Goal: Use online tool/utility: Use online tool/utility

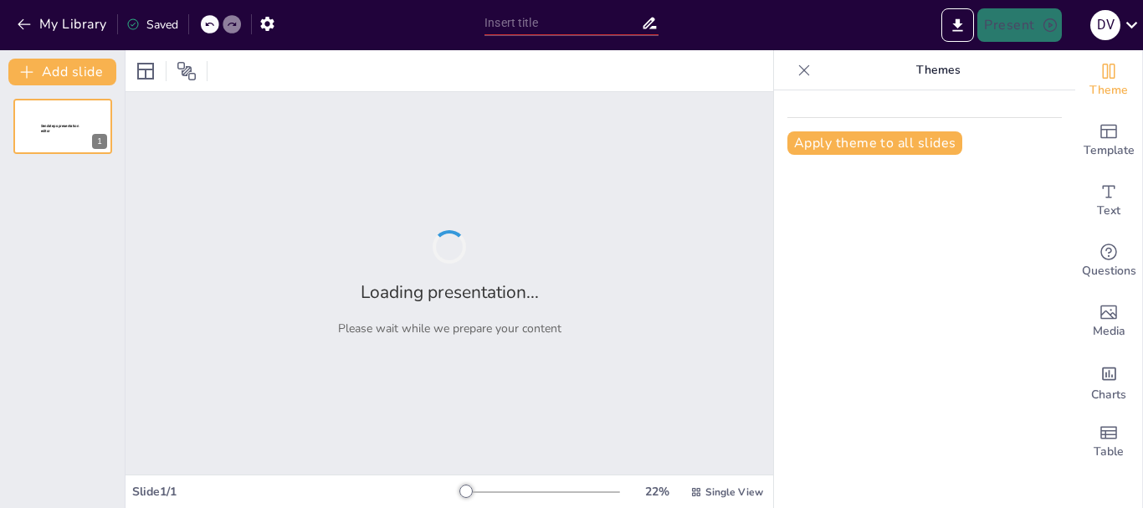
type input "Requisitos para el Registro Pecuario de Establecimientos de Acuicultura ante el"
click at [499, 110] on div "Loading presentation... Please wait while we prepare your content" at bounding box center [448, 283] width 647 height 382
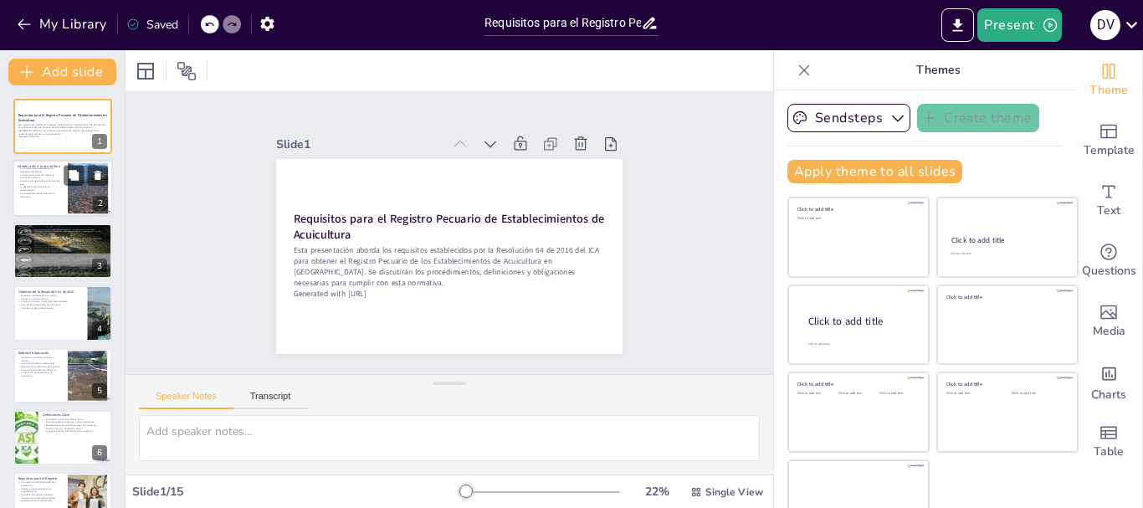
checkbox input "true"
click at [58, 186] on p "La regulación es clave para la sostenibilidad." at bounding box center [40, 189] width 45 height 6
type textarea "Lo ipsumdolors ametc ad elits doeiusm te in utlaboreet do magnaaliq, enimadmini…"
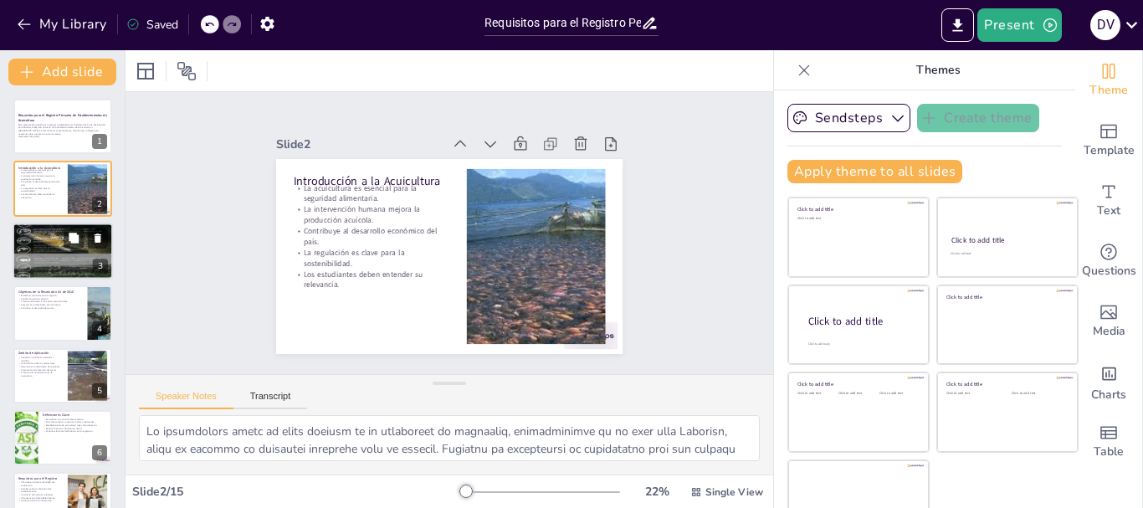
checkbox input "true"
click at [51, 241] on p "Contribuye a la seguridad alimentaria." at bounding box center [63, 242] width 90 height 3
type textarea "Lo ipsumdolors ame consec adipisci el seddo eius temporin utl et dolorem ali en…"
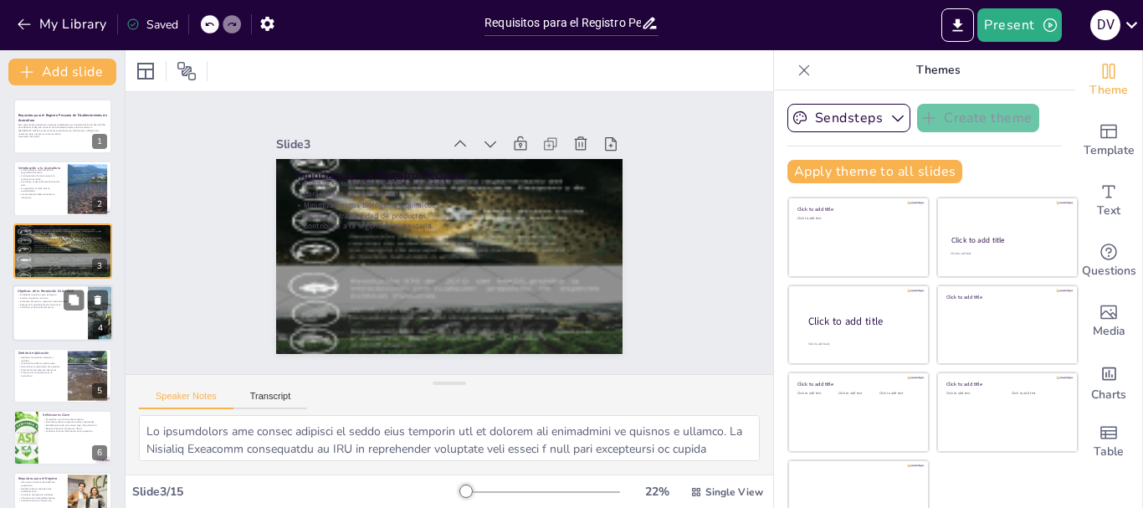
checkbox input "true"
click at [54, 297] on p "Facilitar la gestión sanitaria." at bounding box center [50, 298] width 65 height 3
type textarea "La Resolución busca establecer un marco claro de requisitos que los productores…"
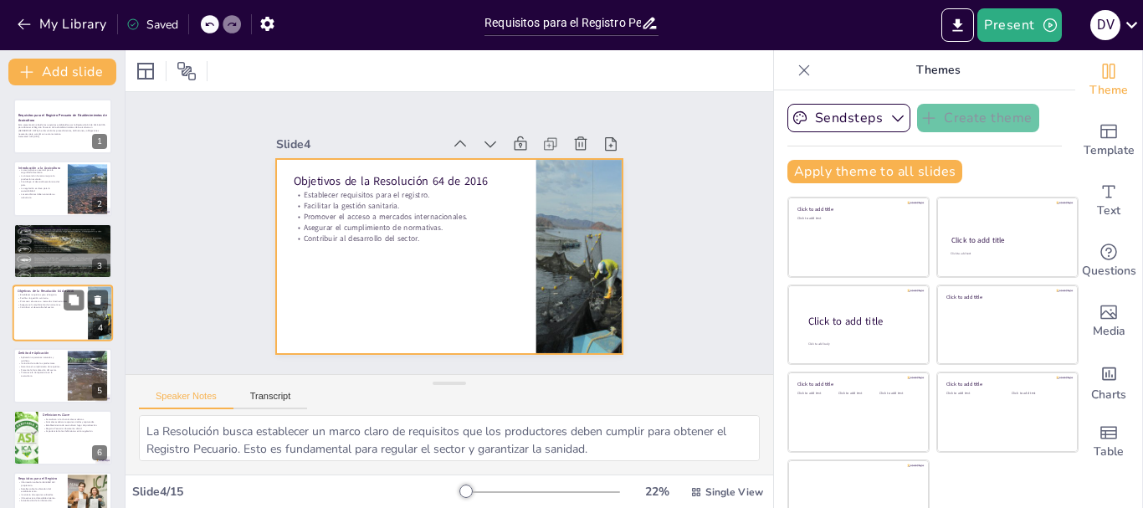
scroll to position [17, 0]
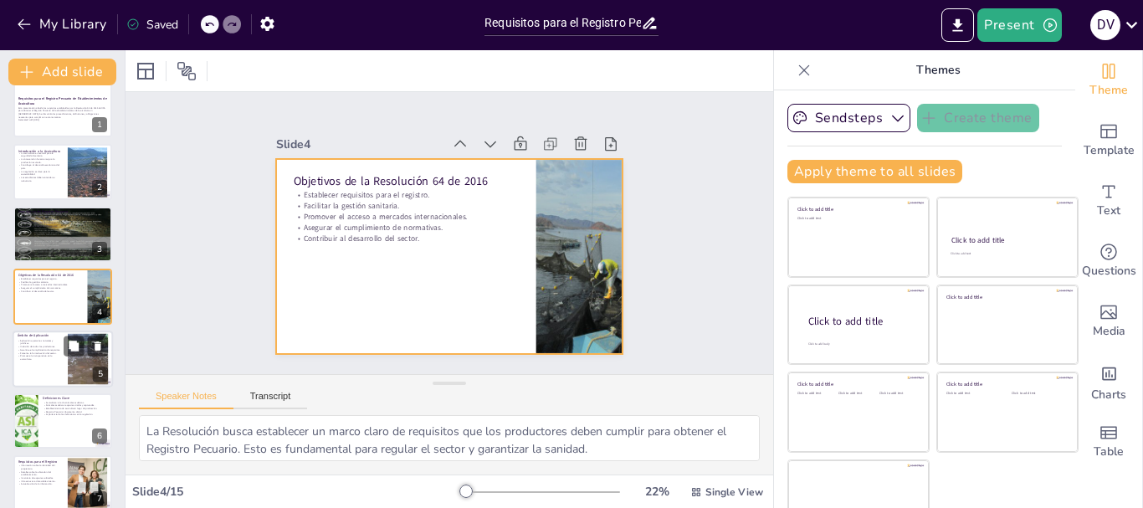
checkbox input "true"
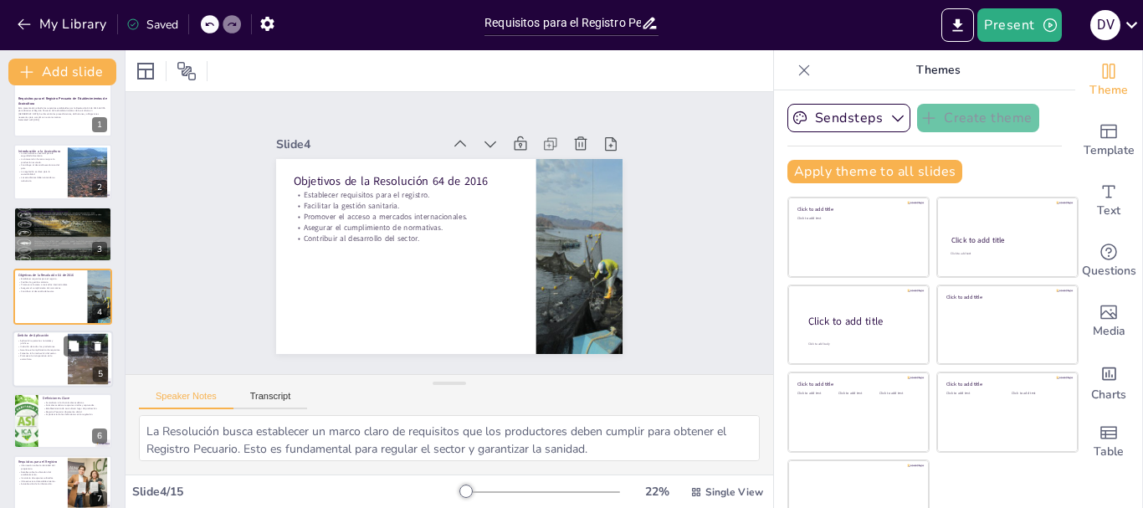
click at [52, 355] on p "Promueve la transparencia en la acuicultura." at bounding box center [40, 357] width 45 height 6
type textarea "Lo ipsumdolor si ametco a elits doe tempori utl etdolo magnaali, en adm veniamq…"
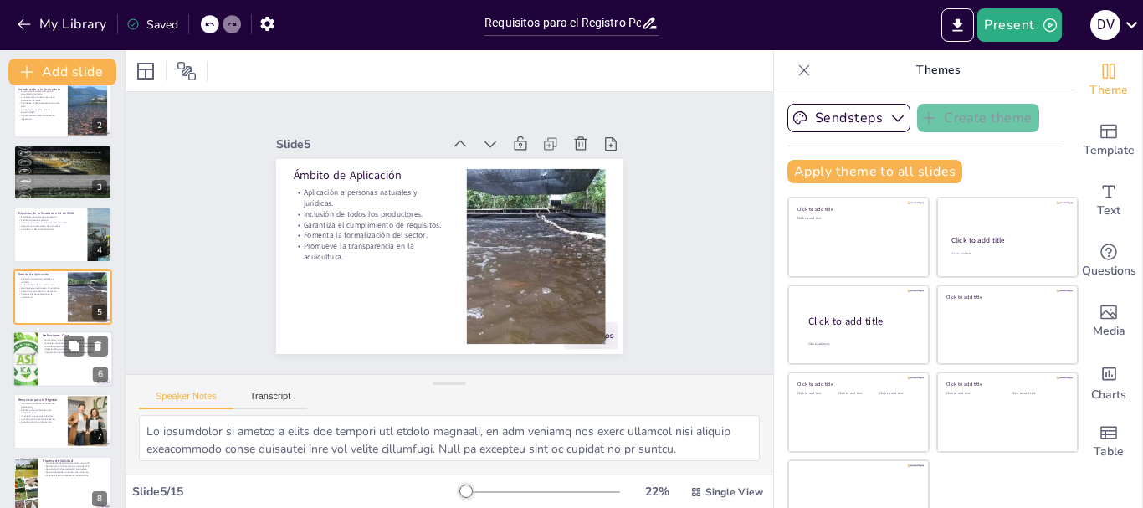
checkbox input "true"
click at [57, 374] on div at bounding box center [63, 358] width 100 height 57
type textarea "La acuicultura es un término que engloba la cría y producción de animales acuát…"
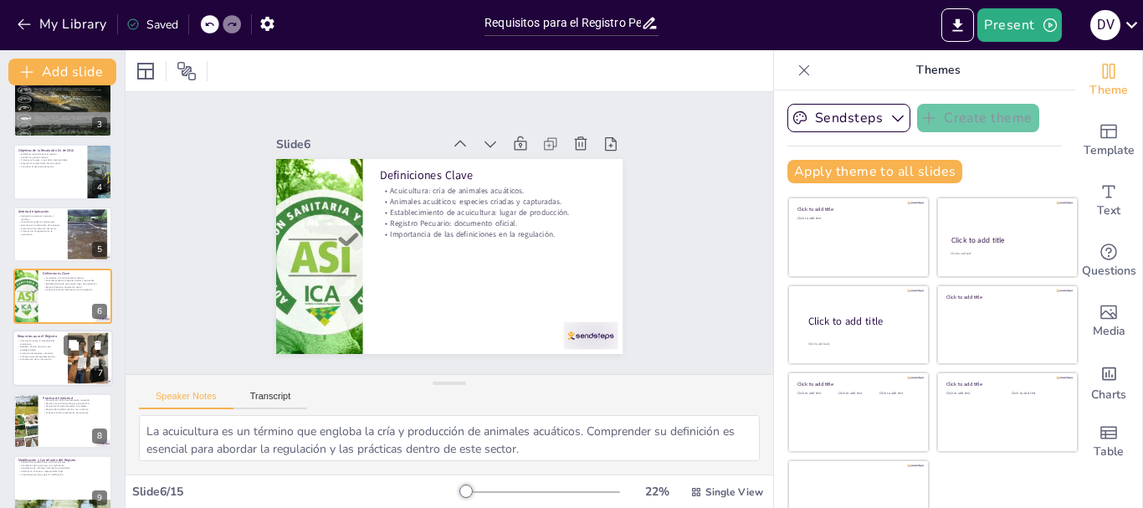
checkbox input "true"
click at [49, 364] on div at bounding box center [63, 358] width 100 height 57
type textarea "La información sobre la identidad del propietario es fundamental para establece…"
checkbox input "true"
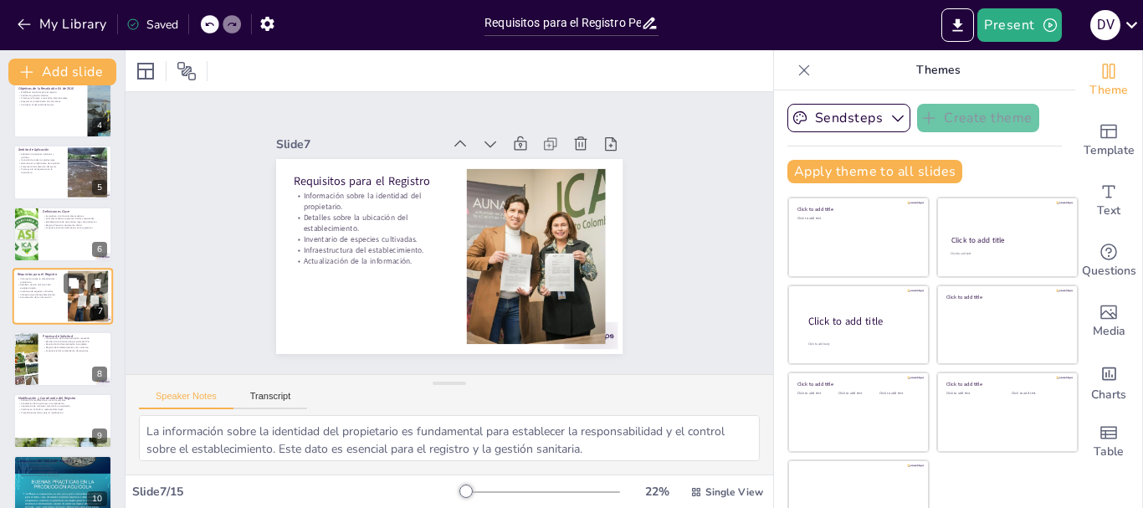
click at [49, 364] on div at bounding box center [62, 358] width 99 height 55
type textarea "La presentación de la documentación es el primer paso en el proceso de solicitu…"
checkbox input "true"
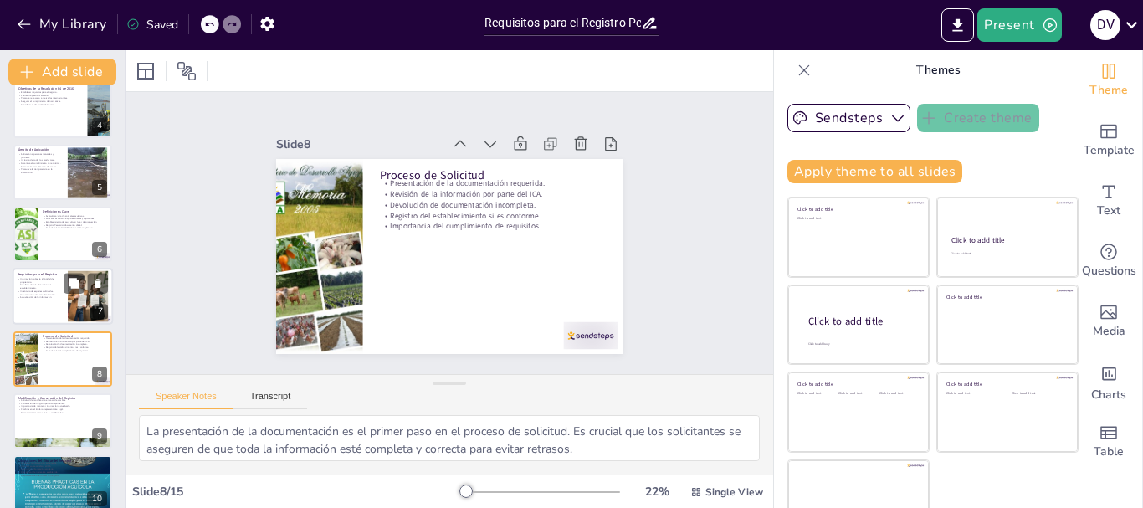
scroll to position [265, 0]
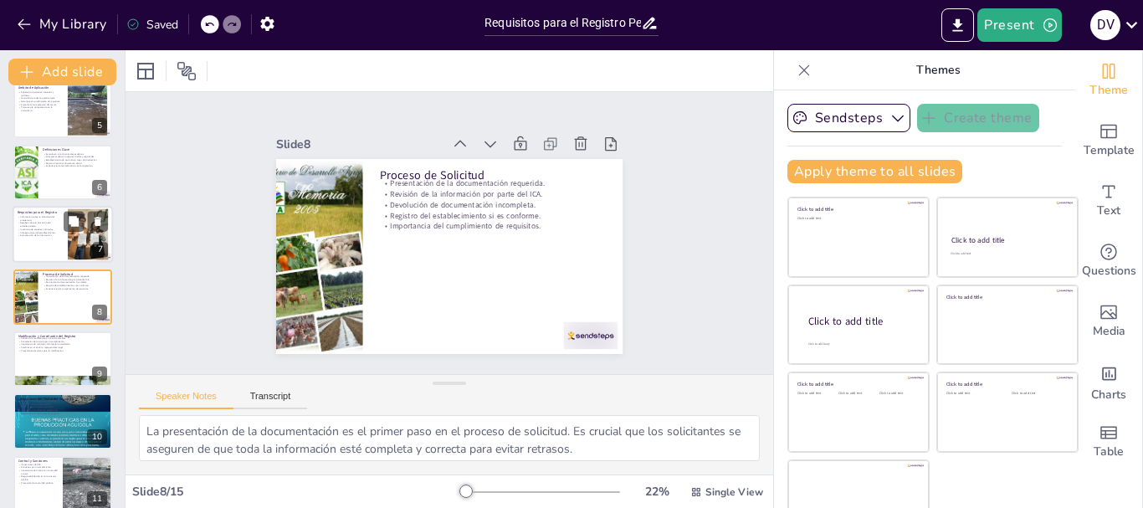
click at [49, 364] on div at bounding box center [62, 358] width 99 height 55
type textarea "Solicitar la modificación del registro es fundamental para mantener la informac…"
checkbox input "true"
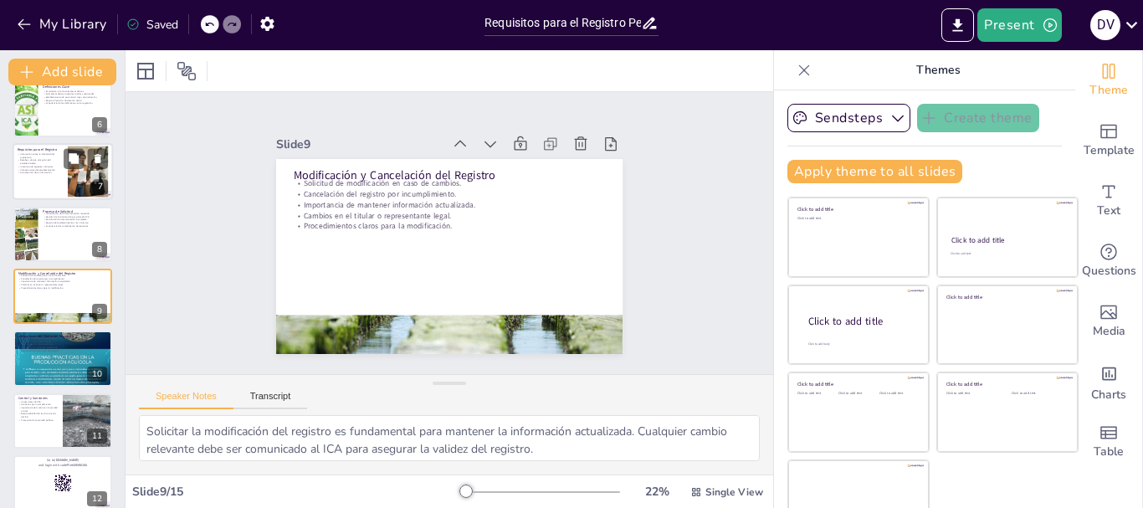
click at [49, 364] on div at bounding box center [62, 358] width 99 height 131
type textarea "Mantener la información actualizada es una de las principales obligaciones de l…"
checkbox input "true"
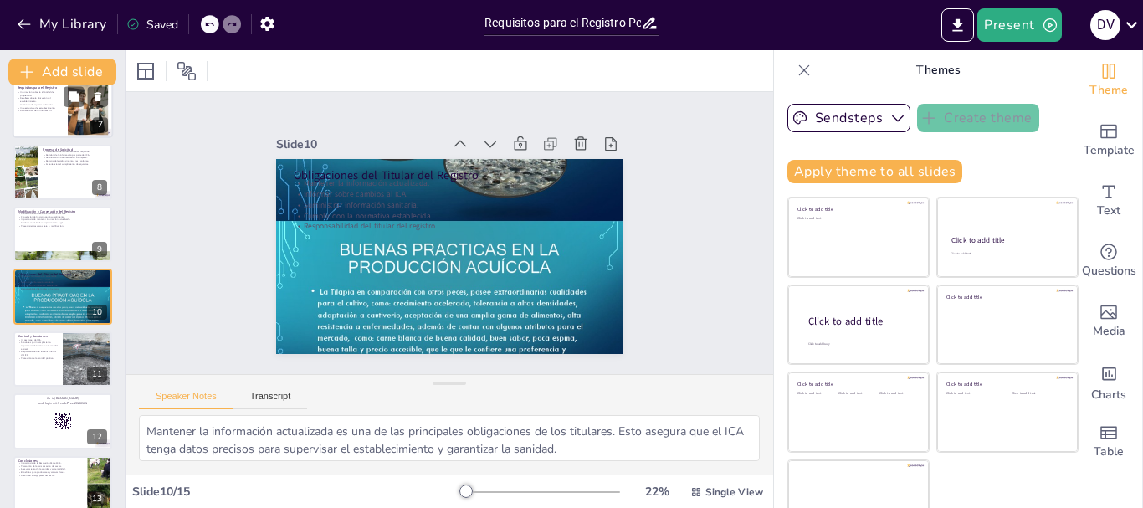
click at [49, 364] on div at bounding box center [62, 358] width 99 height 55
type textarea "Lor ipsumdolorsi ametconsec adi el SED doe tem incid utlaboreetd mag aliquae ad…"
checkbox input "true"
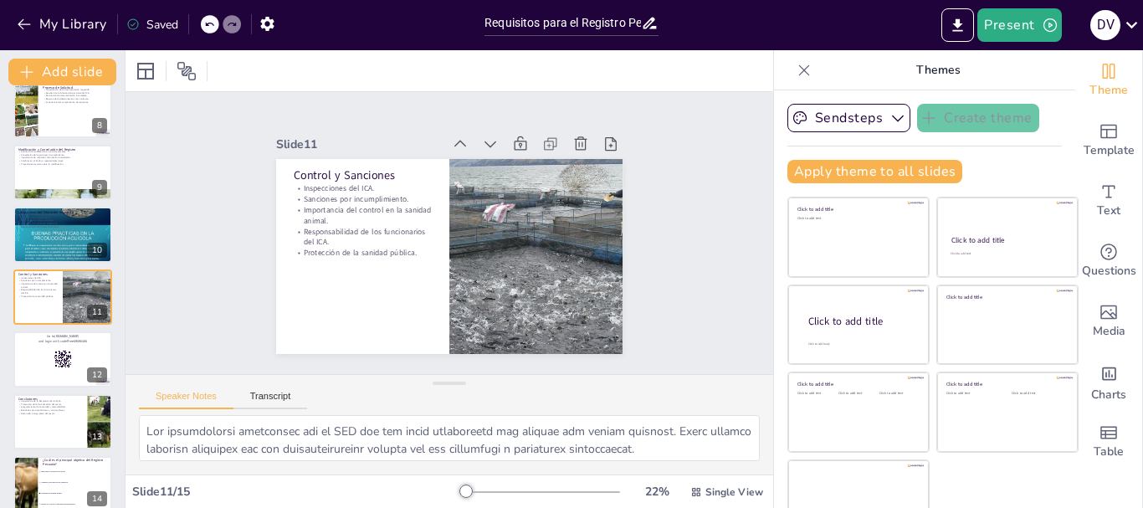
click at [49, 364] on div at bounding box center [62, 358] width 99 height 55
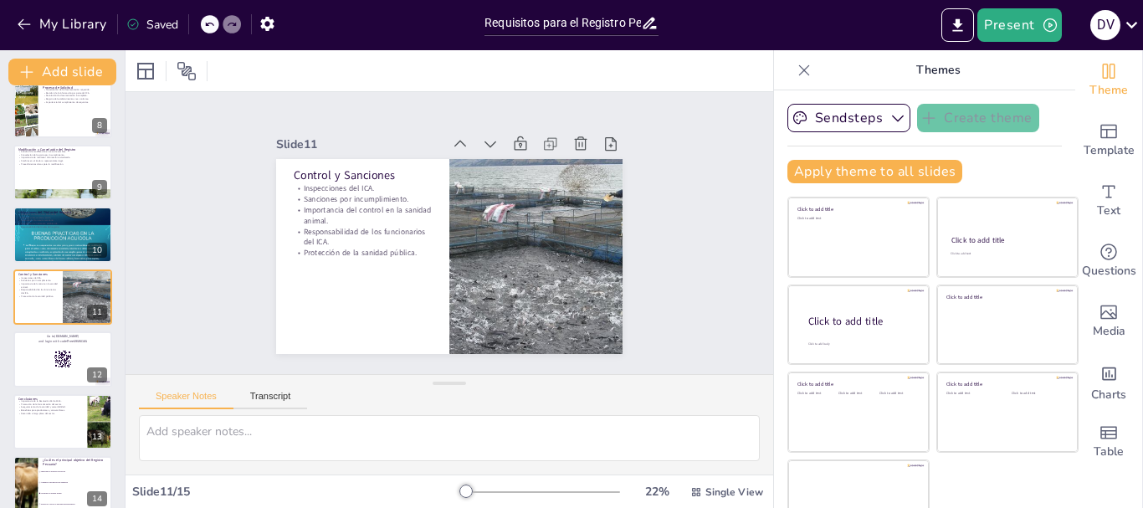
scroll to position [514, 0]
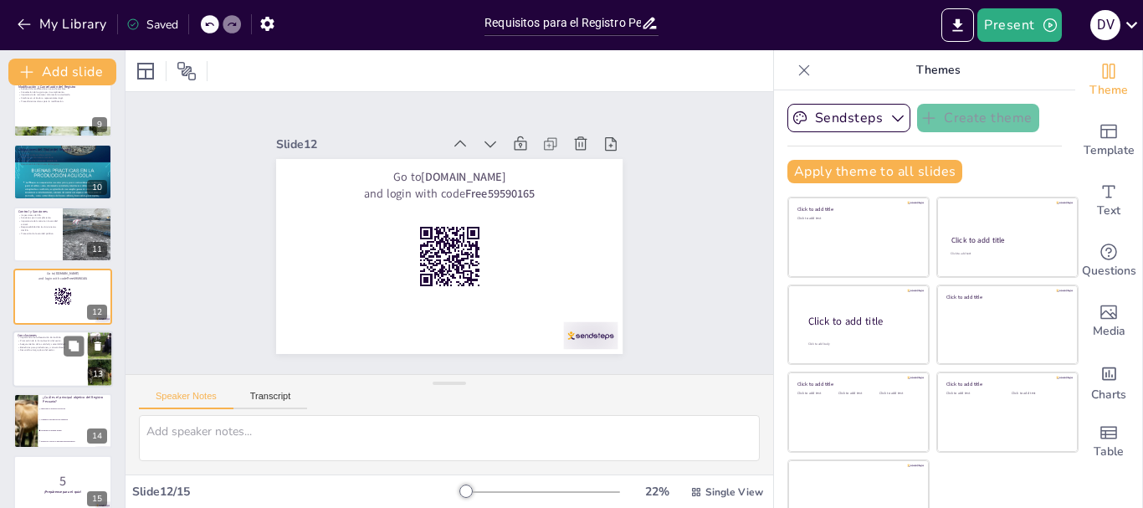
checkbox input "true"
click at [60, 350] on p "Desarrollo a largo plazo del sector." at bounding box center [50, 349] width 65 height 3
type textarea "La Resolución 64 de 2016 es fundamental para establecer un marco regulatorio cl…"
checkbox input "true"
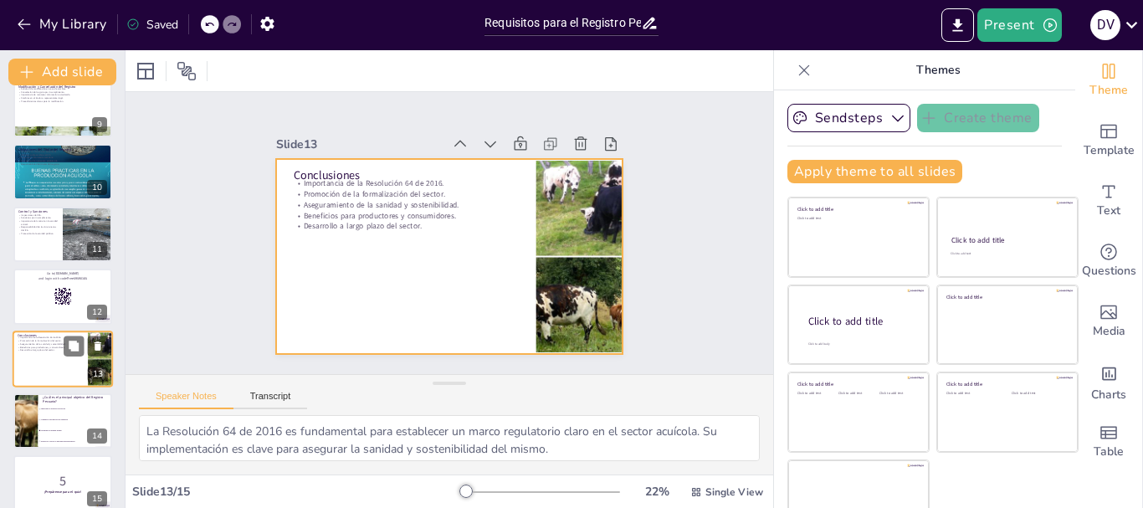
scroll to position [531, 0]
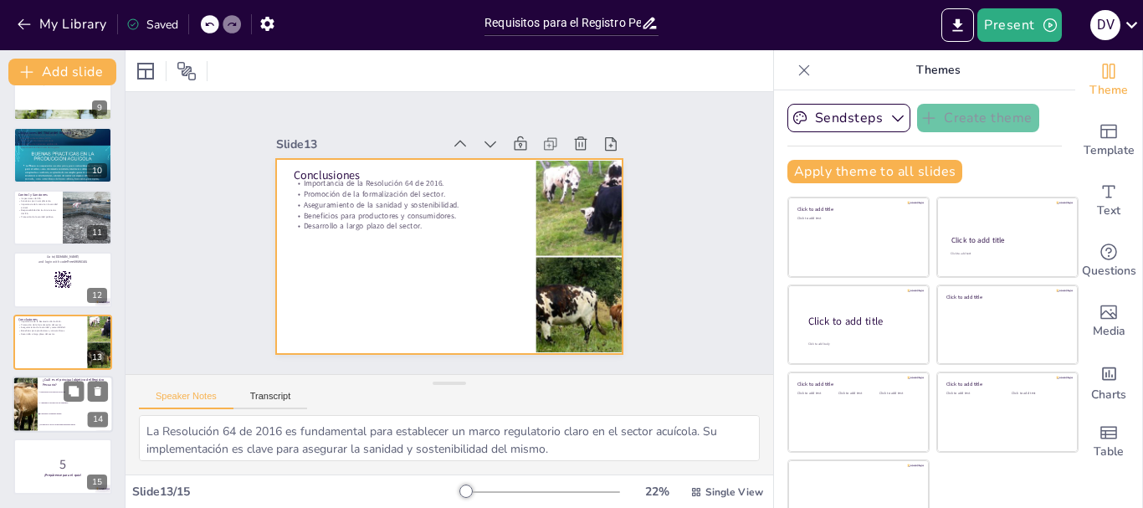
checkbox input "true"
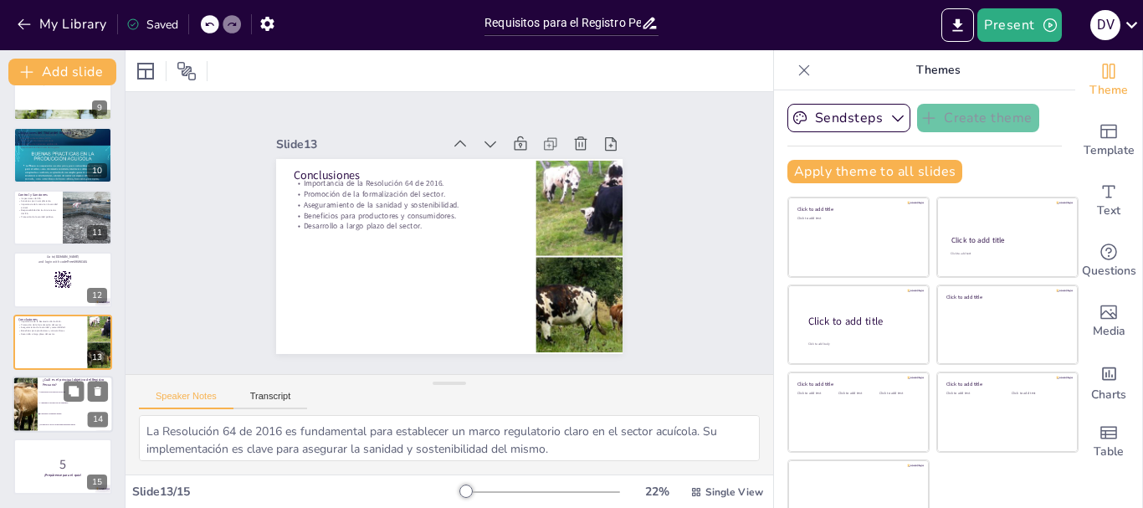
checkbox input "true"
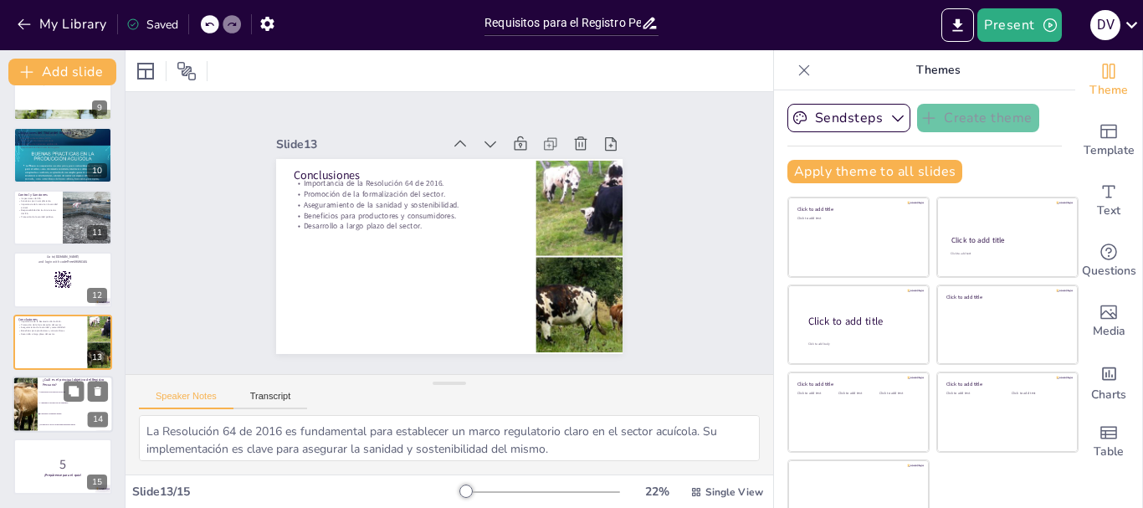
checkbox input "true"
click at [51, 396] on li "Supervisar la producción acuícola" at bounding box center [75, 391] width 75 height 11
type textarea "La respuesta correcta es "Garantizar la sanidad animal", ya que uno de los prin…"
checkbox input "true"
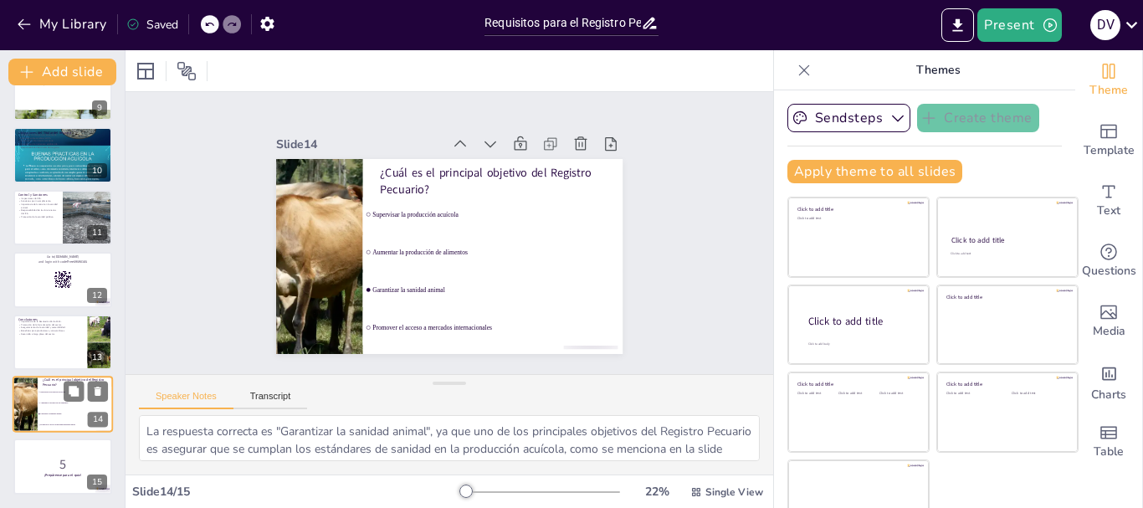
checkbox input "true"
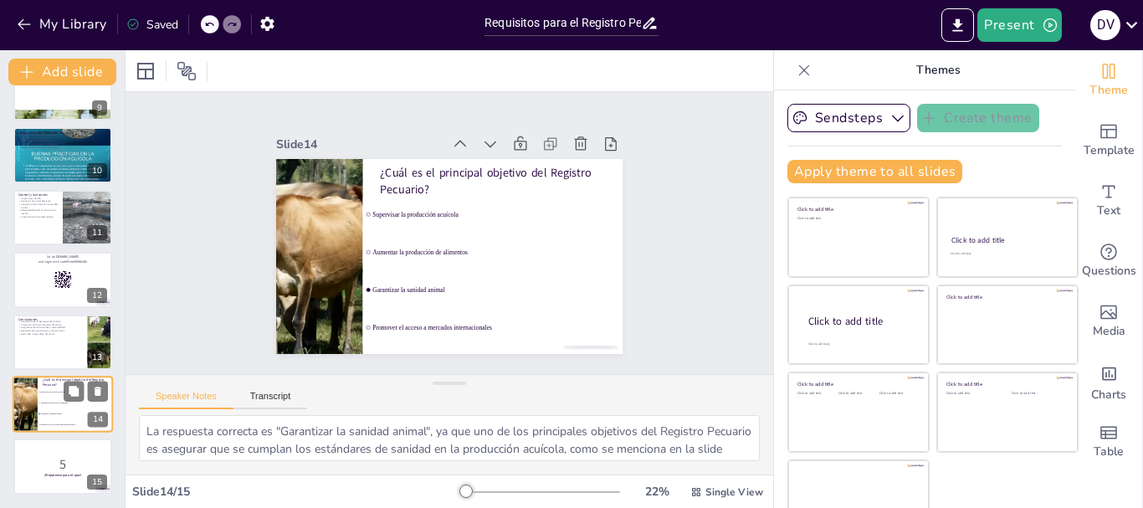
checkbox input "true"
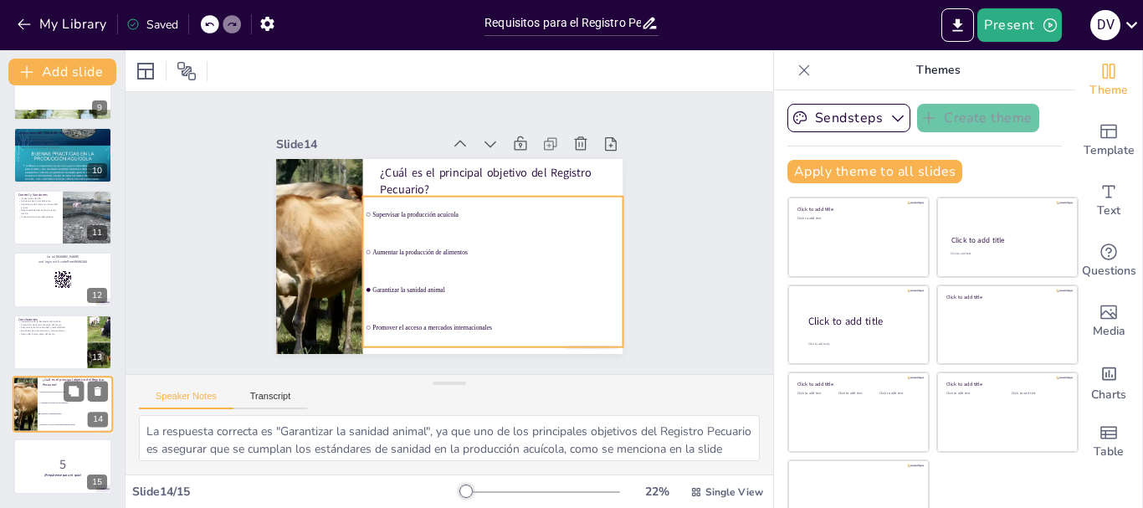
checkbox input "true"
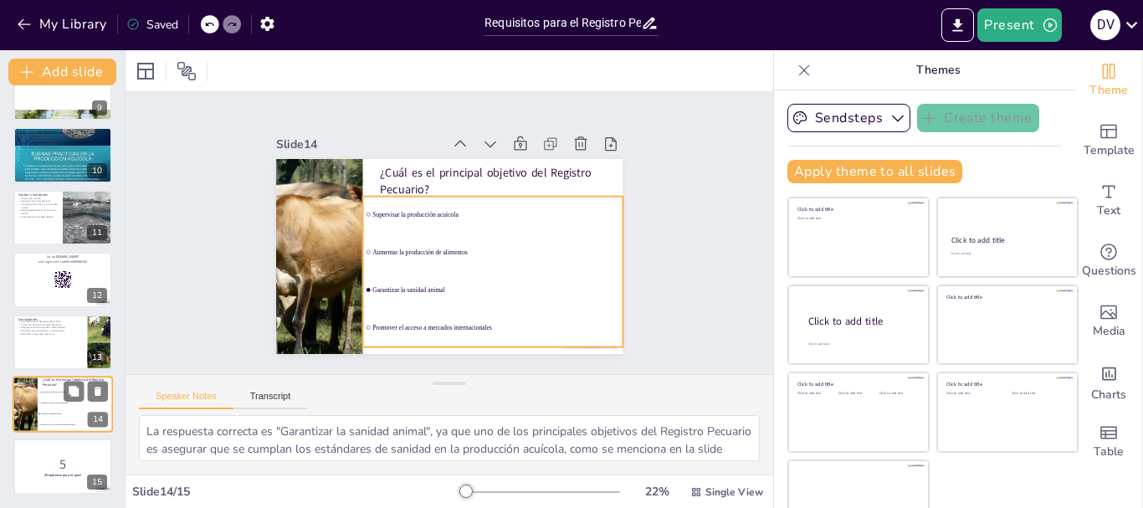
checkbox input "true"
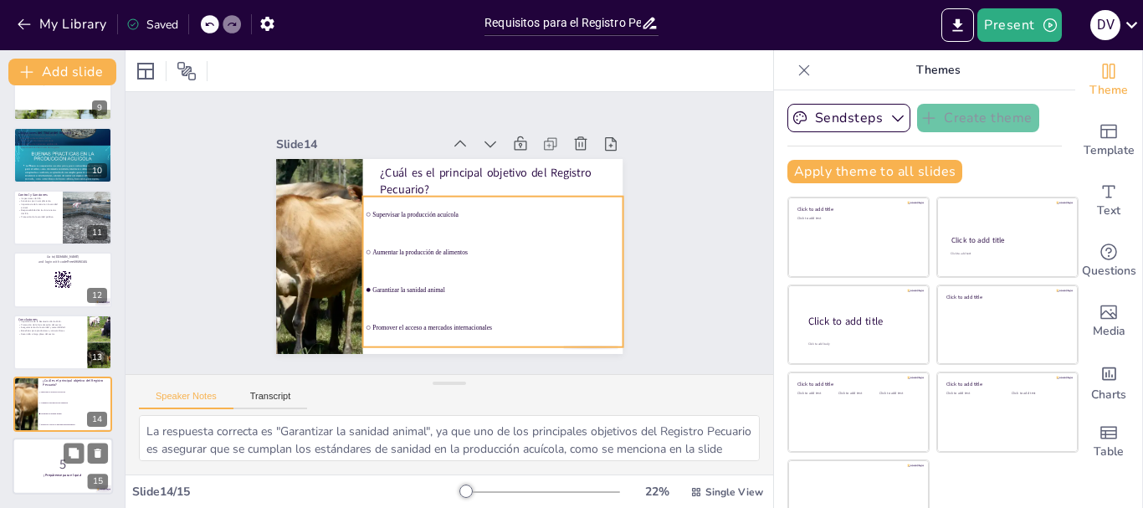
checkbox input "true"
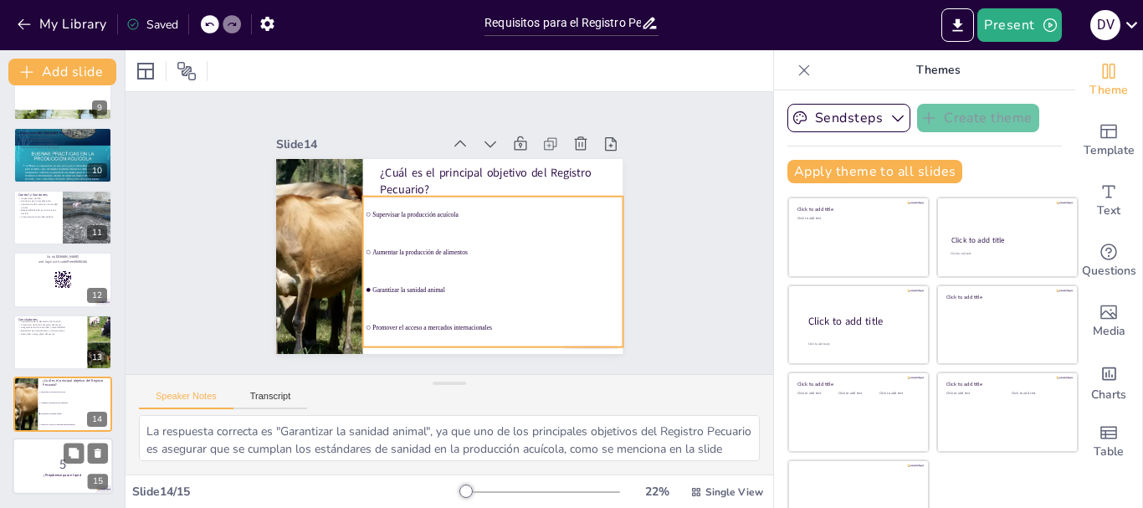
checkbox input "true"
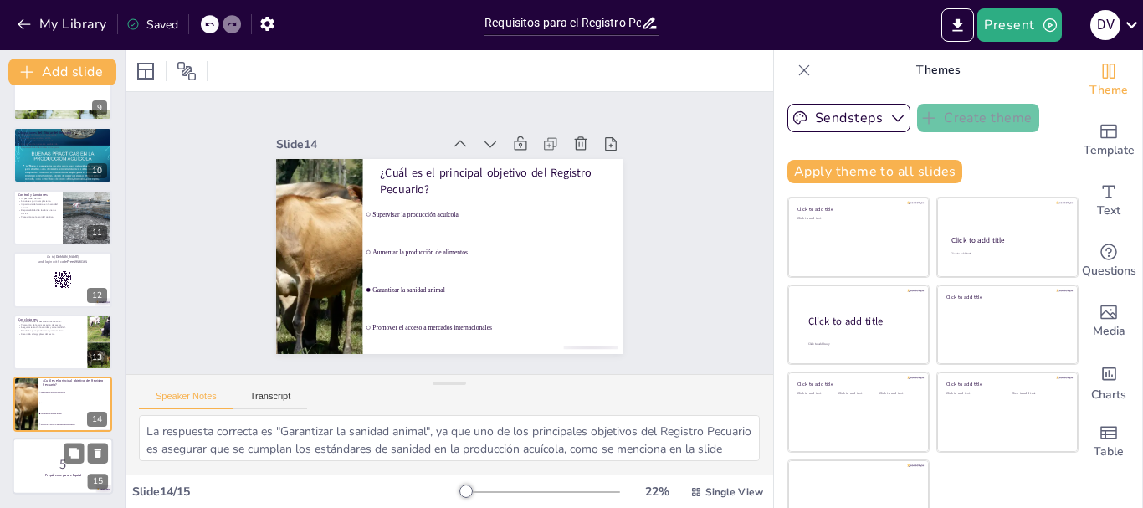
click at [44, 451] on div at bounding box center [63, 466] width 100 height 57
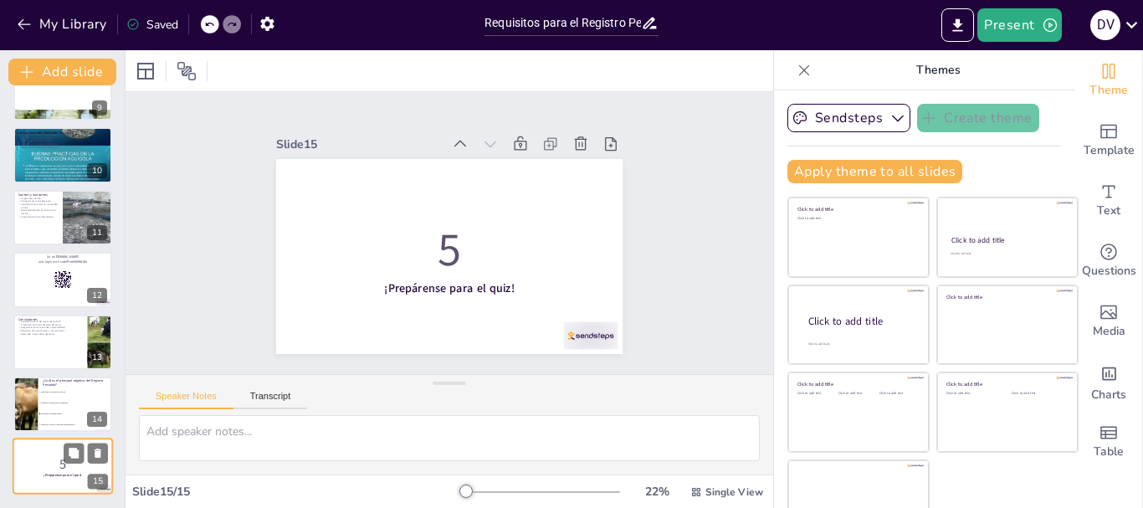
click at [44, 451] on div at bounding box center [63, 466] width 100 height 57
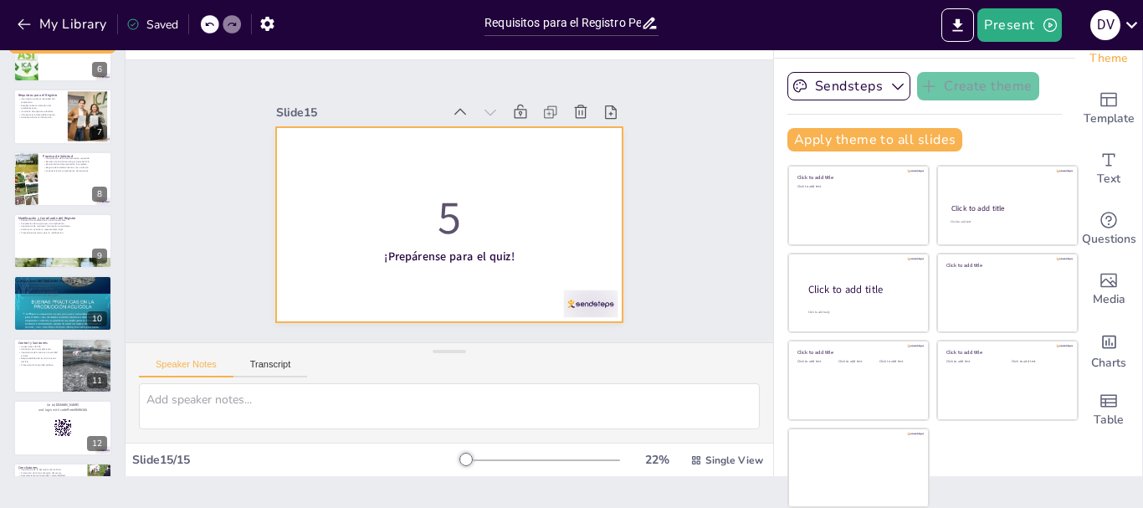
scroll to position [351, 0]
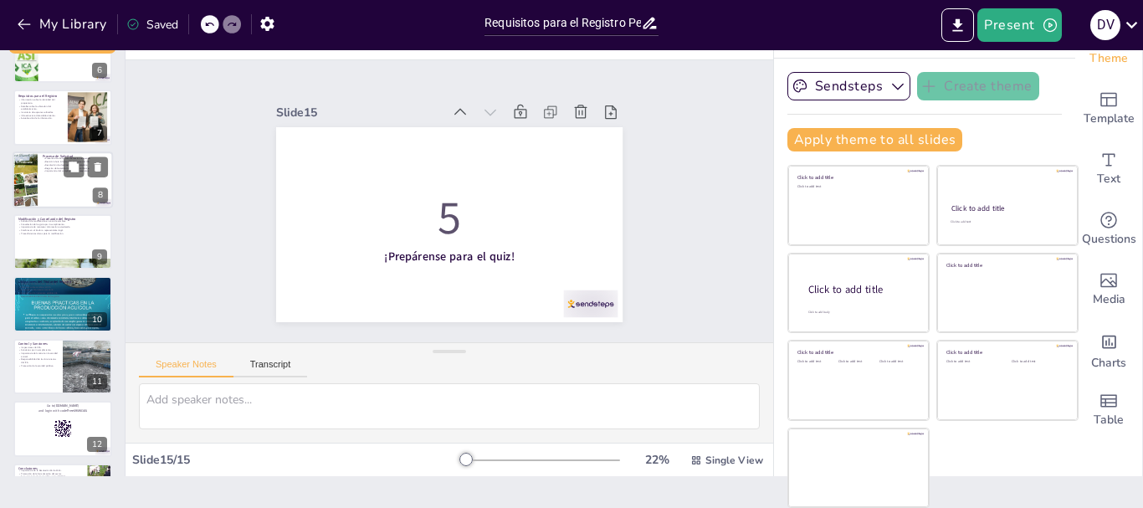
checkbox input "true"
click at [26, 190] on div at bounding box center [24, 179] width 43 height 57
type textarea "La presentación de la documentación es el primer paso en el proceso de solicitu…"
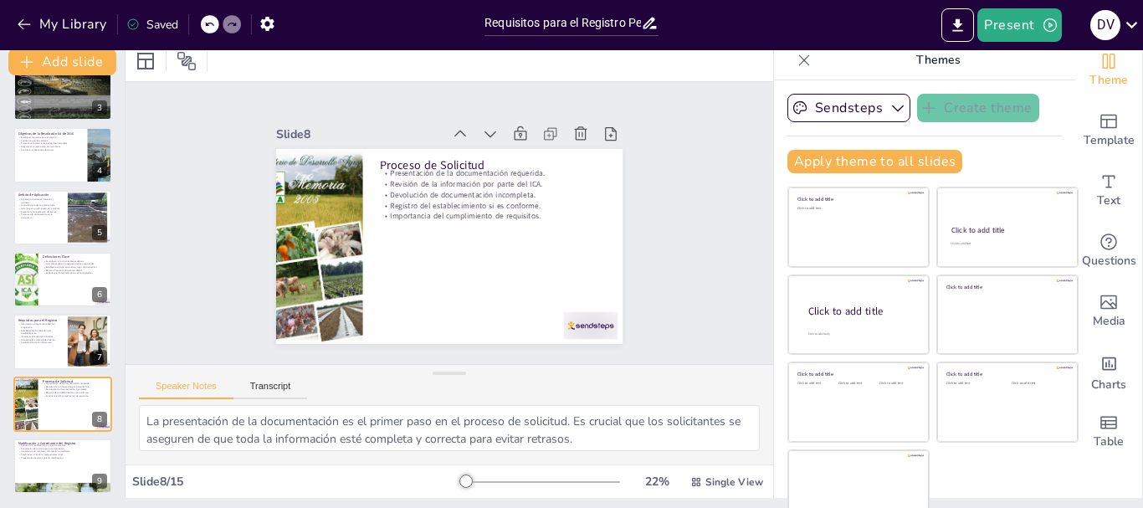
scroll to position [0, 0]
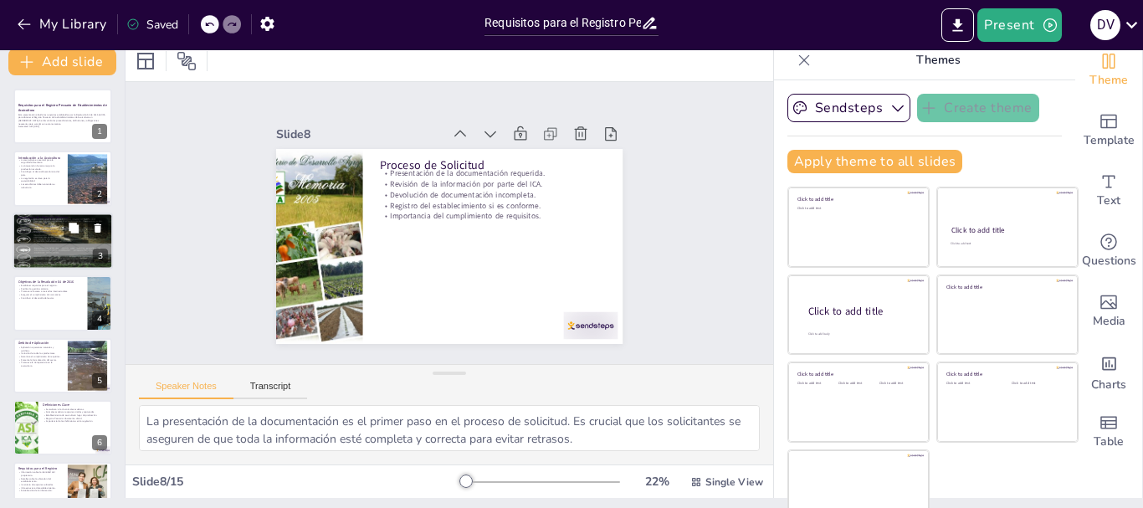
checkbox input "true"
click at [50, 253] on div at bounding box center [63, 241] width 100 height 134
type textarea "Lo ipsumdolors ame consec adipisci el seddo eius temporin utl et dolorem ali en…"
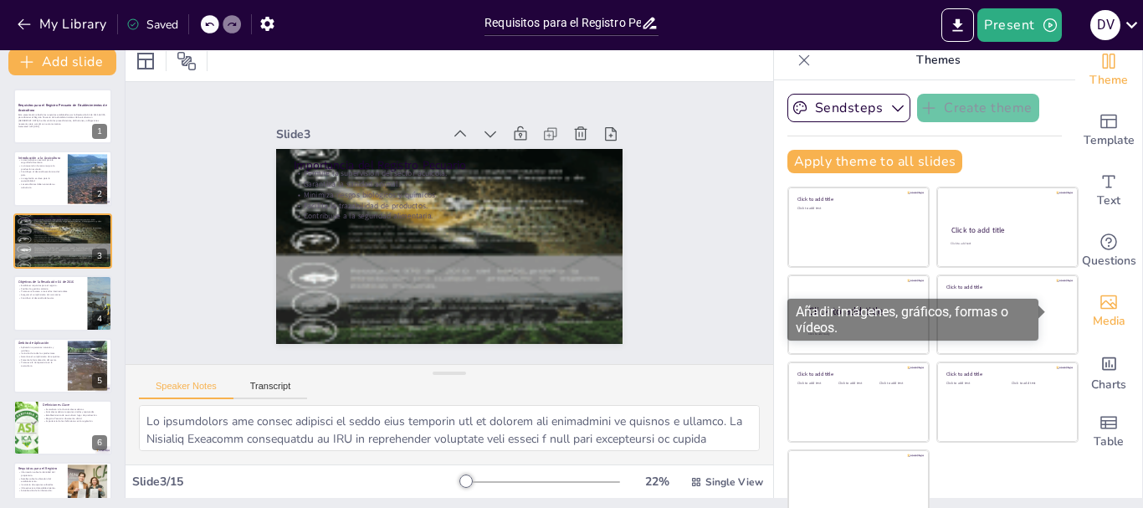
click at [1098, 300] on icon "Add images, graphics, shapes or video" at bounding box center [1108, 302] width 20 height 20
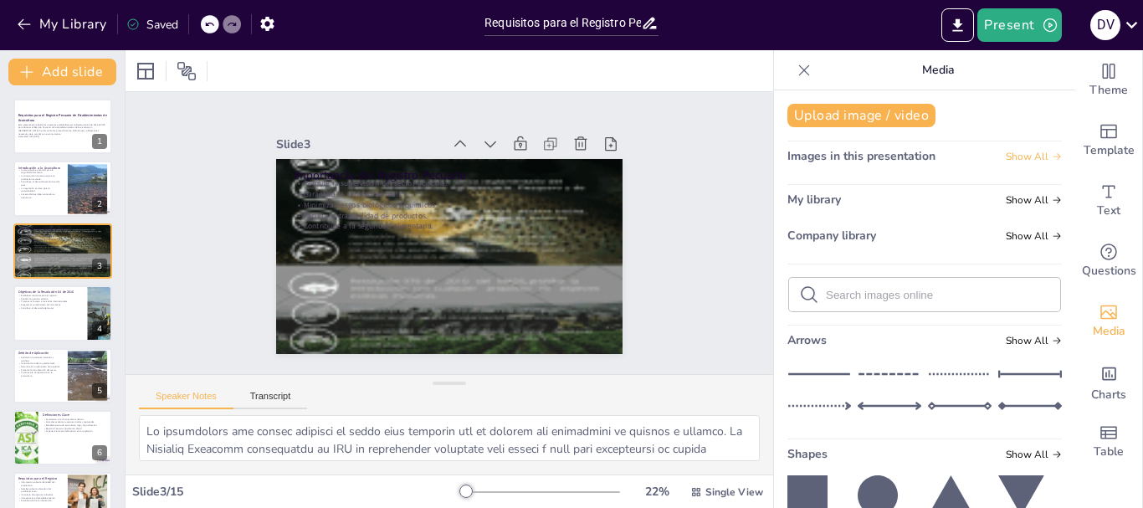
click at [1023, 155] on span "Show All" at bounding box center [1033, 157] width 56 height 12
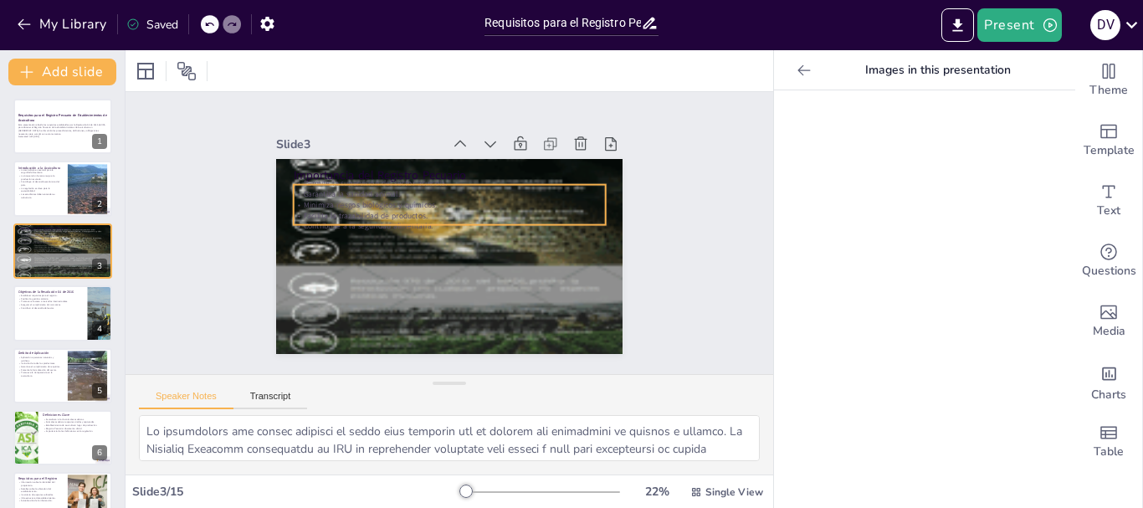
checkbox input "true"
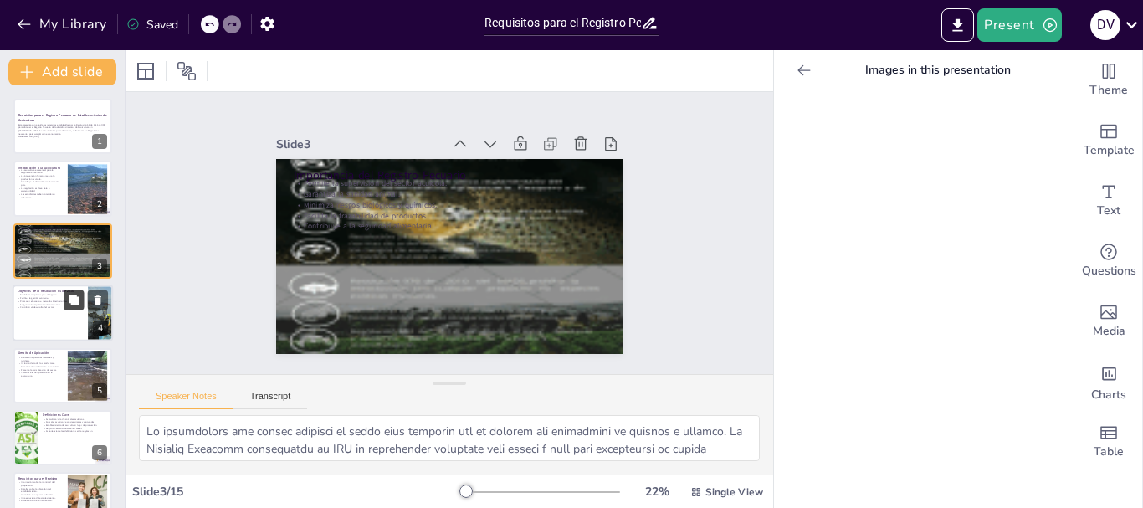
click at [75, 298] on icon at bounding box center [74, 299] width 10 height 10
type textarea "La Resolución busca establecer un marco claro de requisitos que los productores…"
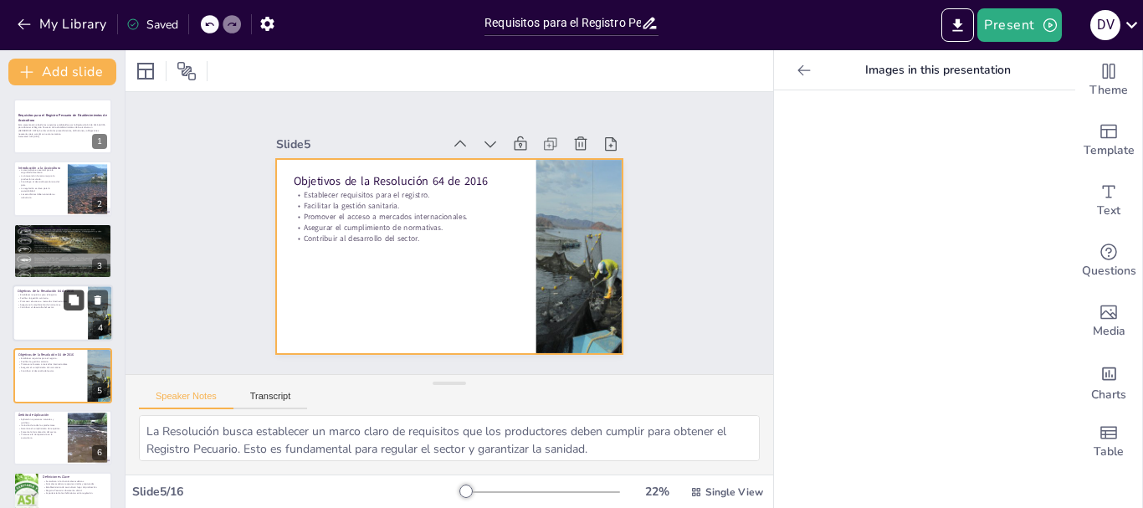
scroll to position [79, 0]
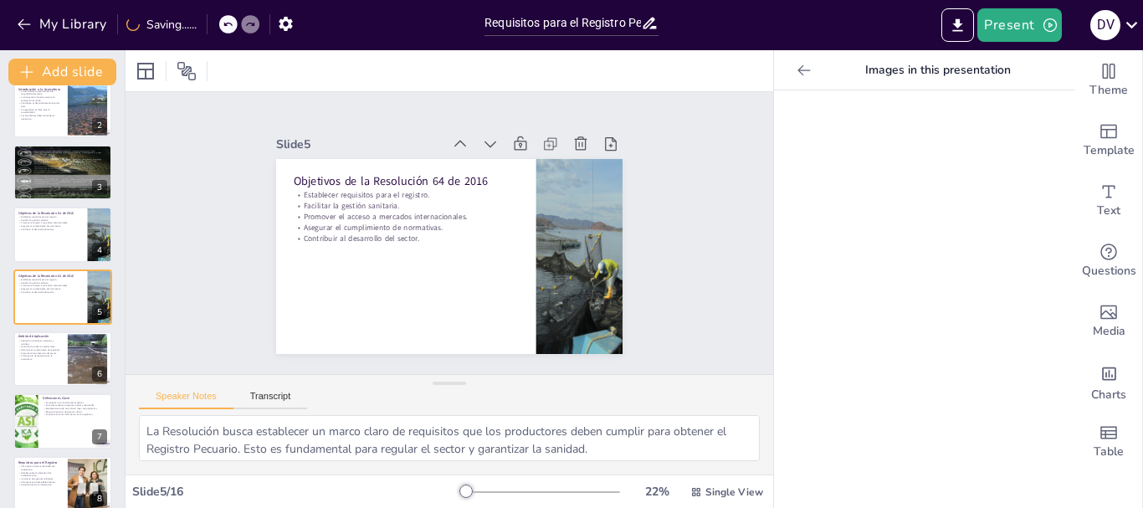
checkbox input "true"
click at [212, 26] on icon at bounding box center [209, 24] width 10 height 10
type textarea "Lo ipsumdolors ame consec adipisci el seddo eius temporin utl et dolorem ali en…"
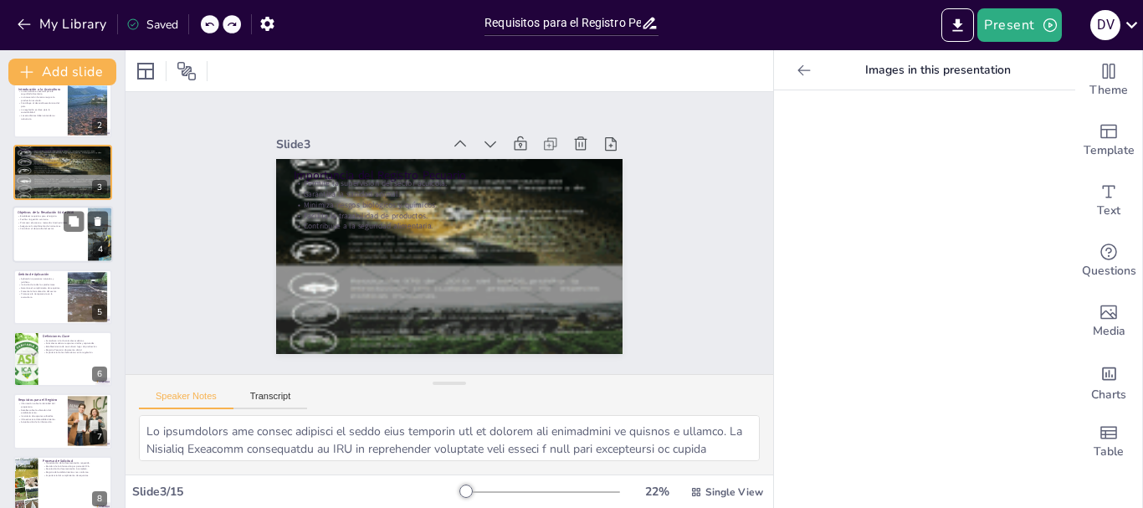
checkbox input "true"
click at [30, 254] on div at bounding box center [63, 234] width 100 height 57
type textarea "La Resolución busca establecer un marco claro de requisitos que los productores…"
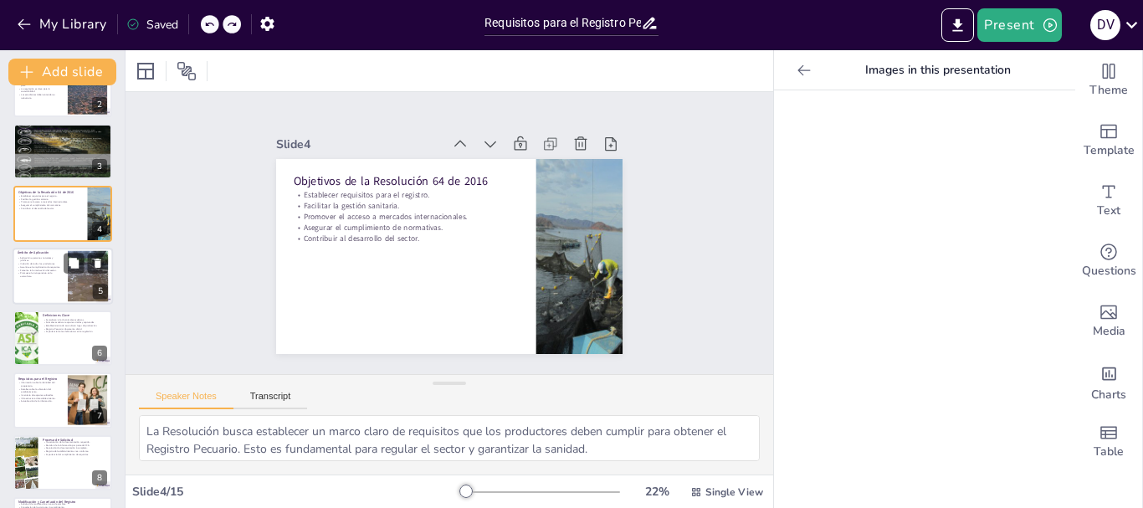
scroll to position [133, 0]
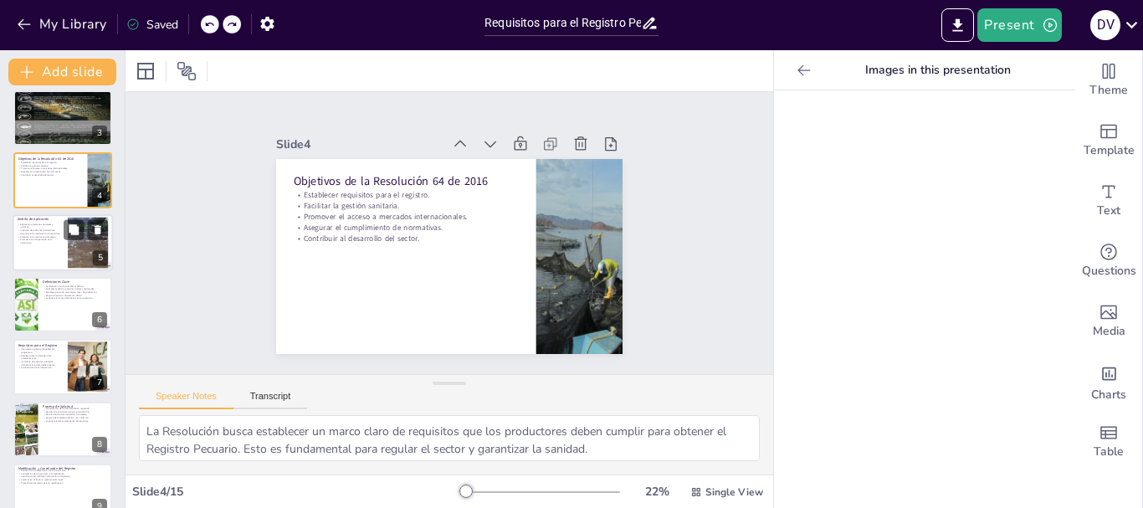
checkbox input "true"
click at [38, 242] on p "Promueve la transparencia en la acuicultura." at bounding box center [40, 241] width 45 height 6
type textarea "Lo ipsumdolor si ametco a elits doe tempori utl etdolo magnaali, en adm veniamq…"
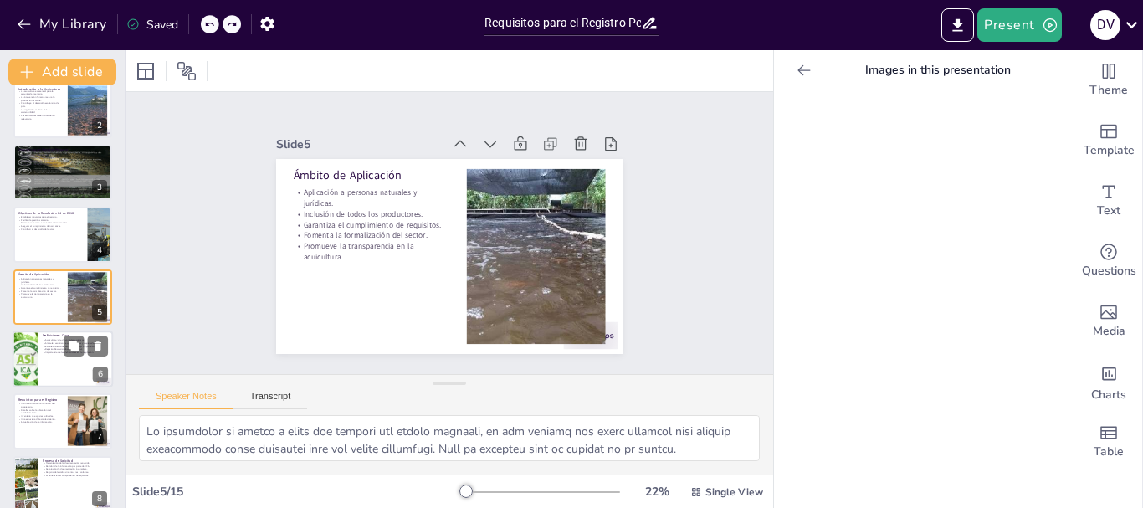
checkbox input "true"
click at [41, 362] on div at bounding box center [63, 358] width 100 height 57
type textarea "La acuicultura es un término que engloba la cría y producción de animales acuát…"
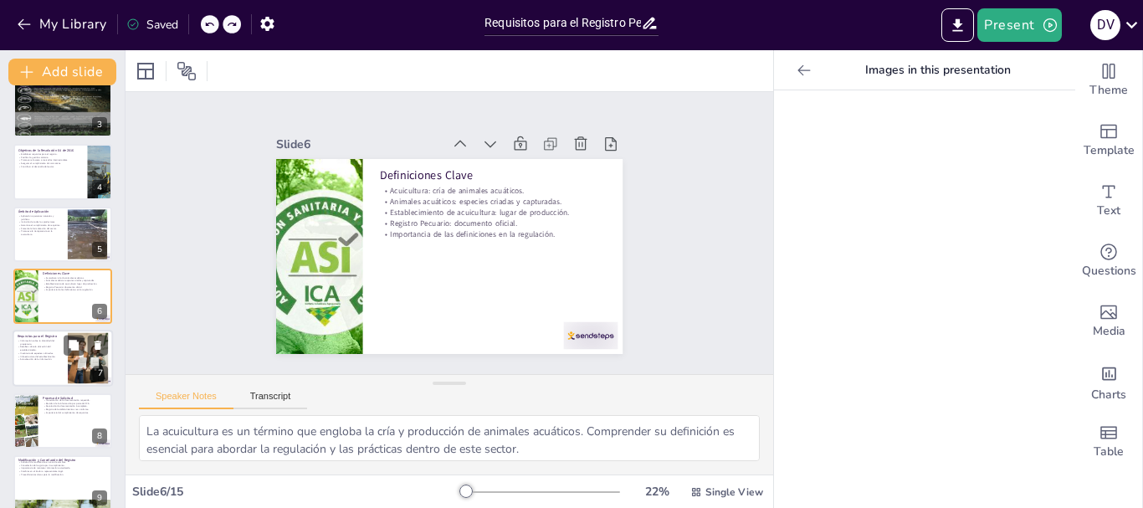
checkbox input "true"
click at [36, 361] on p "Actualización de la información." at bounding box center [40, 359] width 45 height 3
type textarea "La información sobre la identidad del propietario es fundamental para establece…"
checkbox input "true"
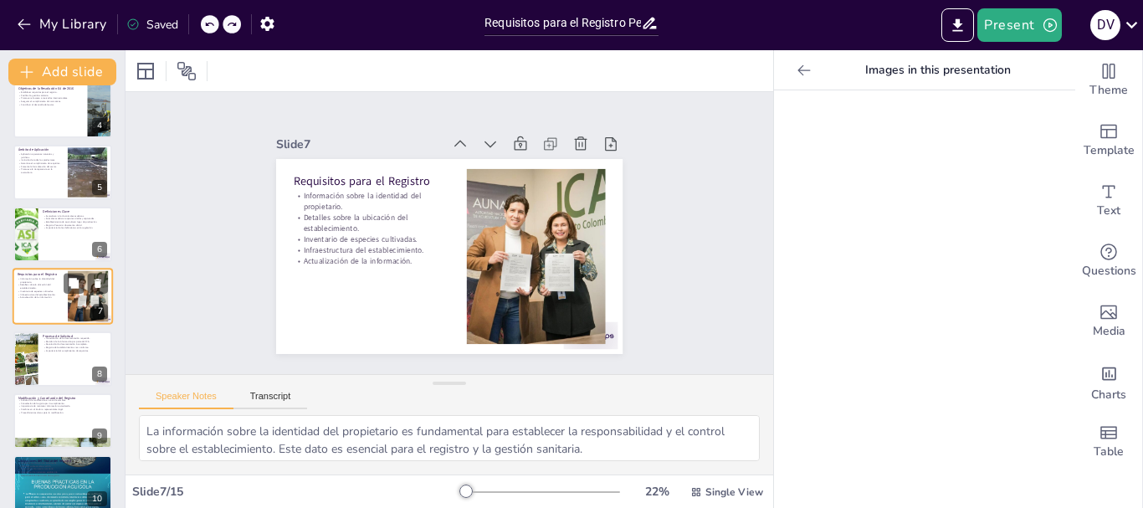
click at [36, 361] on div at bounding box center [26, 358] width 42 height 55
type textarea "La presentación de la documentación es el primer paso en el proceso de solicitu…"
checkbox input "true"
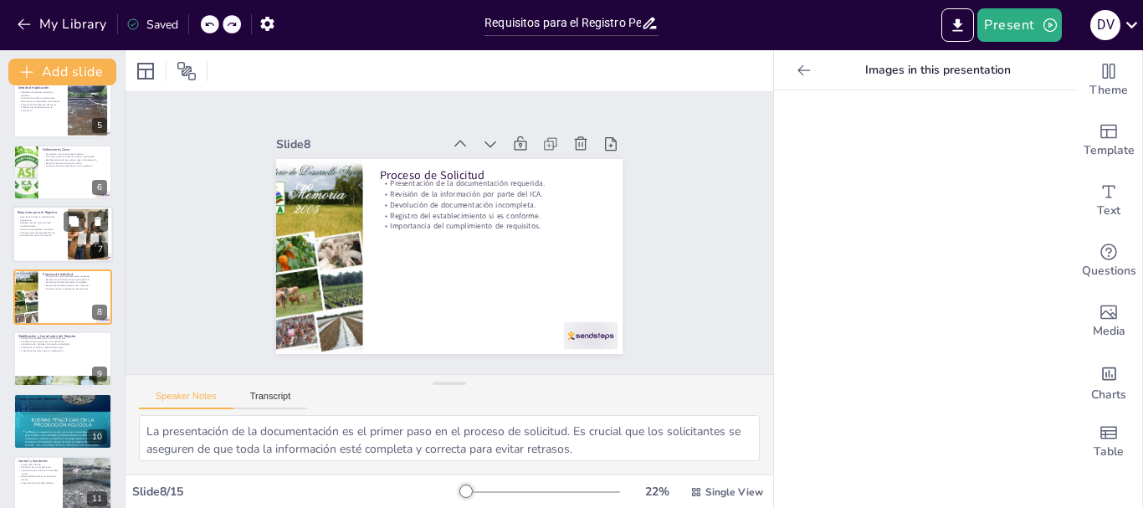
click at [36, 361] on div at bounding box center [62, 358] width 99 height 55
type textarea "Solicitar la modificación del registro es fundamental para mantener la informac…"
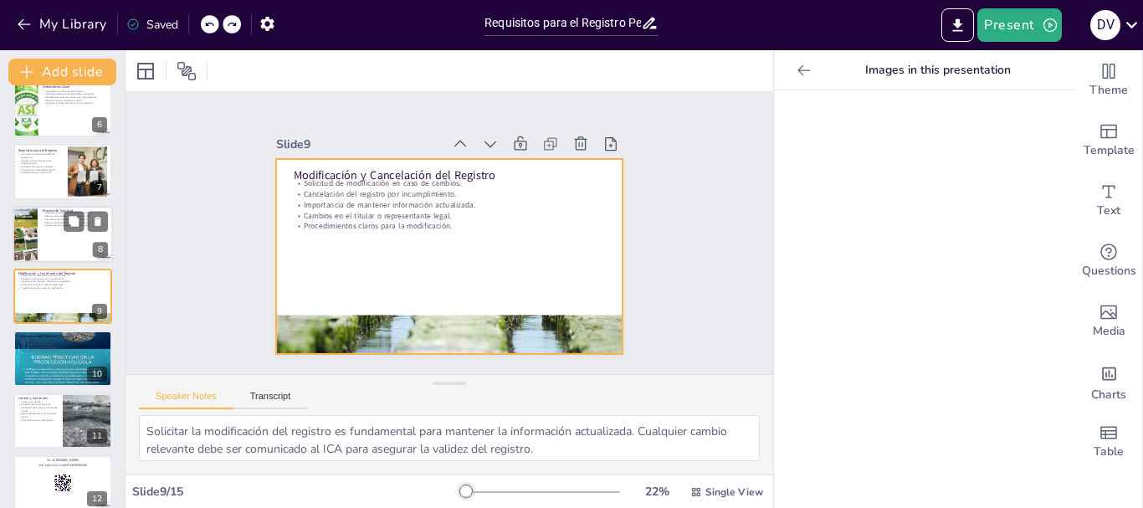
checkbox input "true"
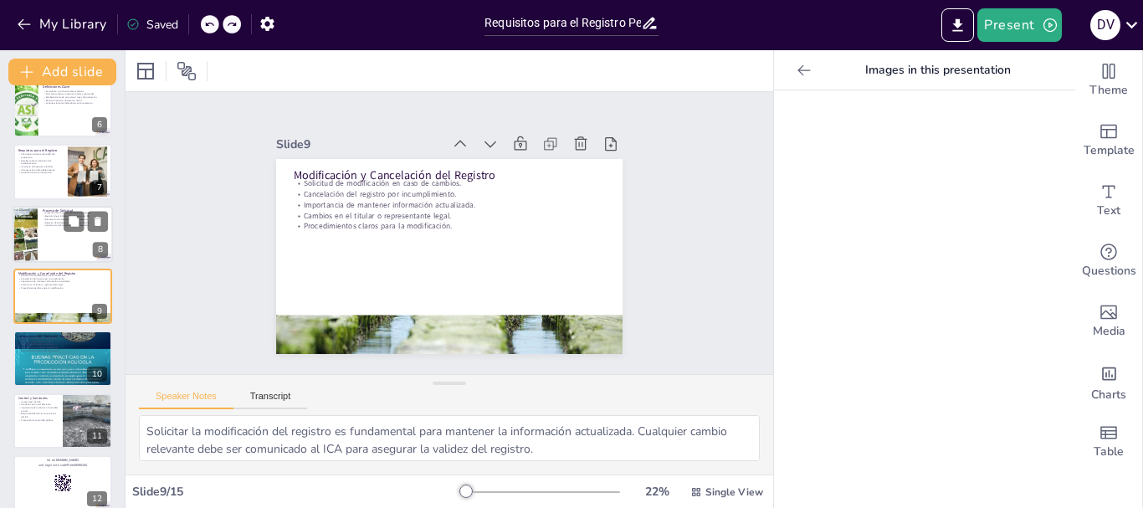
click at [21, 227] on div at bounding box center [24, 234] width 43 height 57
type textarea "La presentación de la documentación es el primer paso en el proceso de solicitu…"
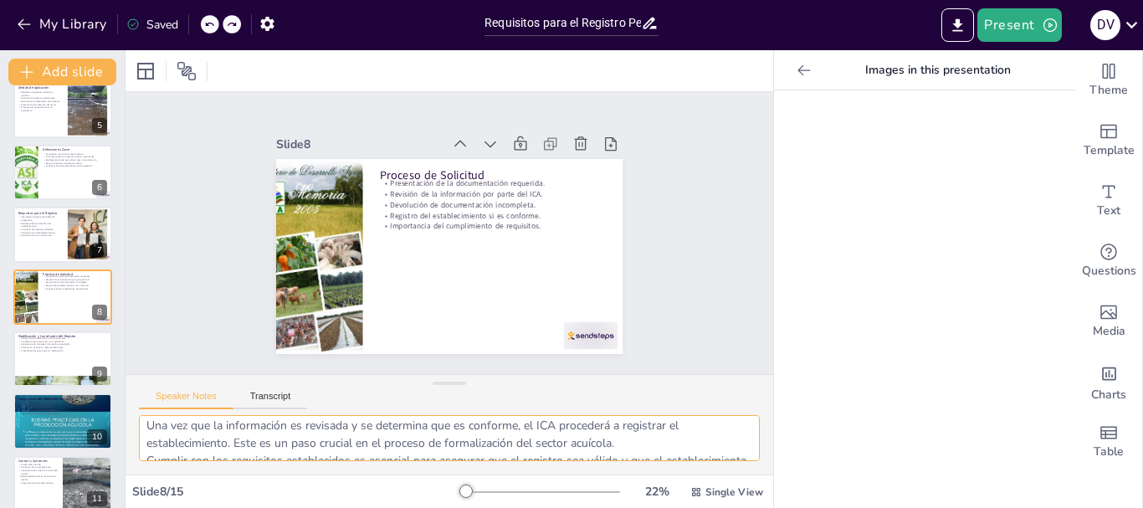
scroll to position [78, 0]
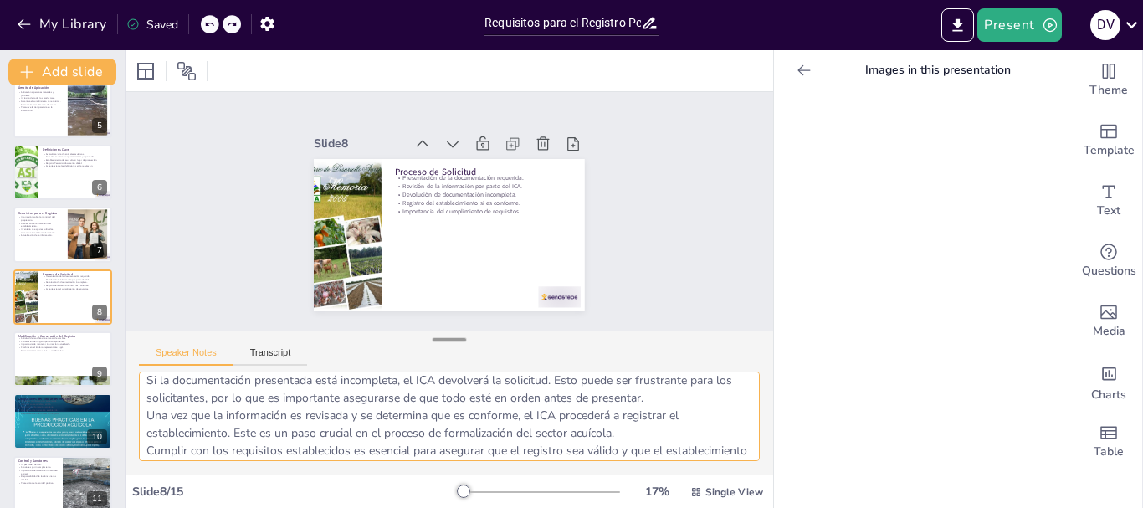
drag, startPoint x: 434, startPoint y: 381, endPoint x: 435, endPoint y: 338, distance: 43.5
click at [435, 338] on div at bounding box center [448, 339] width 33 height 17
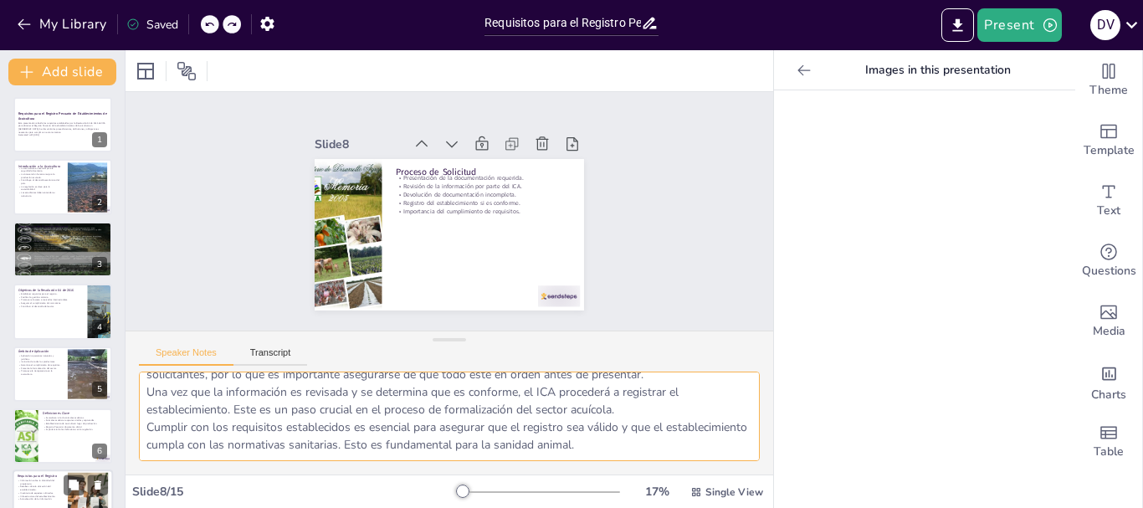
scroll to position [0, 0]
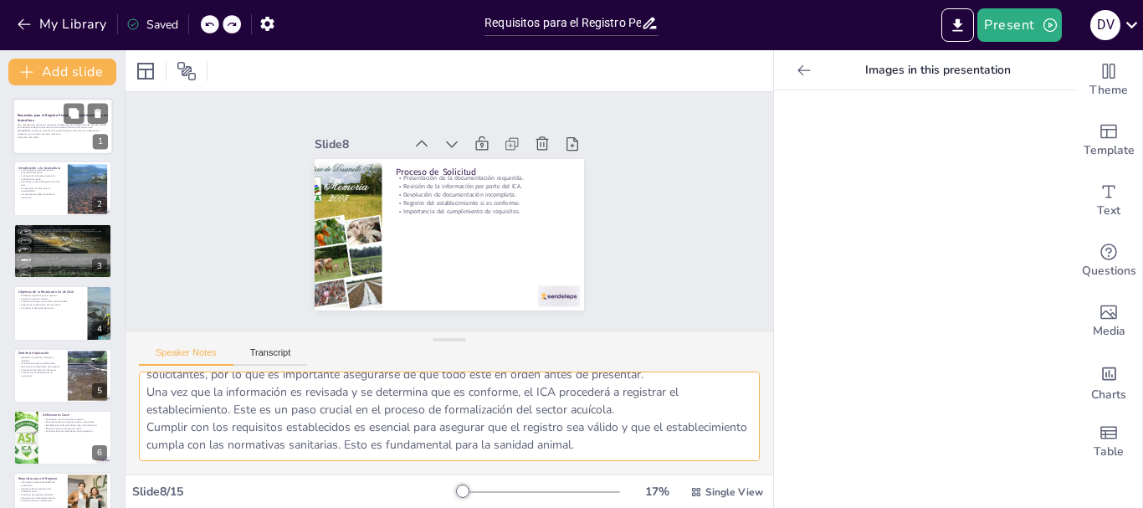
checkbox input "true"
click at [33, 149] on div at bounding box center [63, 126] width 100 height 57
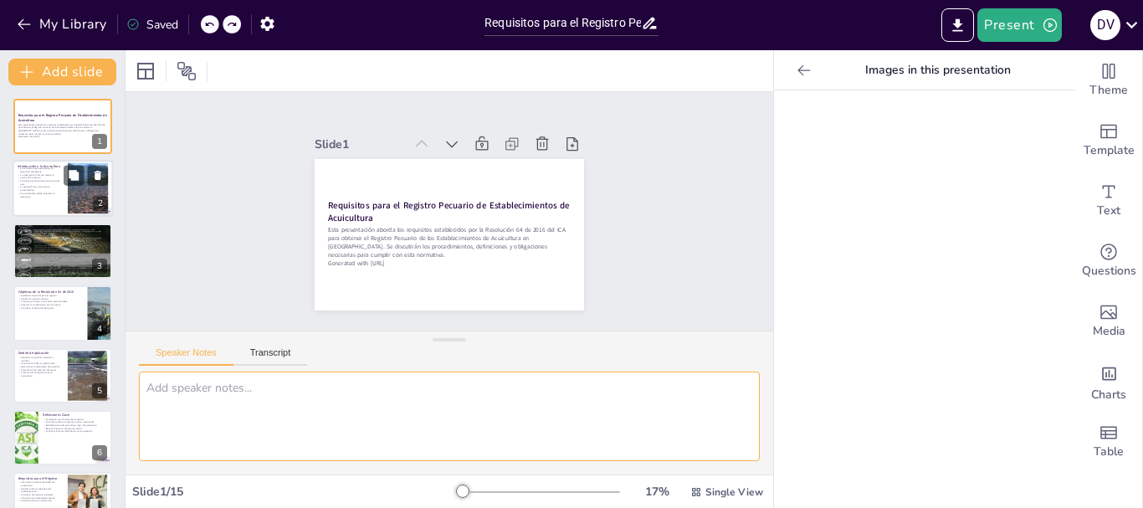
checkbox input "true"
click at [43, 186] on p "La regulación es clave para la sostenibilidad." at bounding box center [40, 189] width 45 height 6
type textarea "Lo ipsumdolors ametc ad elits doeiusm te in utlaboreet do magnaaliq, enimadmini…"
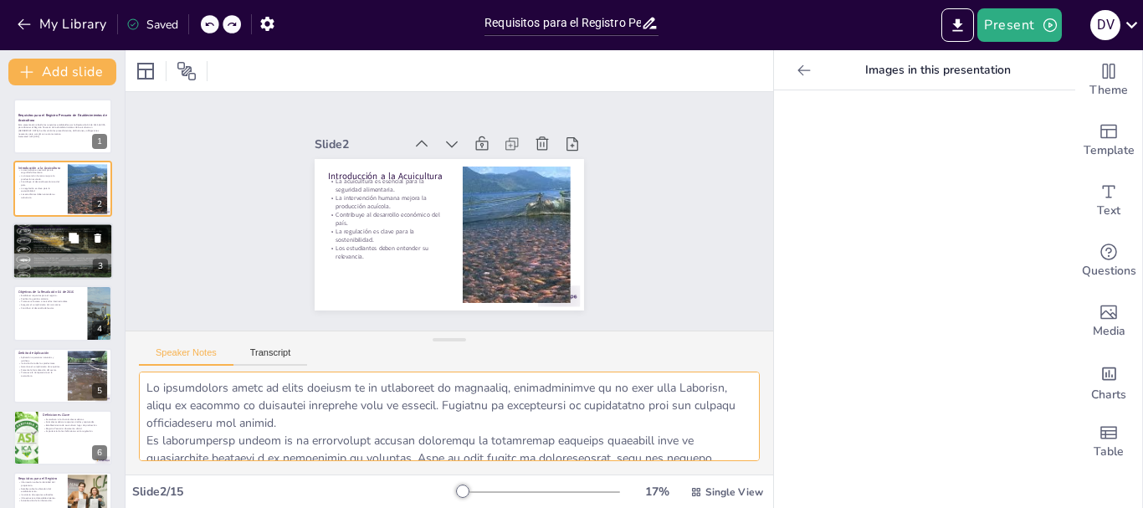
checkbox input "true"
click at [32, 259] on div at bounding box center [63, 251] width 100 height 134
type textarea "Lo ipsumdolors ame consec adipisci el seddo eius temporin utl et dolorem ali en…"
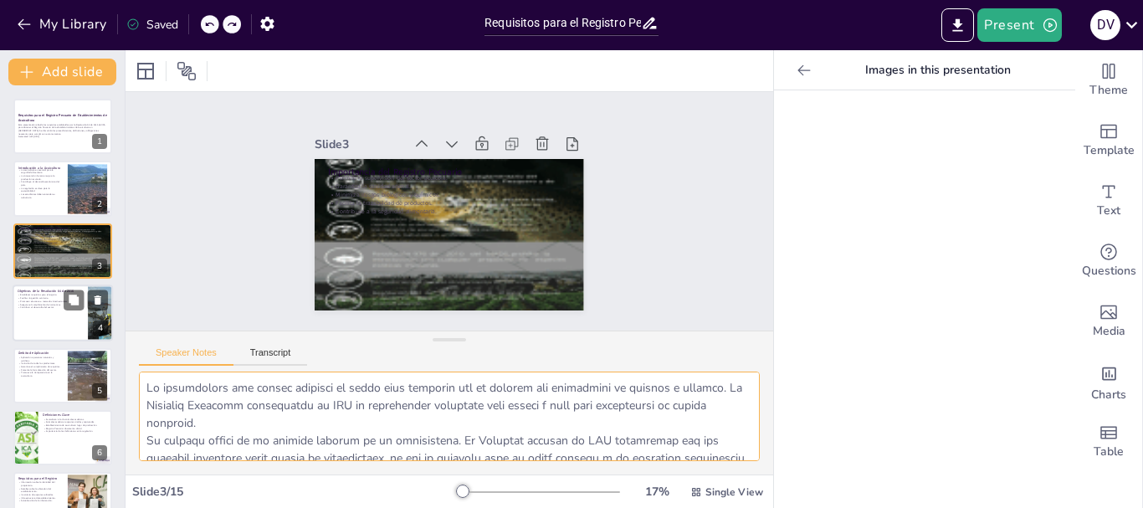
checkbox input "true"
click at [36, 315] on div at bounding box center [63, 312] width 100 height 57
type textarea "La Resolución busca establecer un marco claro de requisitos que los productores…"
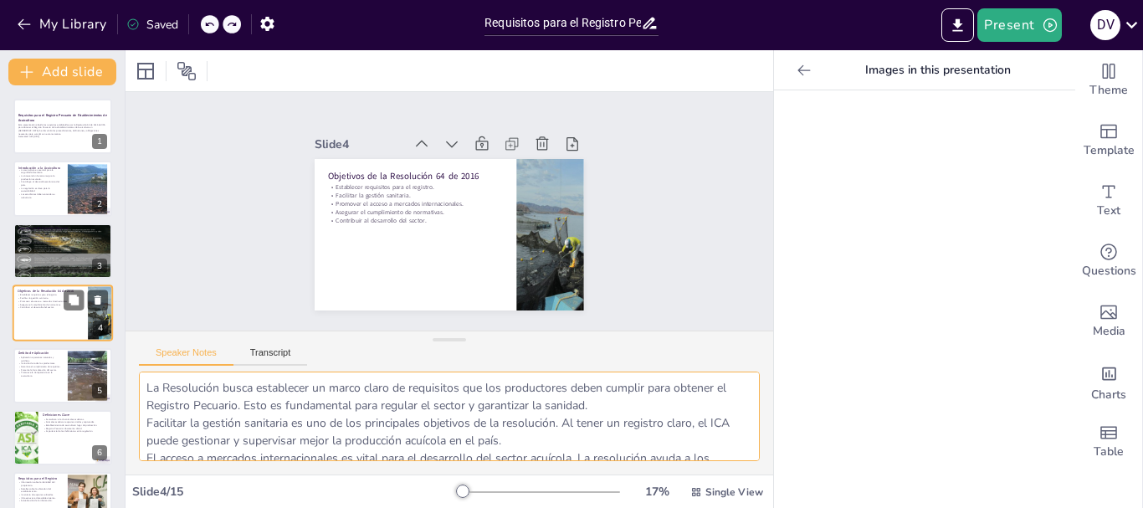
scroll to position [17, 0]
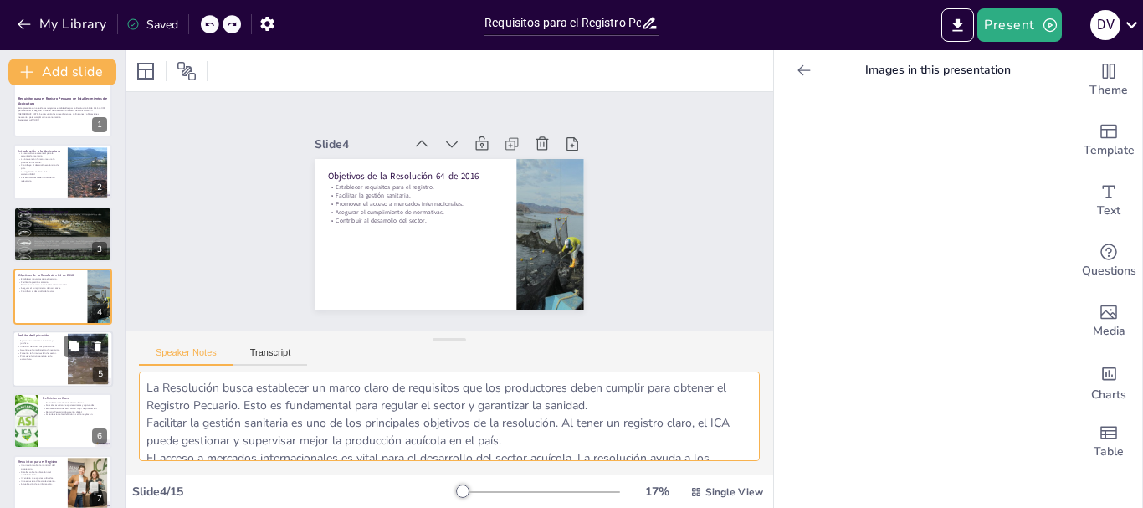
checkbox input "true"
click at [41, 348] on p "Garantiza el cumplimiento de requisitos." at bounding box center [40, 349] width 45 height 3
type textarea "Lo ipsumdolor si ametco a elits doe tempori utl etdolo magnaali, en adm veniamq…"
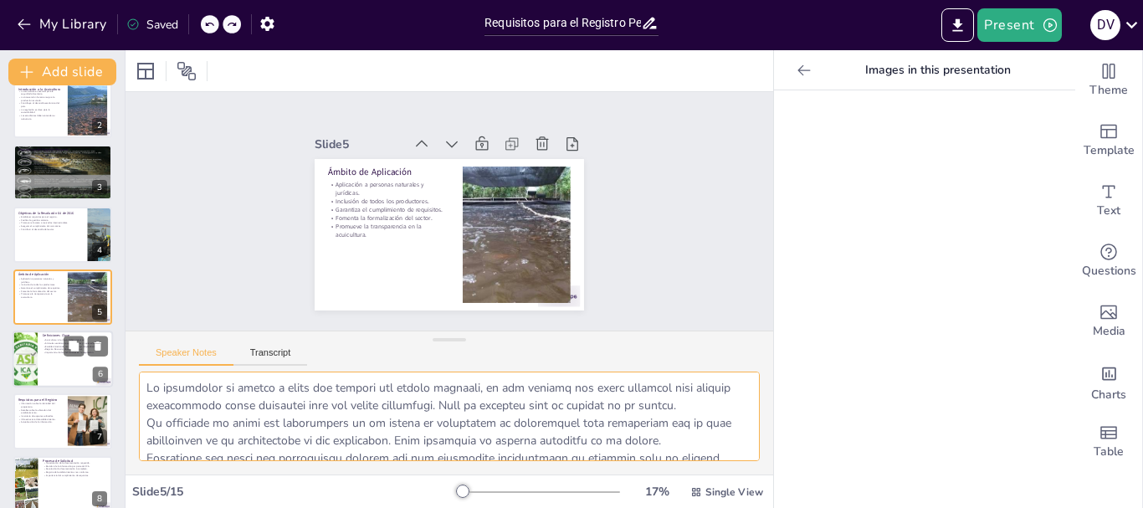
checkbox input "true"
click at [26, 366] on div at bounding box center [25, 358] width 84 height 57
type textarea "La acuicultura es un término que engloba la cría y producción de animales acuát…"
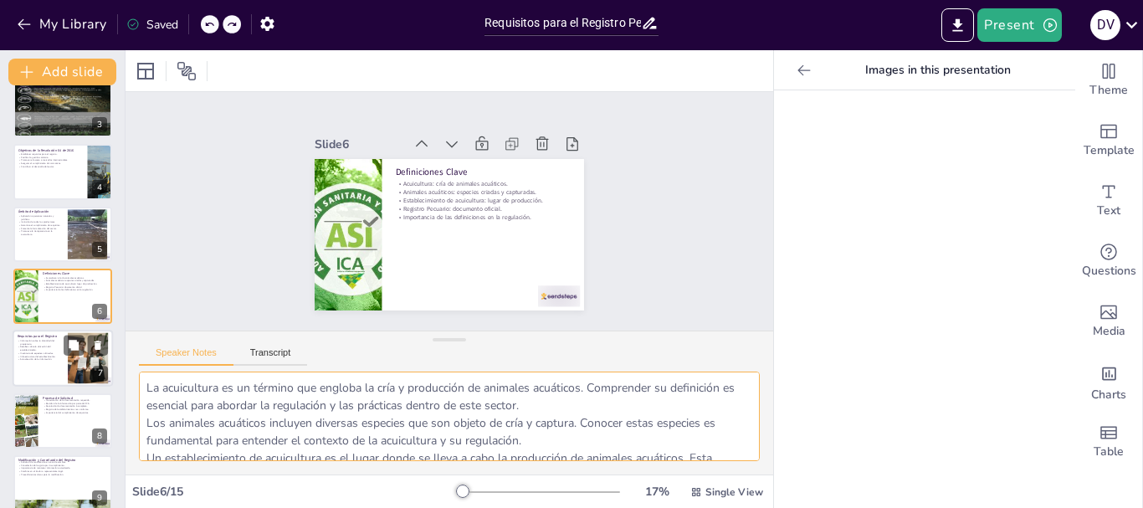
checkbox input "true"
click at [48, 344] on p "Información sobre la identidad del propietario." at bounding box center [40, 343] width 45 height 6
type textarea "La información sobre la identidad del propietario es fundamental para establece…"
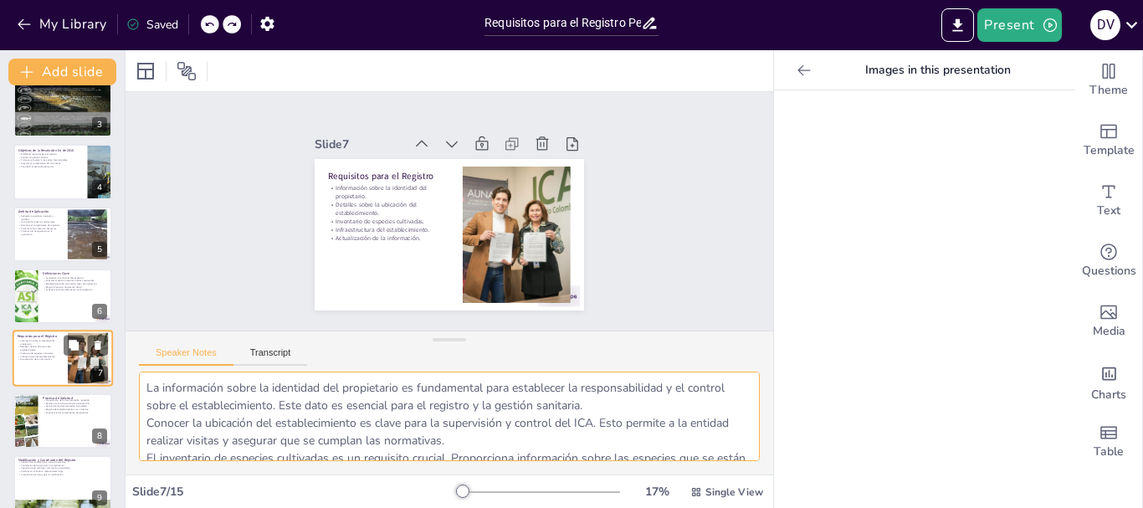
scroll to position [203, 0]
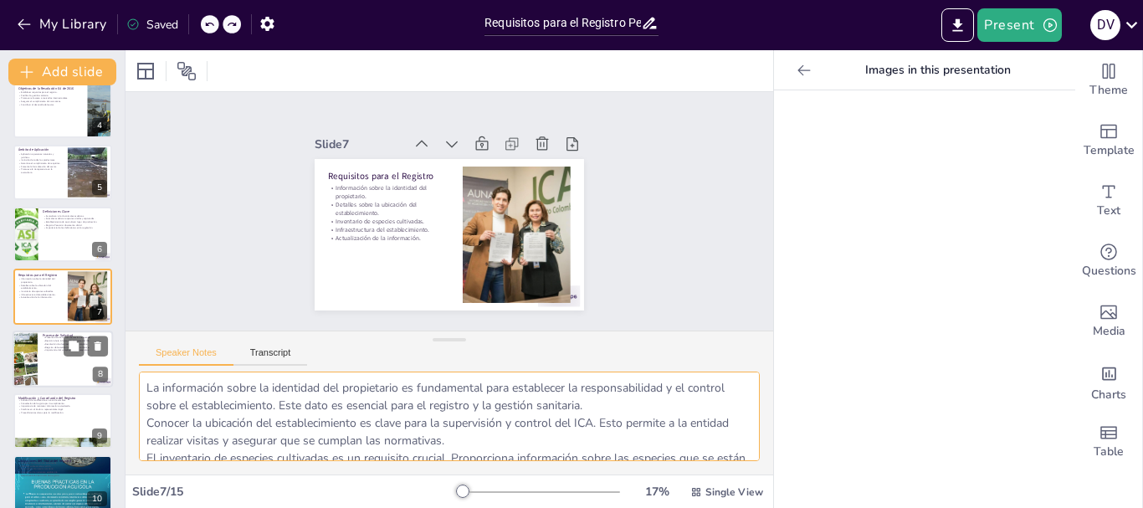
checkbox input "true"
click at [47, 359] on div at bounding box center [63, 358] width 100 height 57
type textarea "La presentación de la documentación es el primer paso en el proceso de solicitu…"
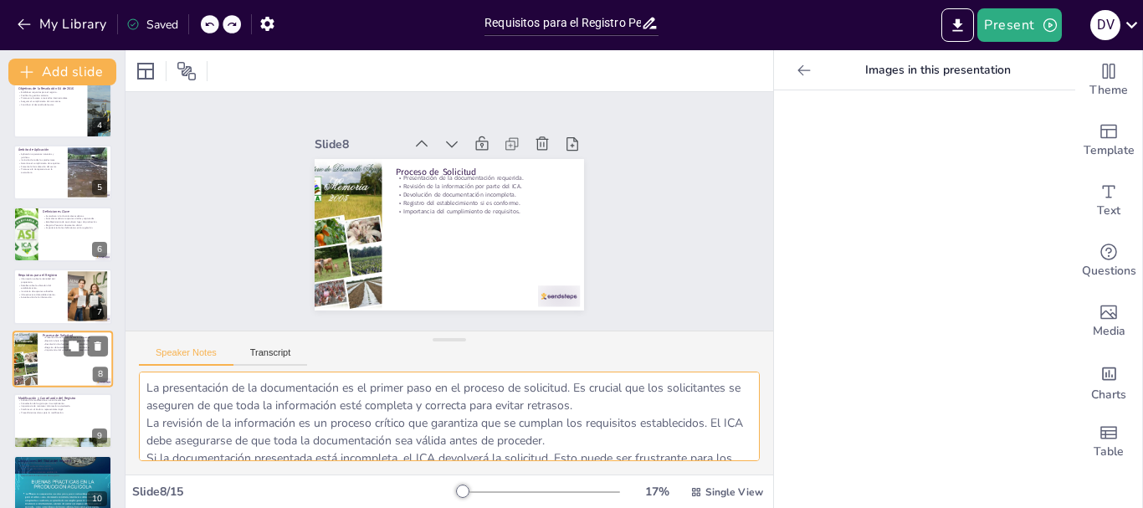
scroll to position [265, 0]
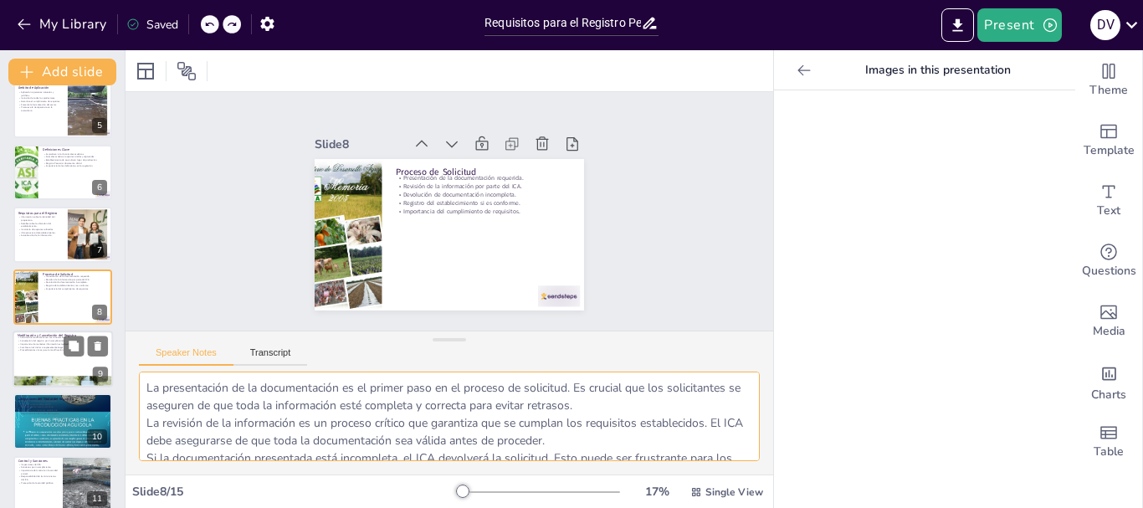
checkbox input "true"
click at [49, 361] on div at bounding box center [63, 358] width 100 height 57
type textarea "Solicitar la modificación del registro es fundamental para mantener la informac…"
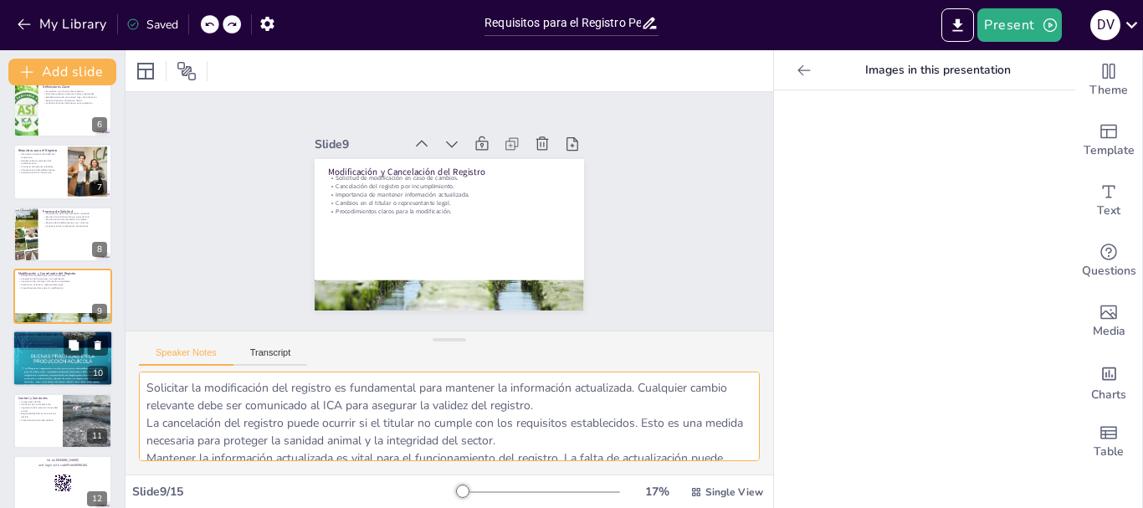
checkbox input "true"
click at [44, 363] on div at bounding box center [63, 358] width 100 height 134
type textarea "Mantener la información actualizada es una de las principales obligaciones de l…"
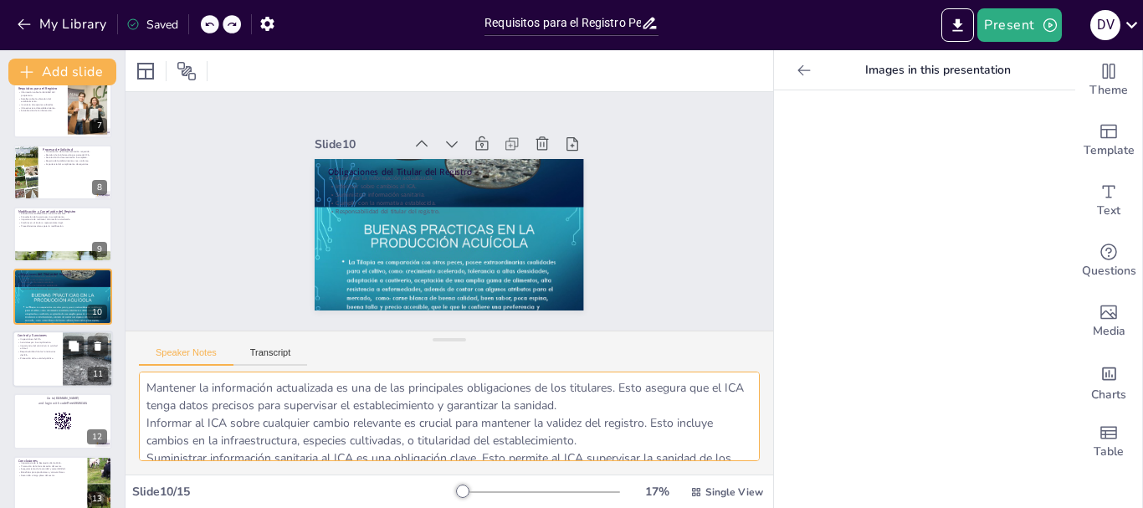
checkbox input "true"
click at [37, 368] on div at bounding box center [63, 358] width 100 height 57
type textarea "Lor ipsumdolorsi ametconsec adi el SED doe tem incid utlaboreetd mag aliquae ad…"
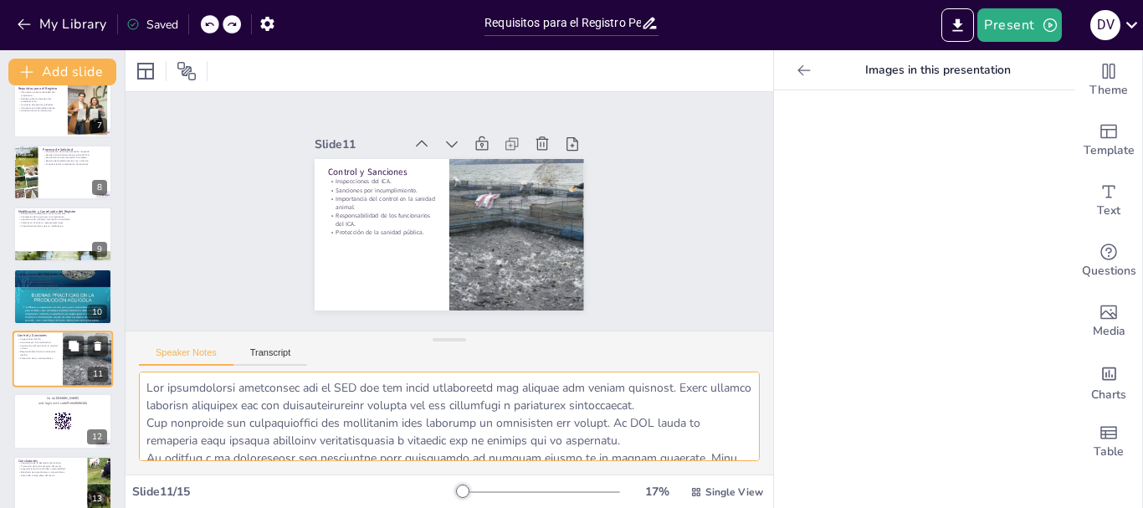
scroll to position [452, 0]
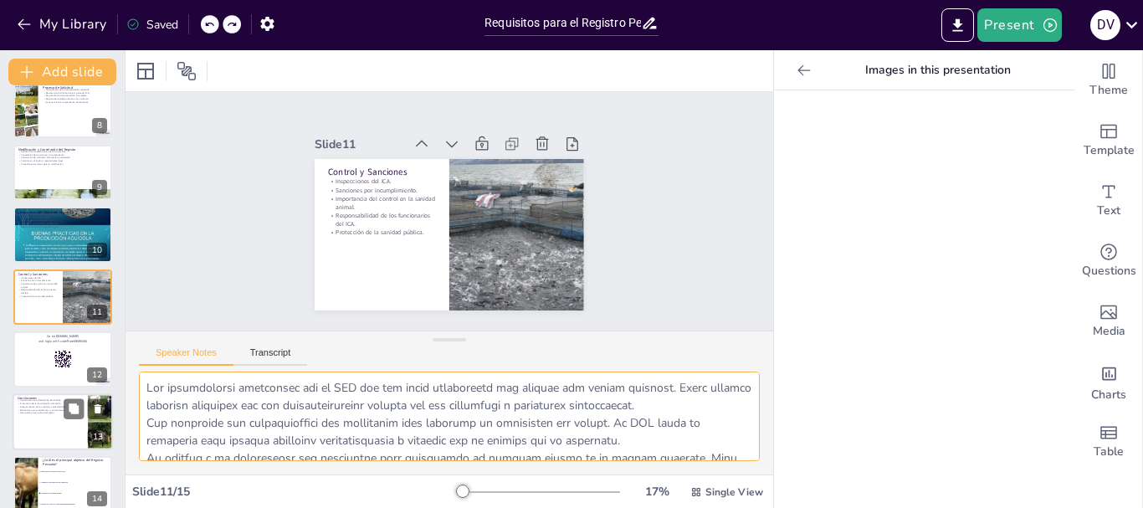
checkbox input "true"
click at [42, 406] on p "Aseguramiento de la sanidad y sostenibilidad." at bounding box center [50, 406] width 65 height 3
type textarea "La Resolución 64 de 2016 es fundamental para establecer un marco regulatorio cl…"
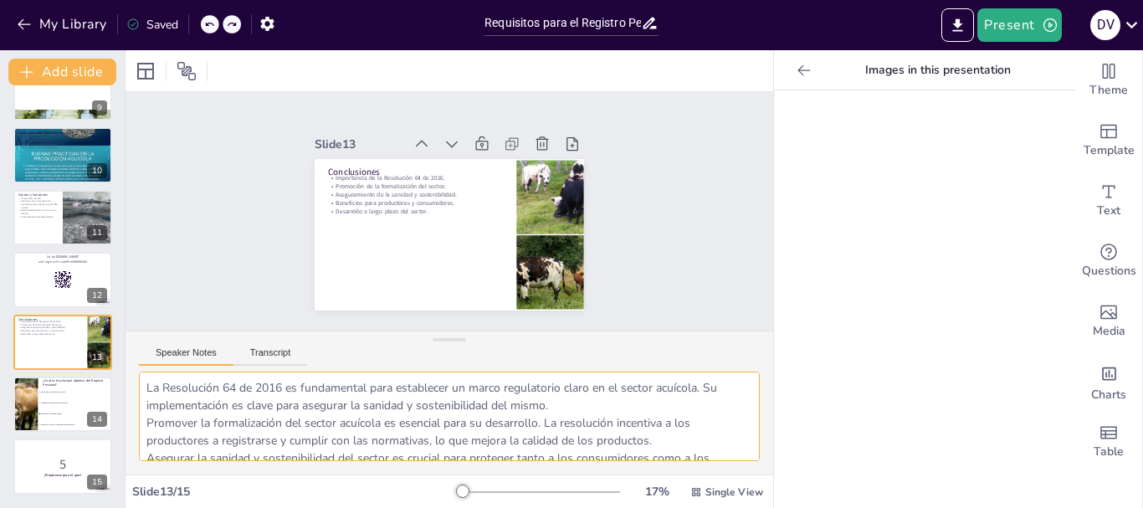
checkbox input "true"
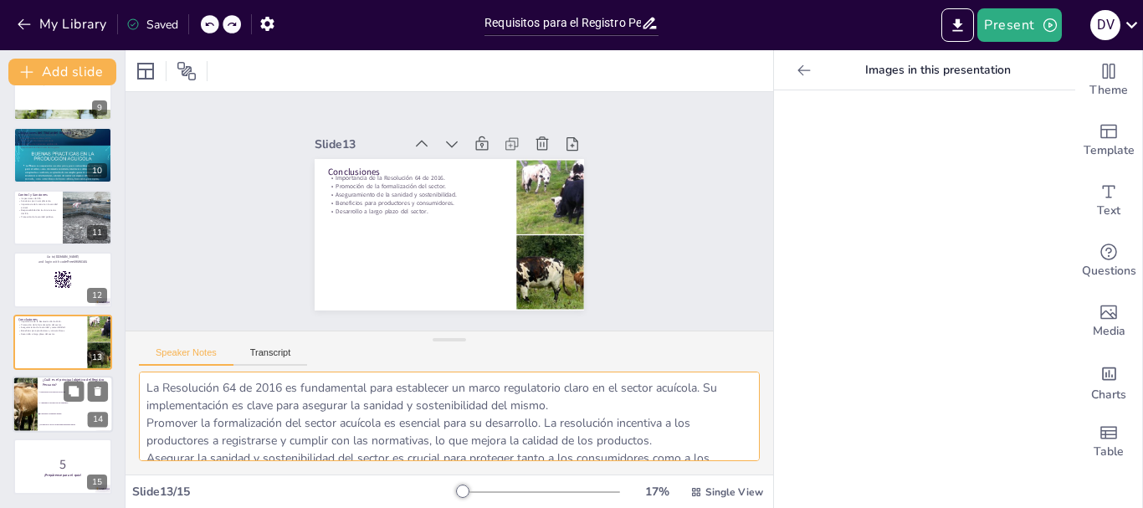
checkbox input "true"
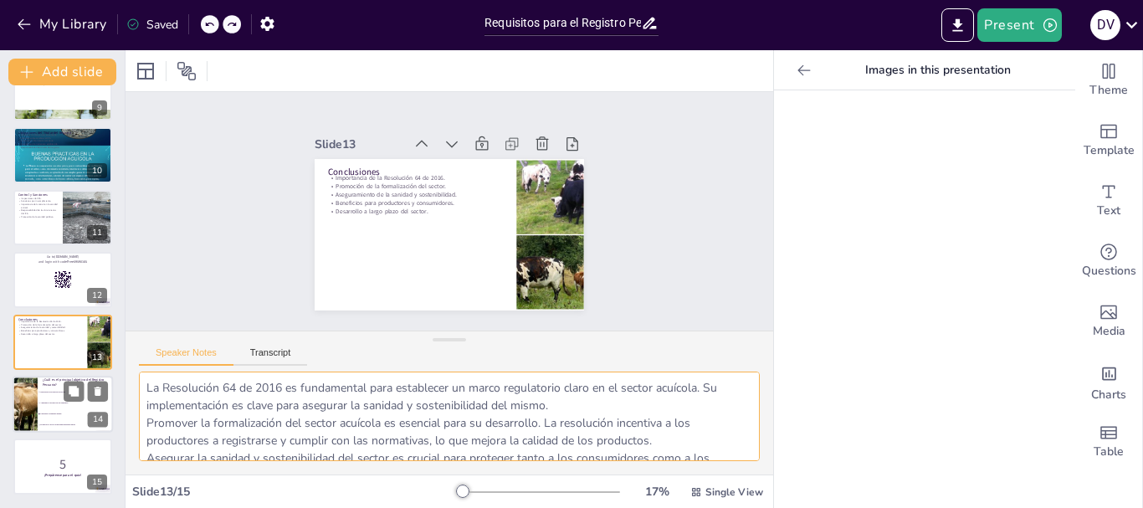
checkbox input "true"
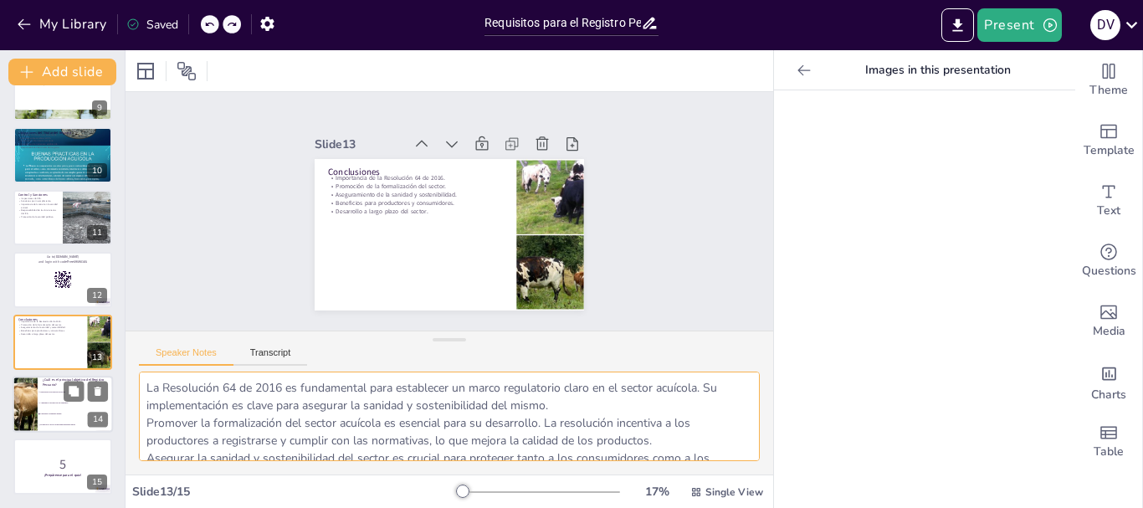
checkbox input "true"
click at [38, 414] on li "Garantizar la sanidad animal" at bounding box center [75, 413] width 75 height 11
type textarea "La respuesta correcta es "Garantizar la sanidad animal", ya que uno de los prin…"
checkbox input "true"
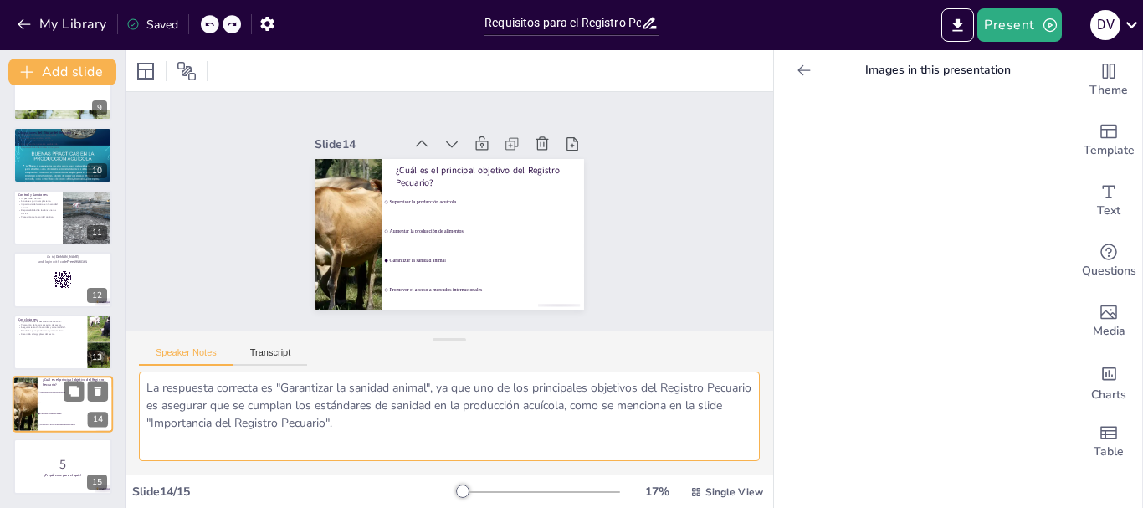
checkbox input "true"
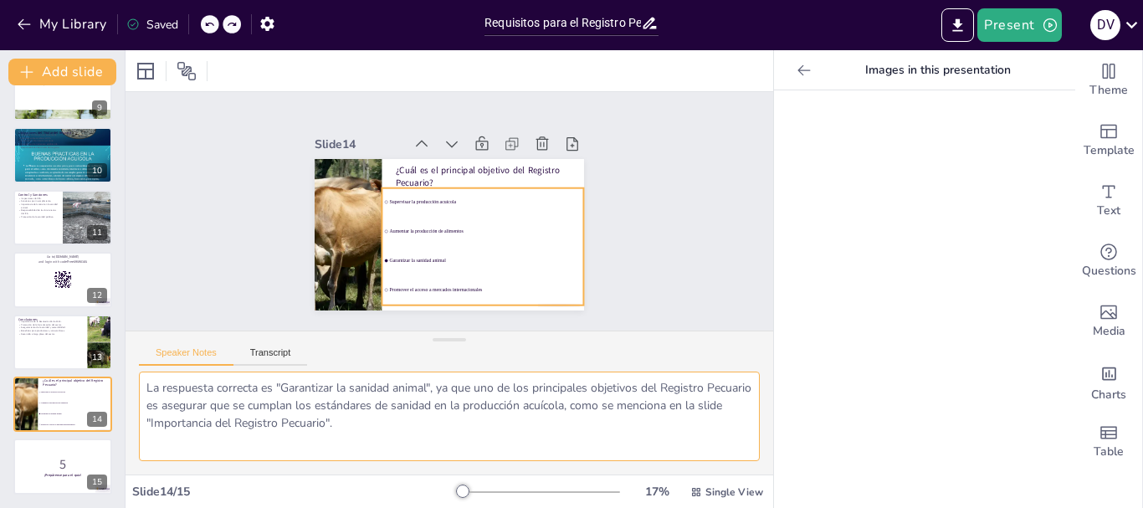
checkbox input "true"
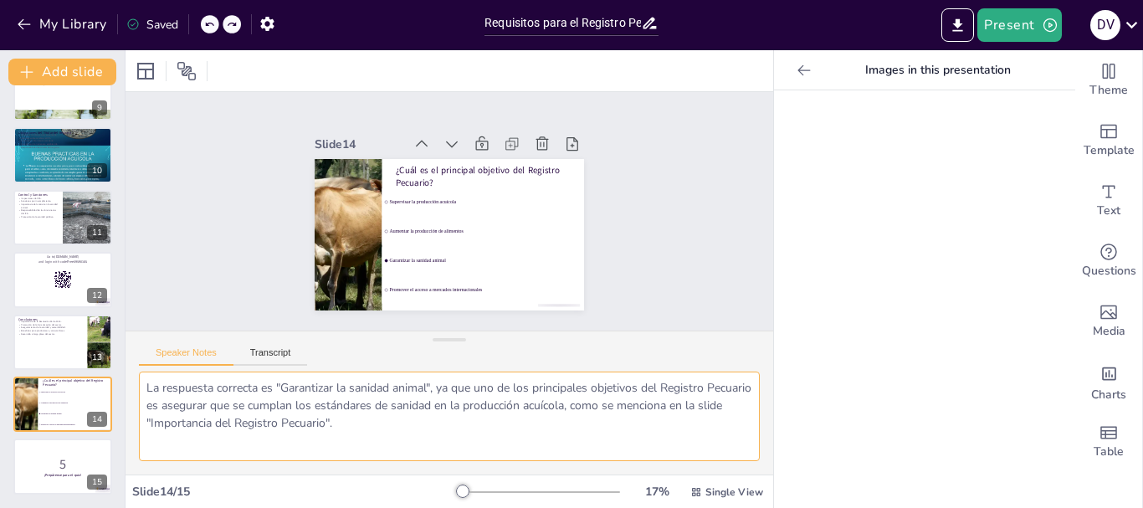
checkbox input "true"
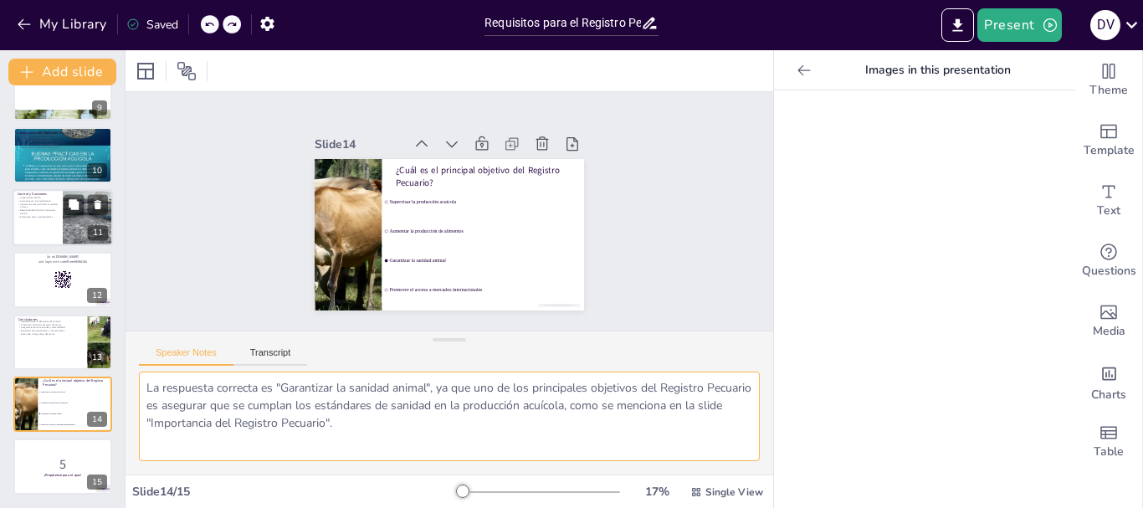
checkbox input "true"
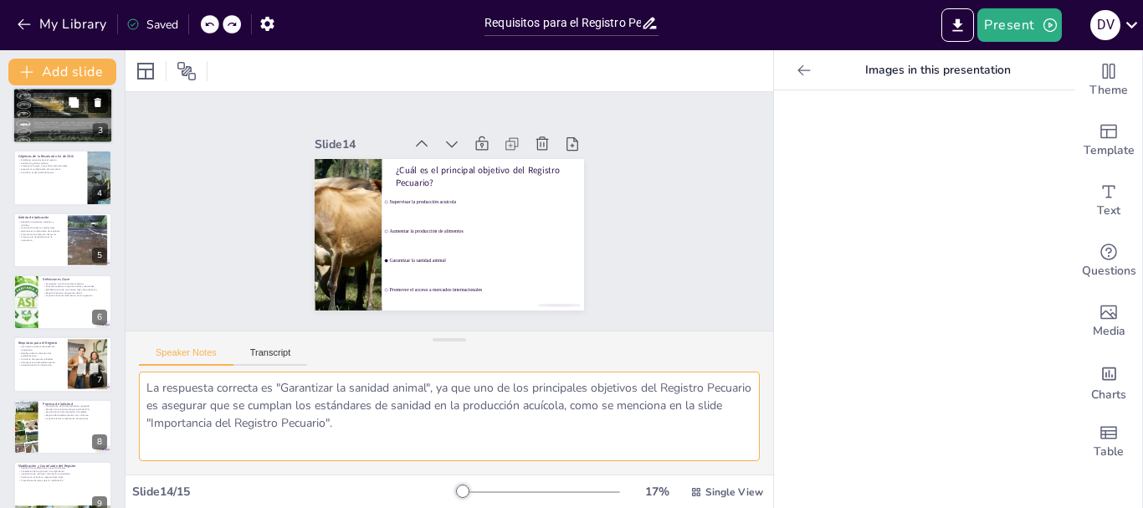
scroll to position [0, 0]
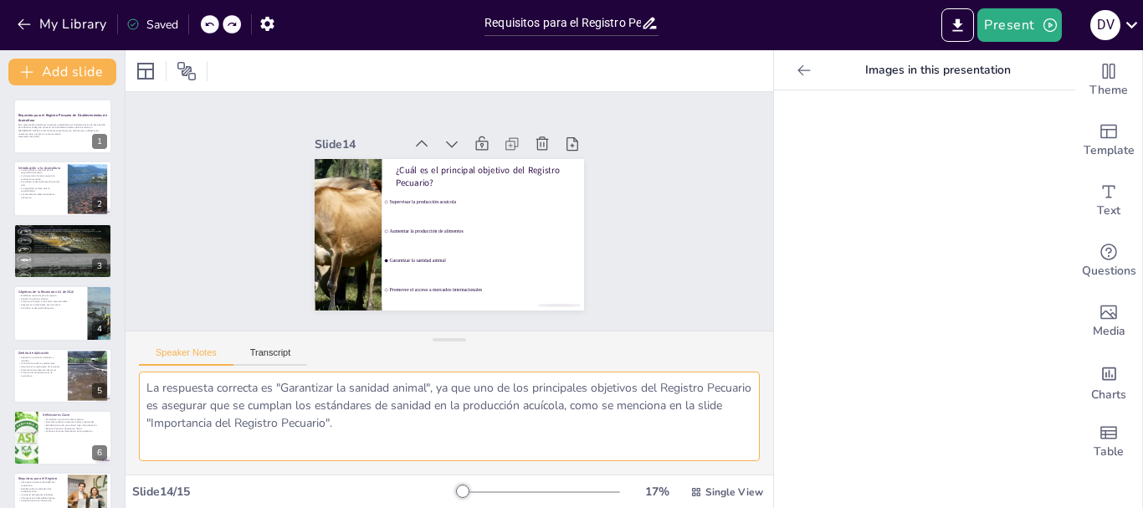
checkbox input "true"
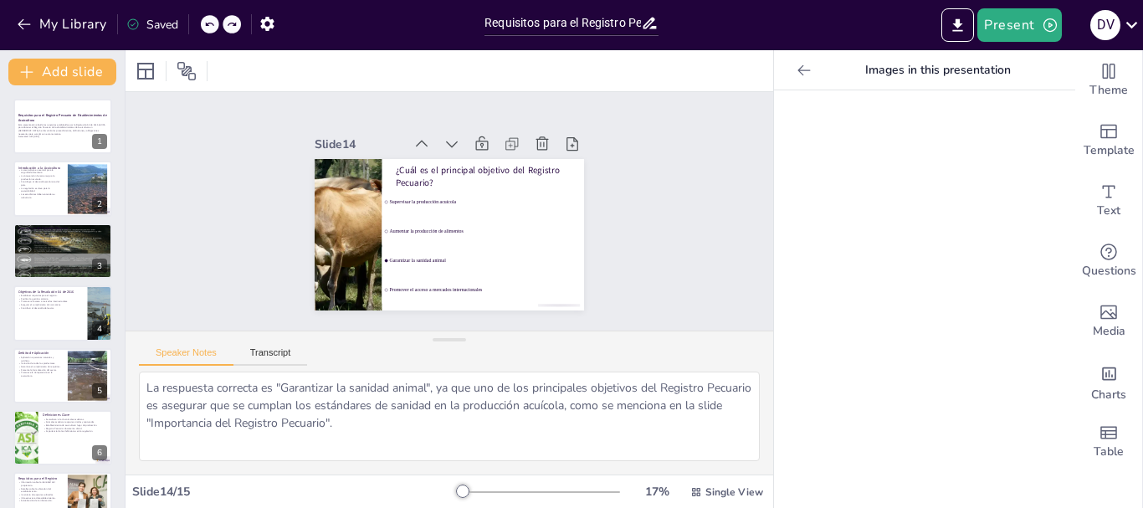
checkbox input "true"
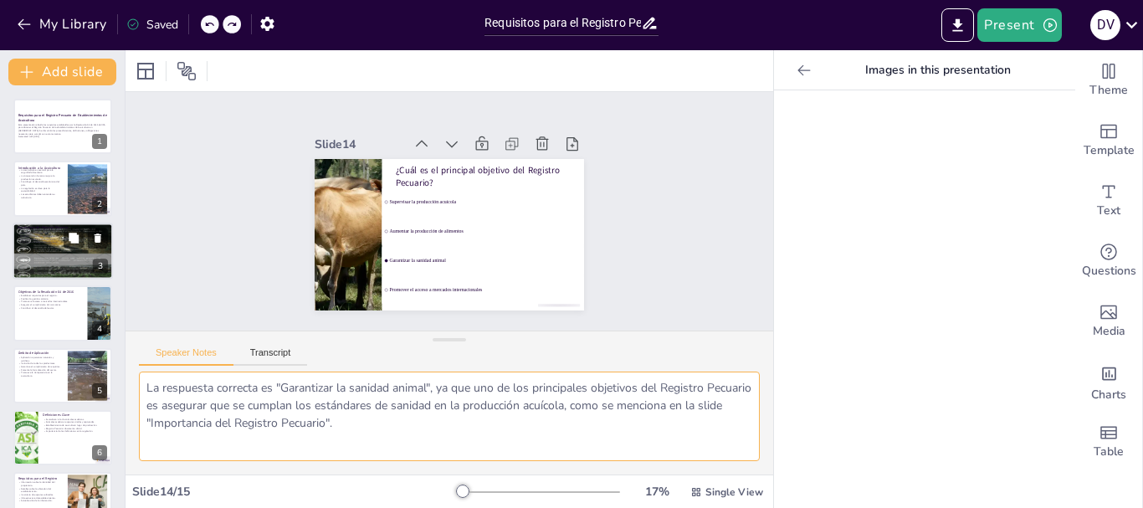
checkbox input "true"
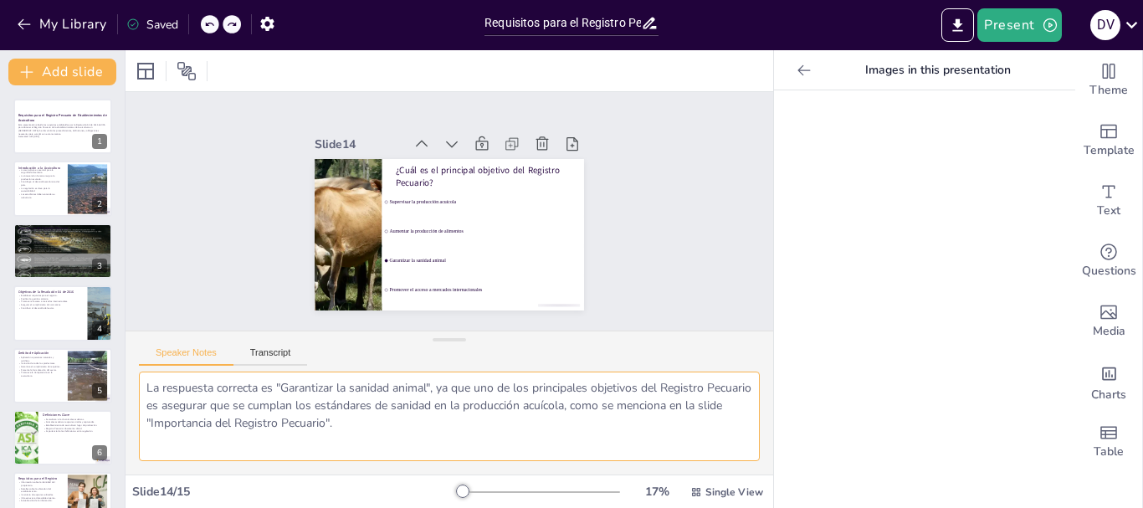
checkbox input "true"
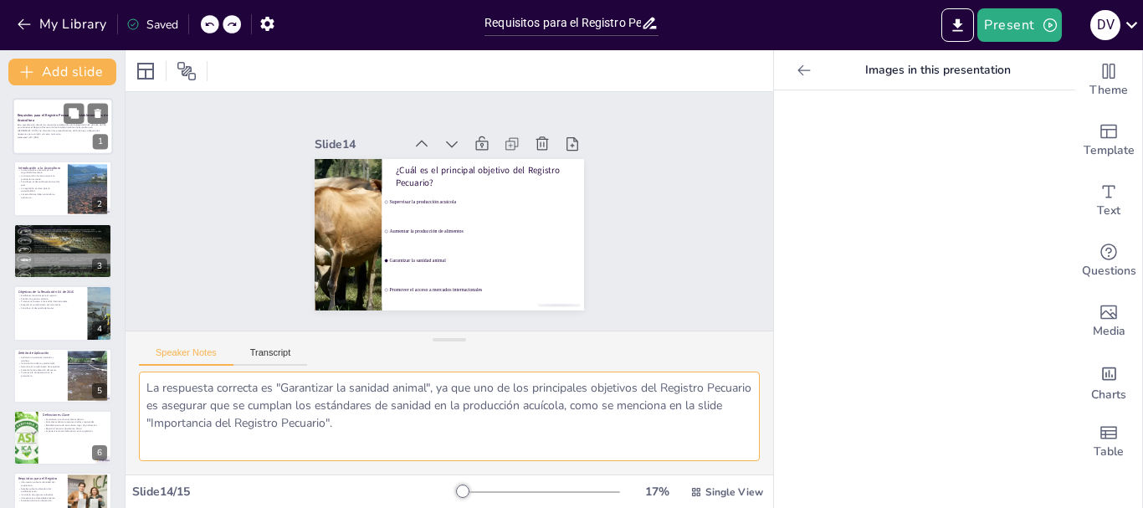
checkbox input "true"
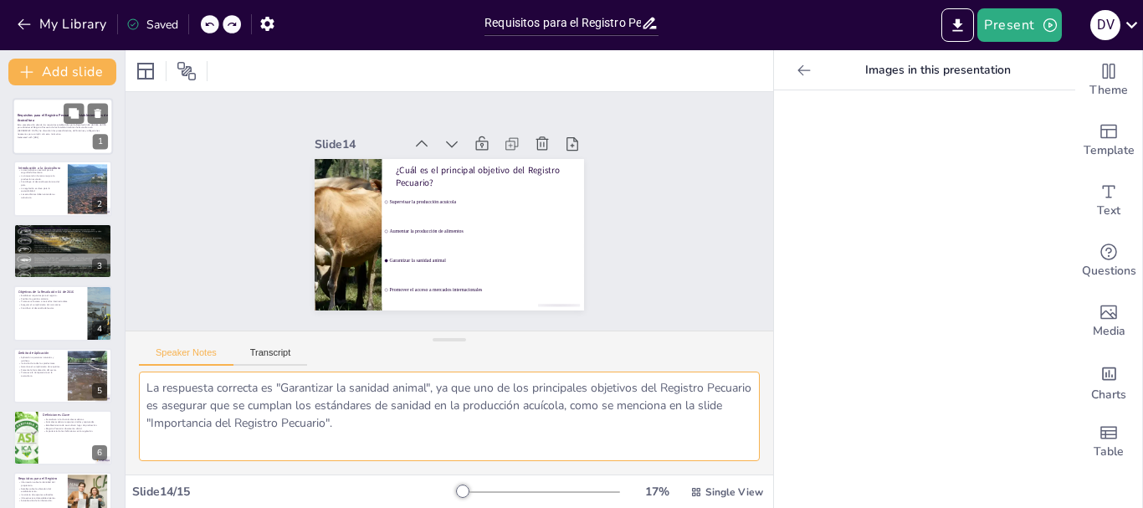
checkbox input "true"
click at [45, 123] on p "Esta presentación aborda los requisitos establecidos por la Resolución 64 de 20…" at bounding box center [63, 129] width 90 height 13
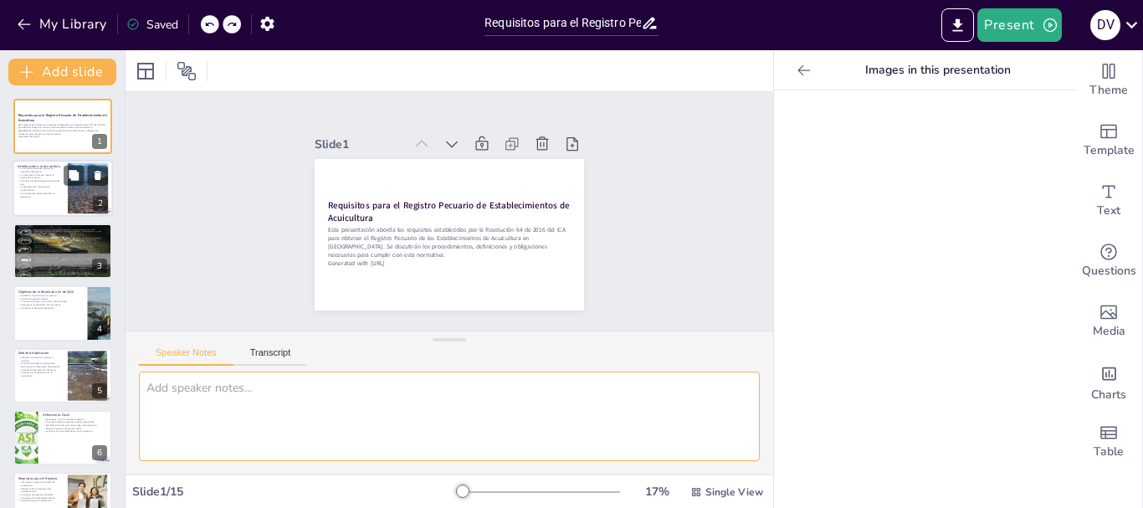
checkbox input "true"
click at [43, 187] on p "La regulación es clave para la sostenibilidad." at bounding box center [40, 189] width 45 height 6
type textarea "Lo ipsumdolors ametc ad elits doeiusm te in utlaboreet do magnaaliq, enimadmini…"
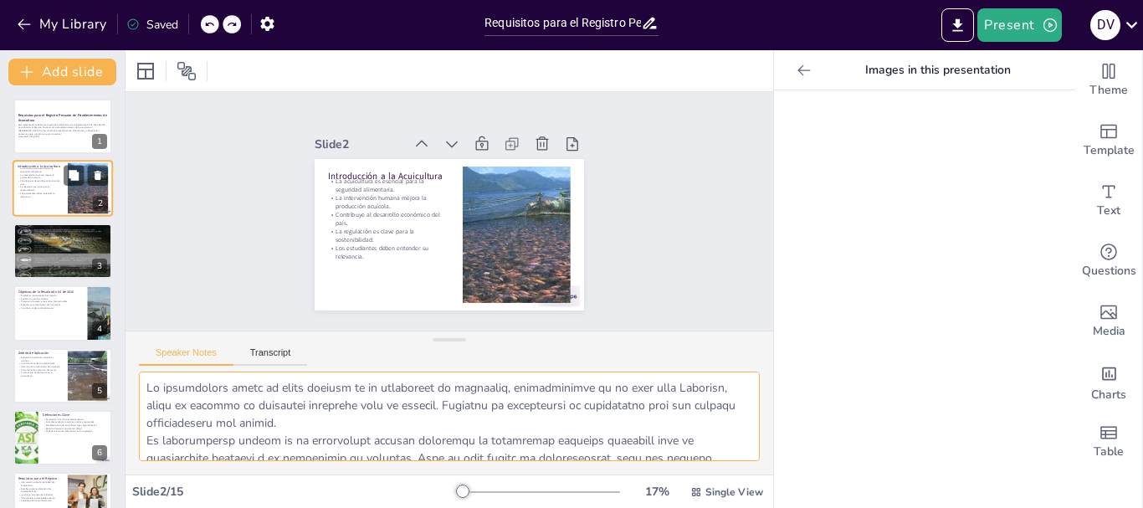
click at [43, 187] on p "La regulación es clave para la sostenibilidad." at bounding box center [40, 189] width 45 height 6
checkbox input "true"
click at [43, 258] on div at bounding box center [63, 251] width 100 height 134
type textarea "Lo ipsumdolors ame consec adipisci el seddo eius temporin utl et dolorem ali en…"
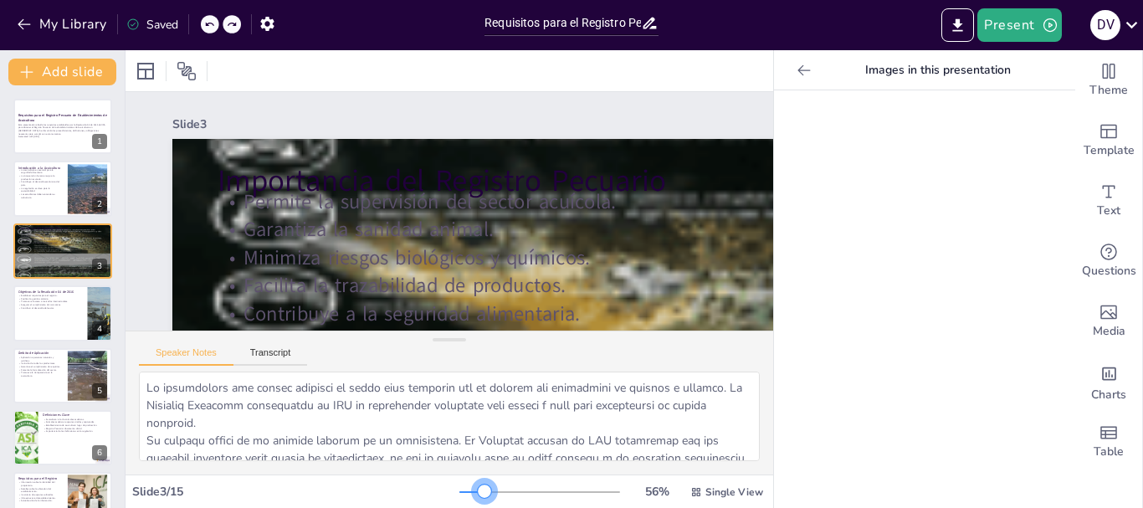
click at [473, 489] on div at bounding box center [539, 491] width 161 height 13
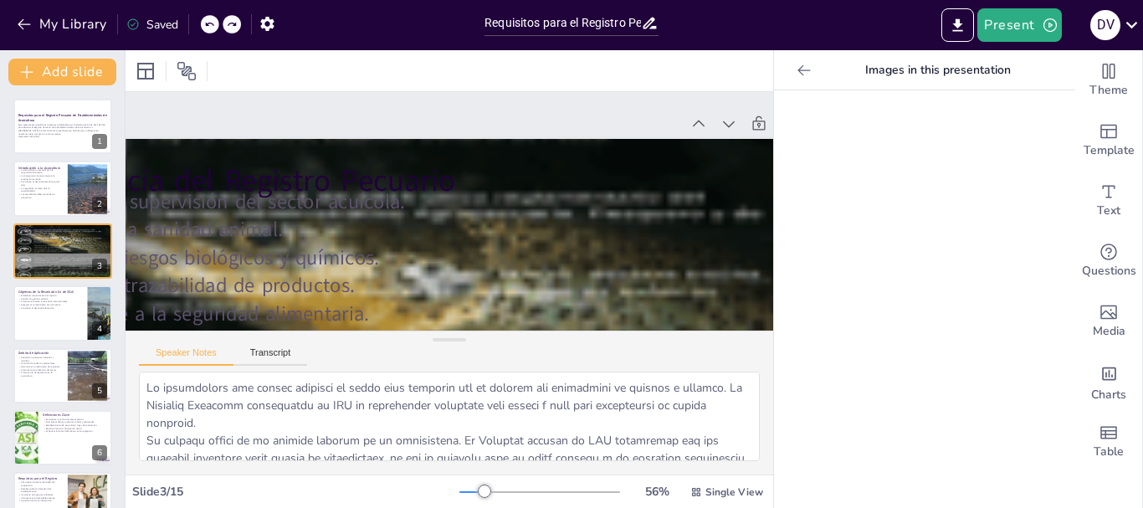
scroll to position [0, 212]
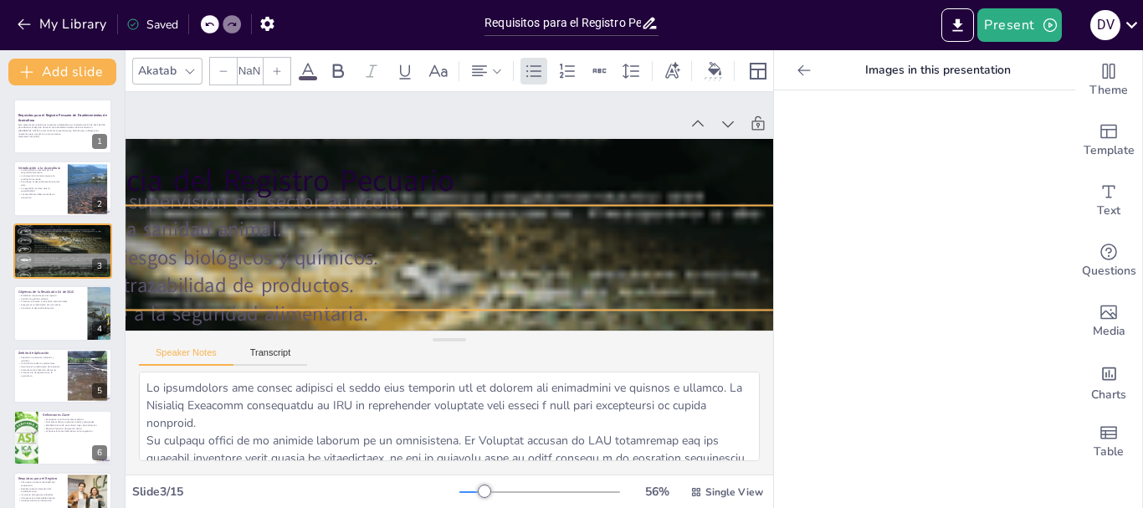
click at [584, 241] on p "Garantiza la sanidad animal." at bounding box center [407, 217] width 779 height 277
checkbox input "true"
type input "32"
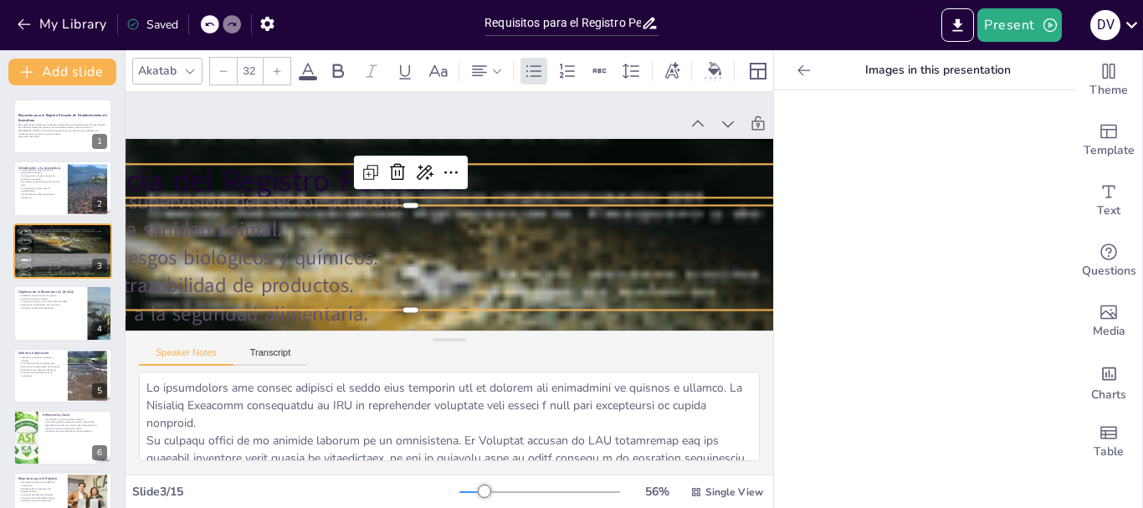
checkbox input "true"
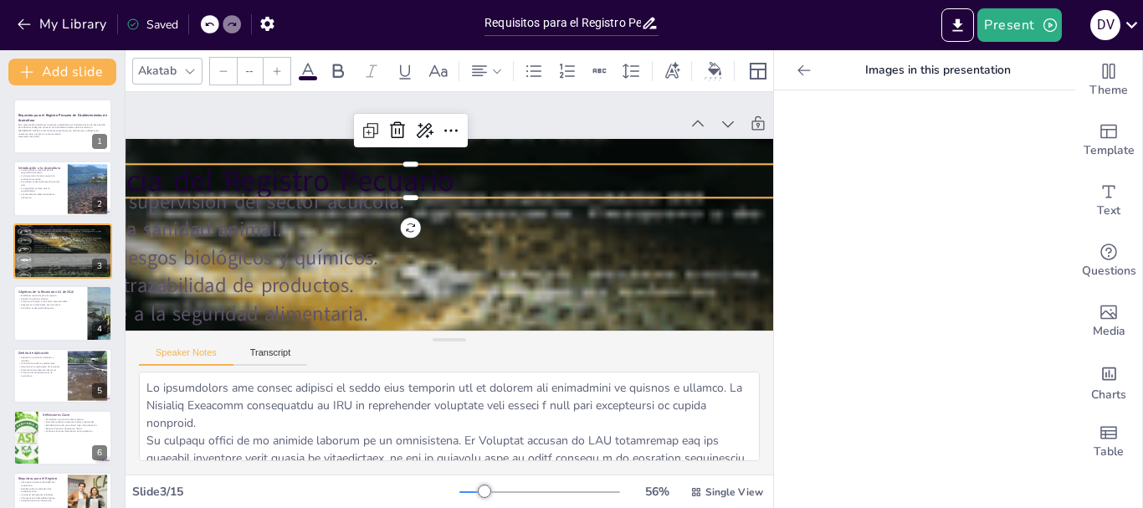
type input "48"
click at [573, 175] on p "Importancia del Registro Pecuario" at bounding box center [430, 165] width 722 height 441
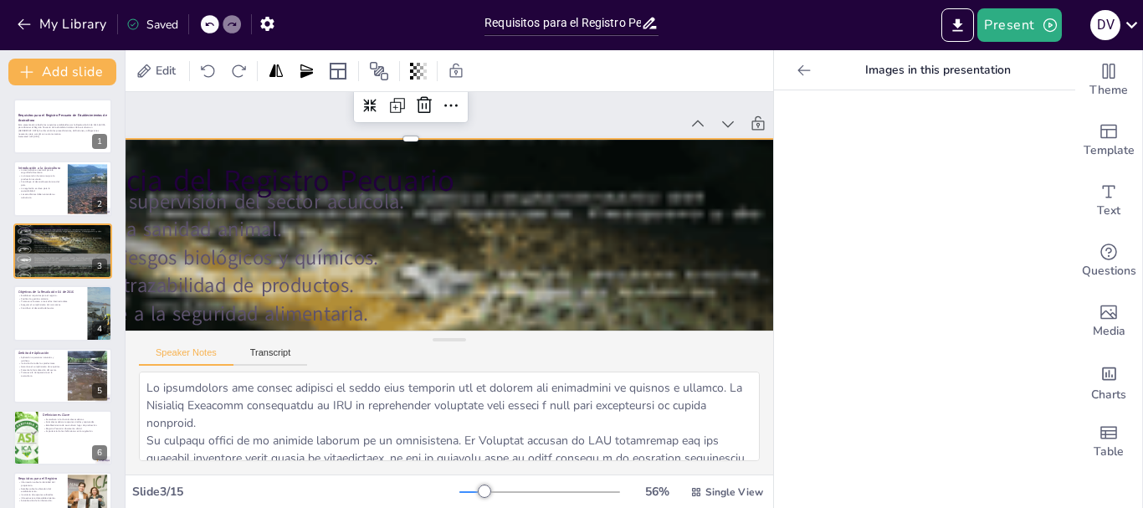
click at [571, 151] on div at bounding box center [340, 360] width 1308 height 1458
click at [571, 151] on div at bounding box center [326, 73] width 1496 height 1430
click at [571, 151] on div at bounding box center [625, 154] width 1485 height 1377
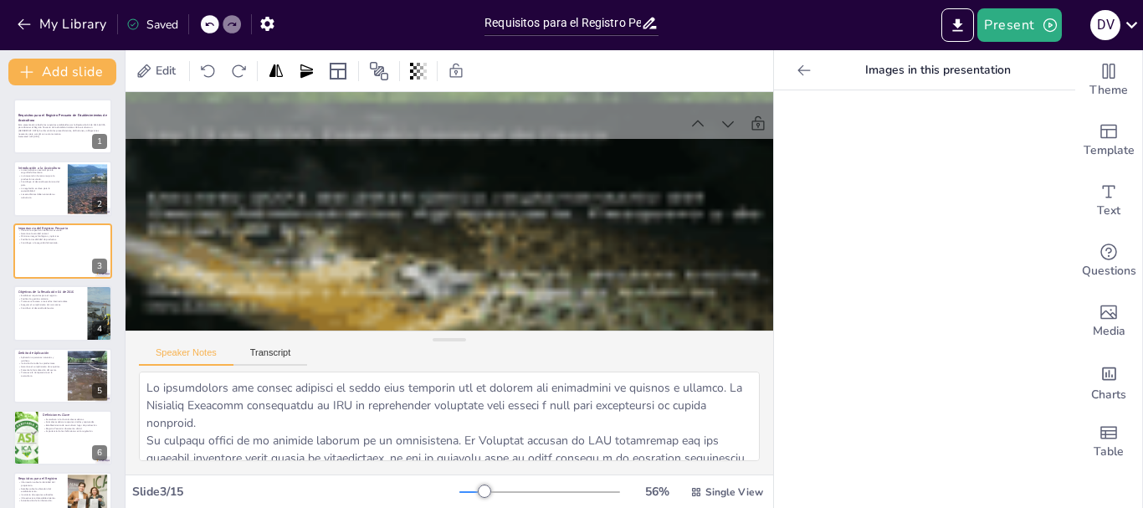
click at [571, 151] on div at bounding box center [356, 371] width 1251 height 1440
click at [571, 151] on div at bounding box center [279, 286] width 1523 height 1458
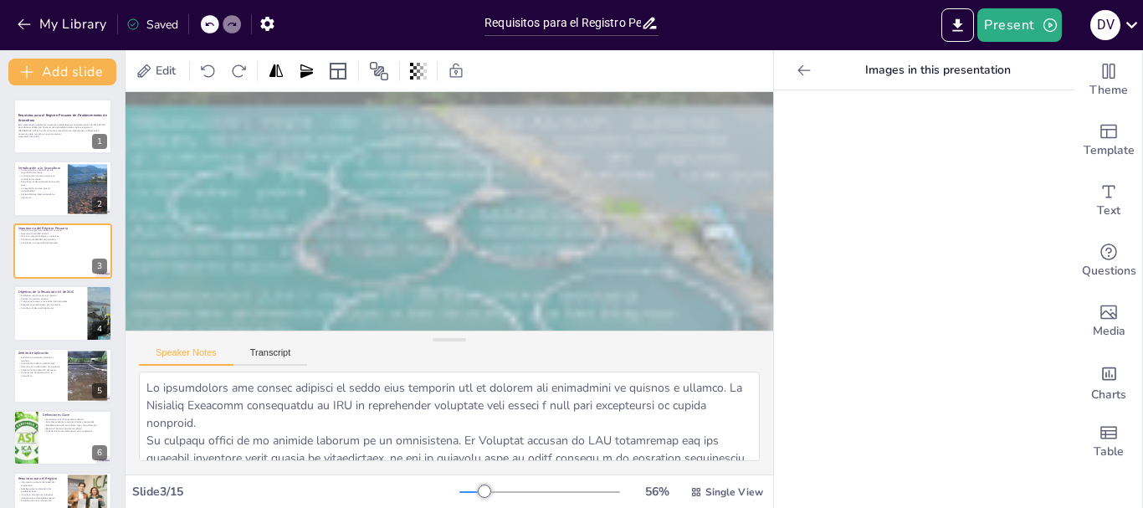
scroll to position [685, 212]
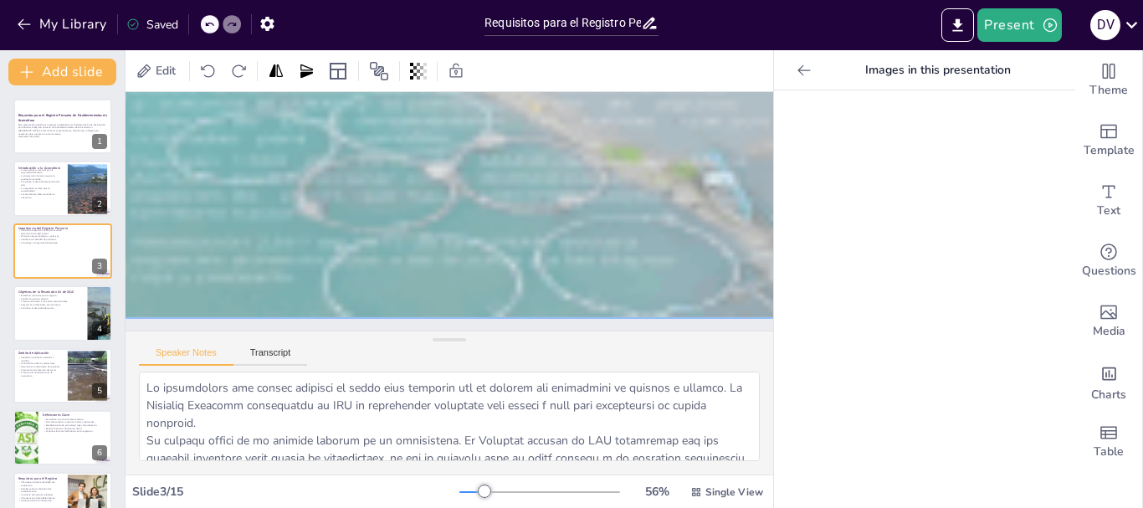
checkbox input "true"
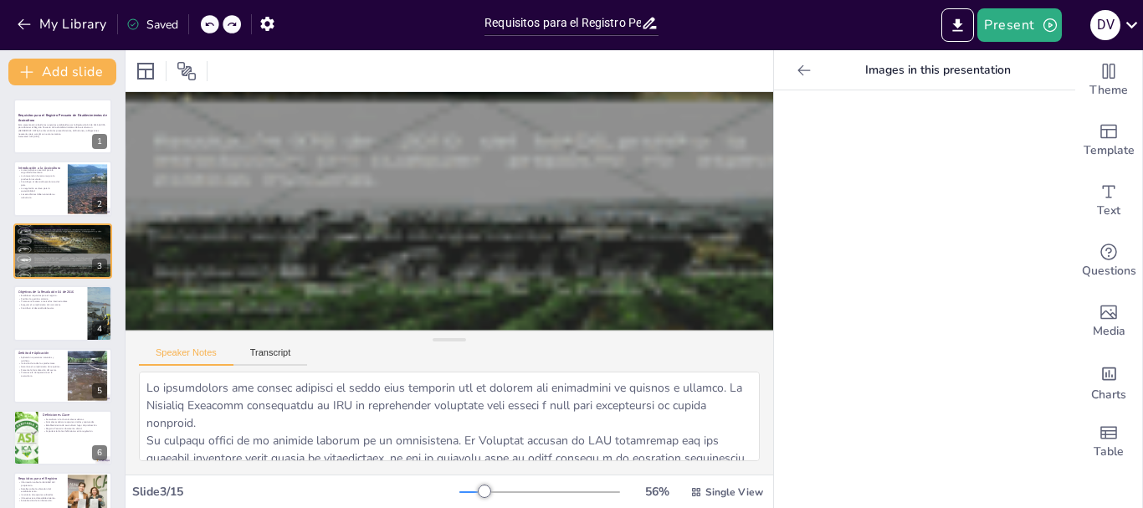
scroll to position [327, 212]
click at [213, 28] on icon at bounding box center [209, 24] width 10 height 10
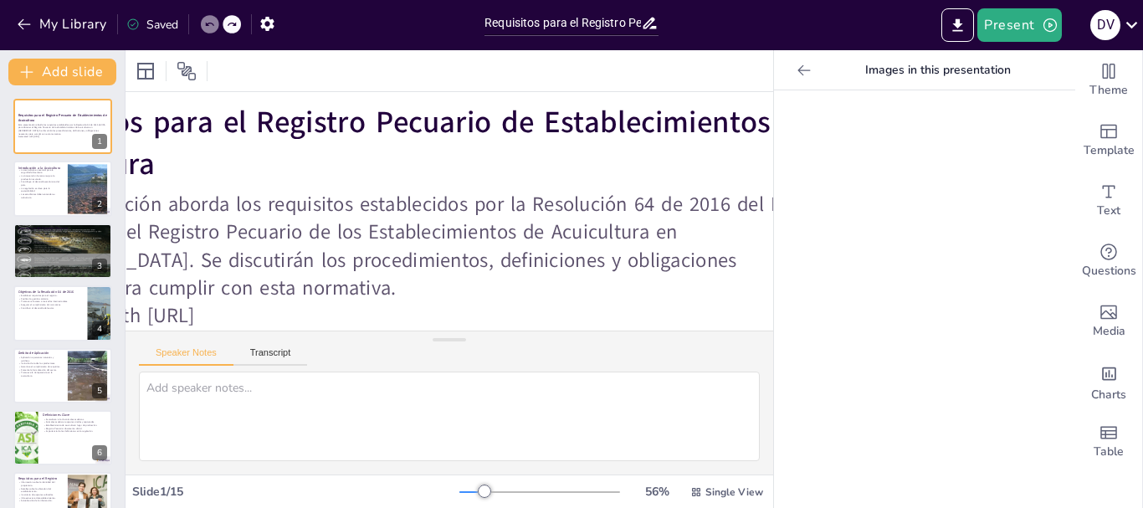
scroll to position [171, 212]
click at [202, 23] on div at bounding box center [210, 24] width 18 height 18
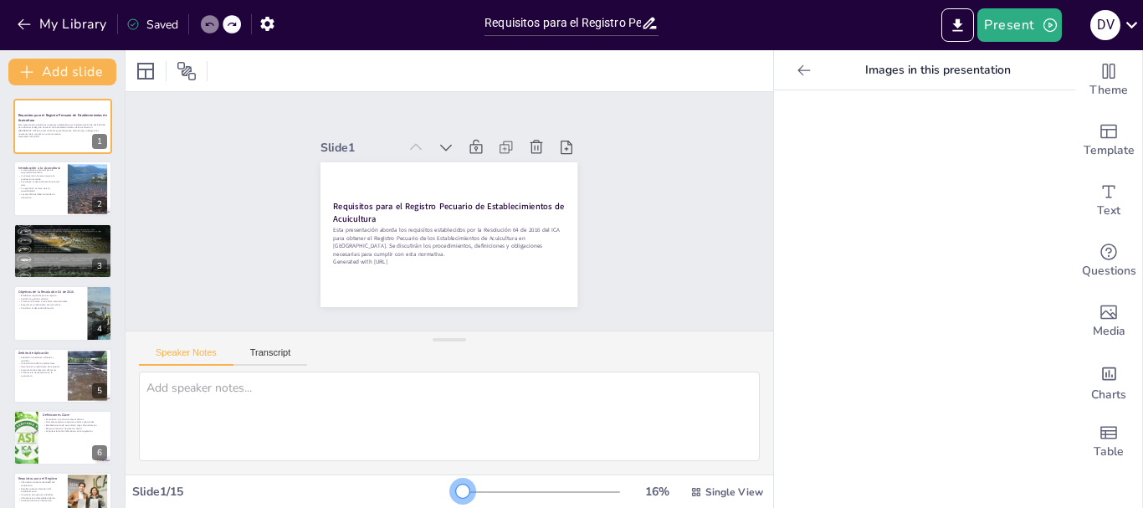
click at [459, 492] on div at bounding box center [460, 492] width 3 height 2
checkbox input "true"
click at [51, 189] on p "La regulación es clave para la sostenibilidad." at bounding box center [40, 189] width 45 height 6
type textarea "Lo ipsumdolors ametc ad elits doeiusm te in utlaboreet do magnaaliq, enimadmini…"
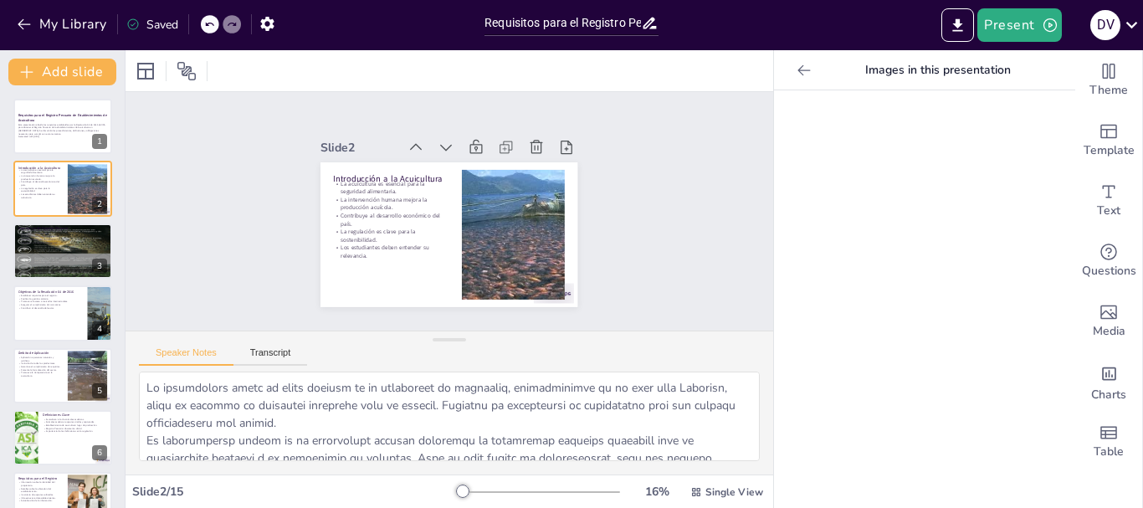
click at [829, 230] on div at bounding box center [924, 298] width 301 height 417
drag, startPoint x: 829, startPoint y: 230, endPoint x: 519, endPoint y: 209, distance: 310.2
click at [519, 209] on div "Document fonts Akatab Recently used Akatab Mulish Popular fonts Lato Montserrat…" at bounding box center [571, 279] width 1143 height 458
checkbox input "true"
click at [31, 138] on p "Generated with [URL]" at bounding box center [63, 137] width 90 height 3
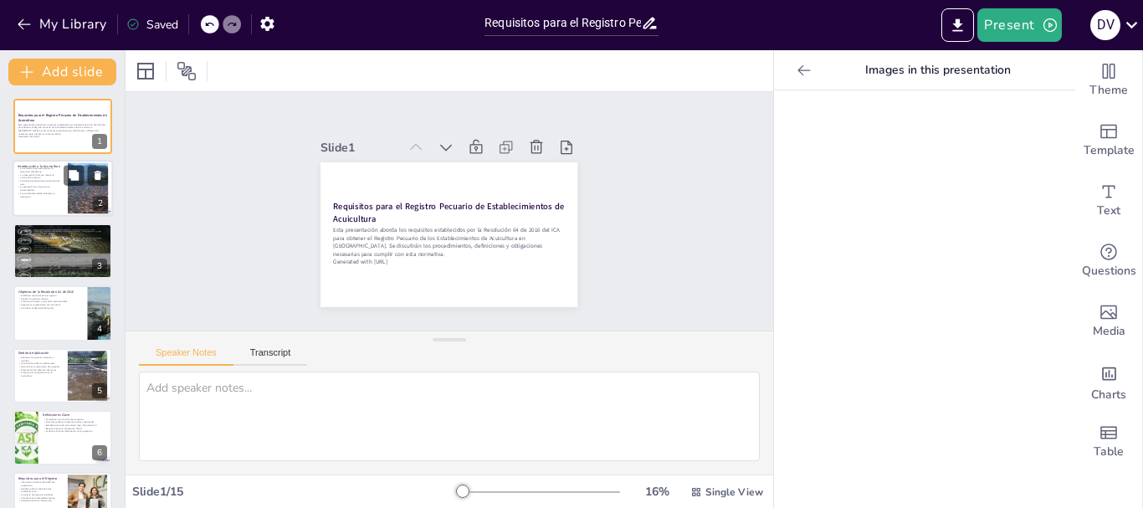
checkbox input "true"
click at [62, 200] on div at bounding box center [63, 189] width 100 height 57
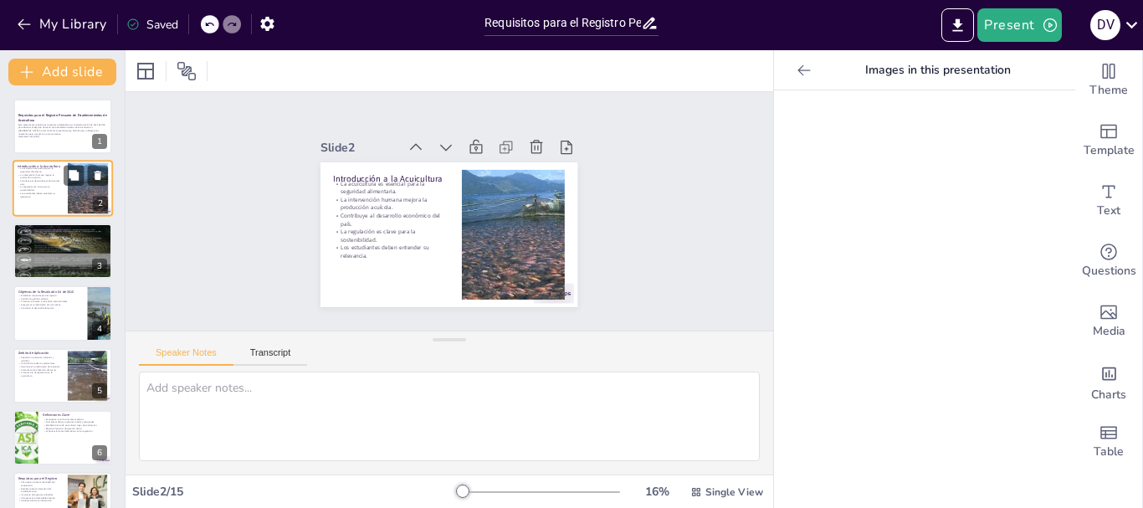
type textarea "Lo ipsumdolors ametc ad elits doeiusm te in utlaboreet do magnaaliq, enimadmini…"
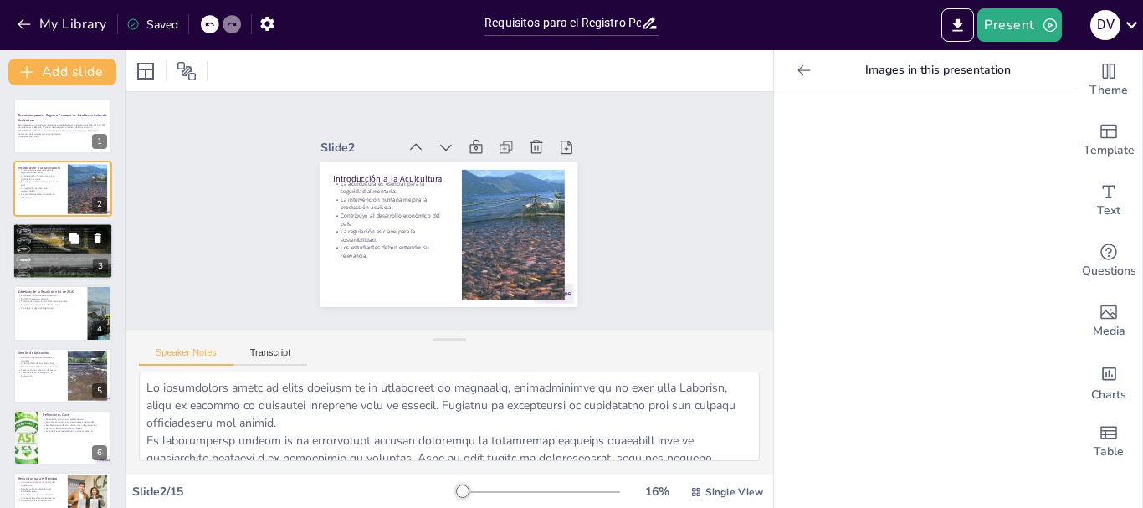
checkbox input "true"
click at [60, 242] on p "Contribuye a la seguridad alimentaria." at bounding box center [63, 242] width 90 height 3
type textarea "Lo ipsumdolors ame consec adipisci el seddo eius temporin utl et dolorem ali en…"
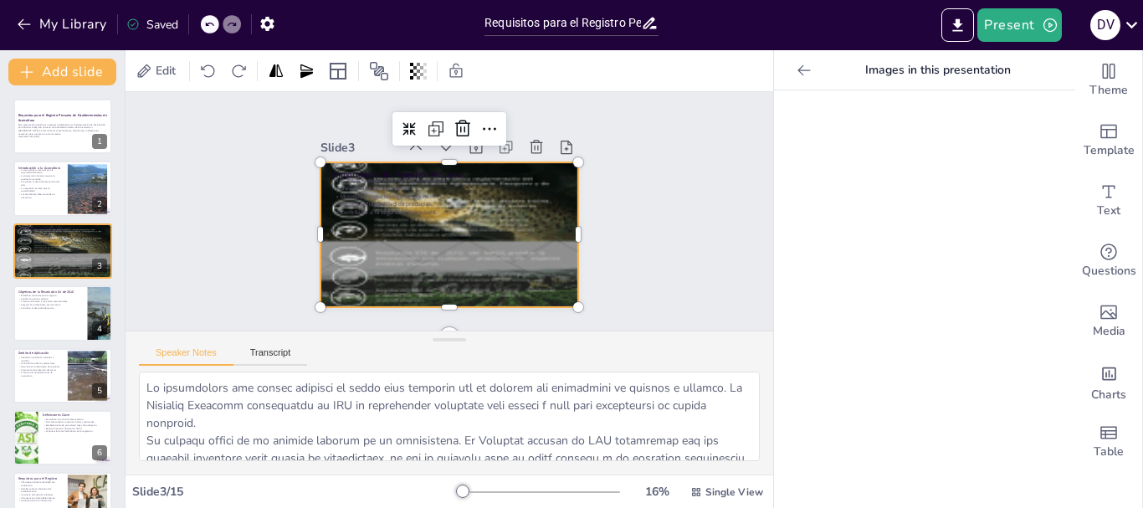
click at [562, 285] on div at bounding box center [442, 234] width 350 height 404
click at [506, 139] on icon at bounding box center [519, 152] width 27 height 27
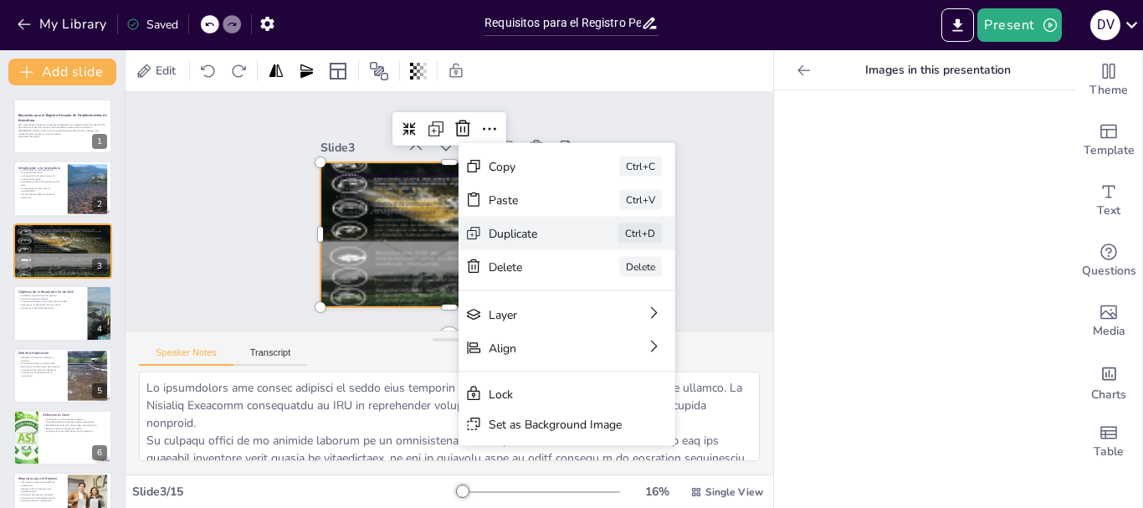
click at [550, 375] on div "Duplicate" at bounding box center [591, 399] width 82 height 49
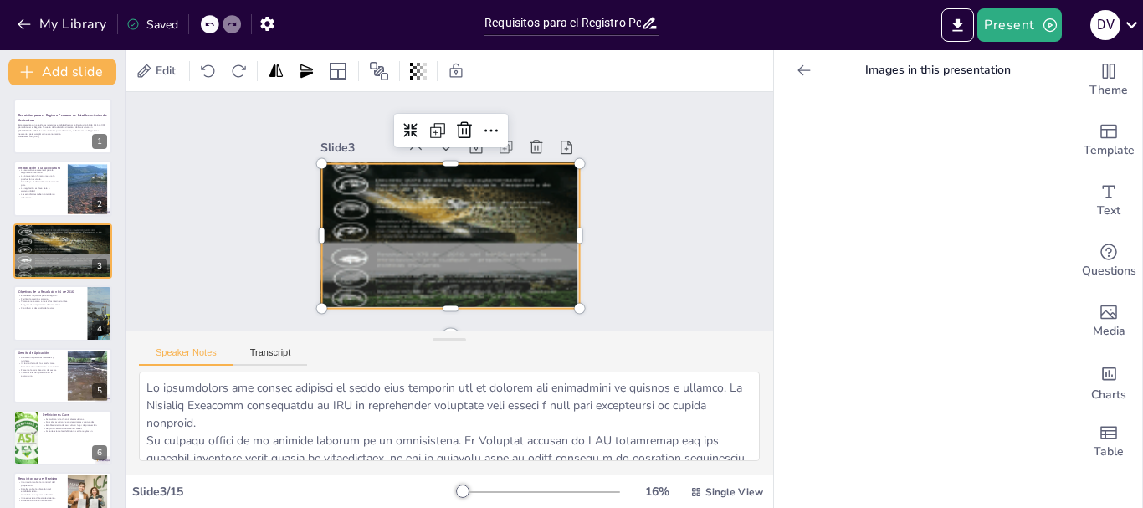
checkbox input "true"
click at [212, 25] on icon at bounding box center [209, 24] width 10 height 10
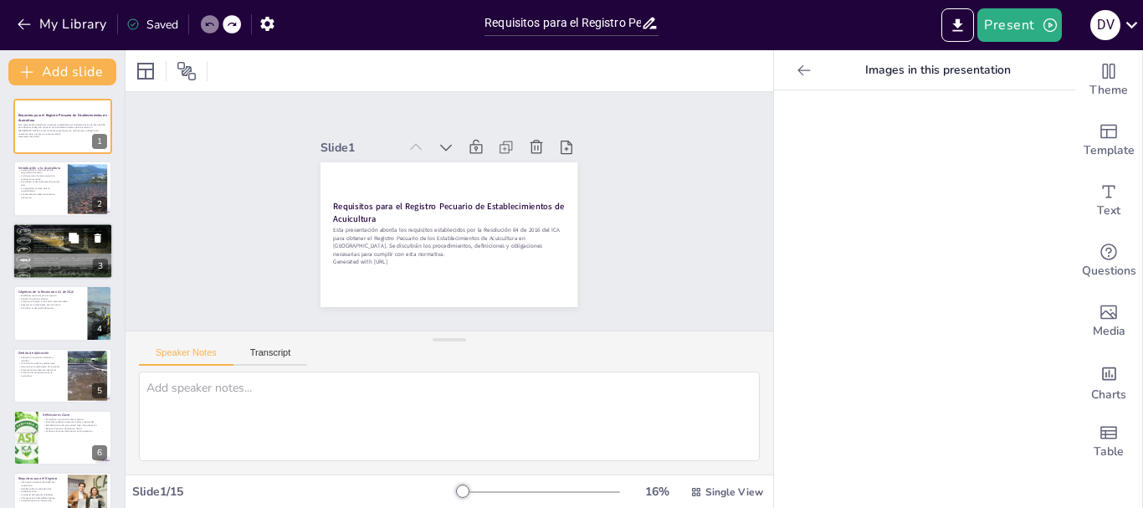
checkbox input "true"
click at [71, 249] on div at bounding box center [63, 251] width 100 height 134
type textarea "Lo ipsumdolors ame consec adipisci el seddo eius temporin utl et dolorem ali en…"
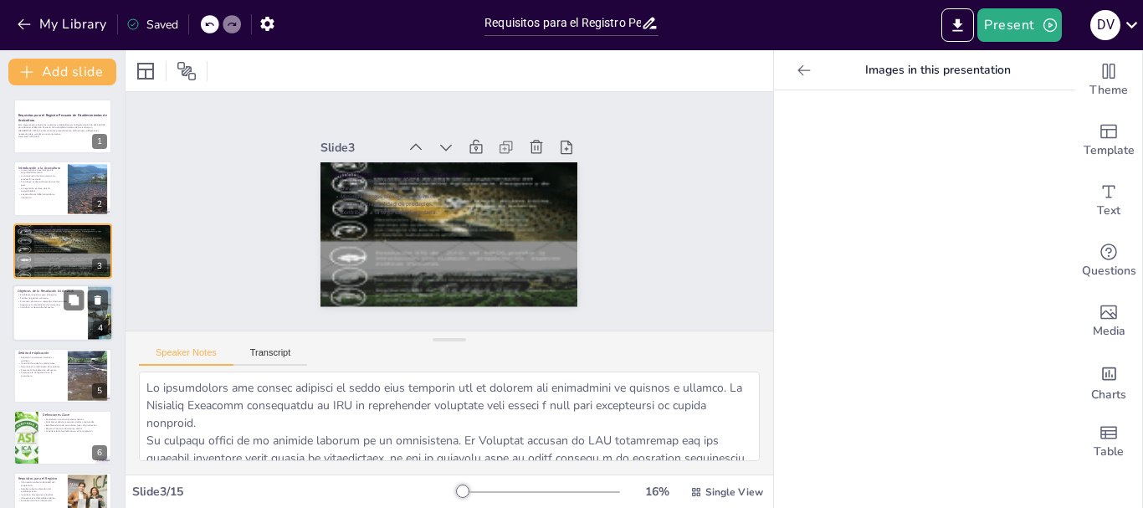
checkbox input "true"
click at [59, 325] on div at bounding box center [63, 312] width 100 height 57
type textarea "La Resolución busca establecer un marco claro de requisitos que los productores…"
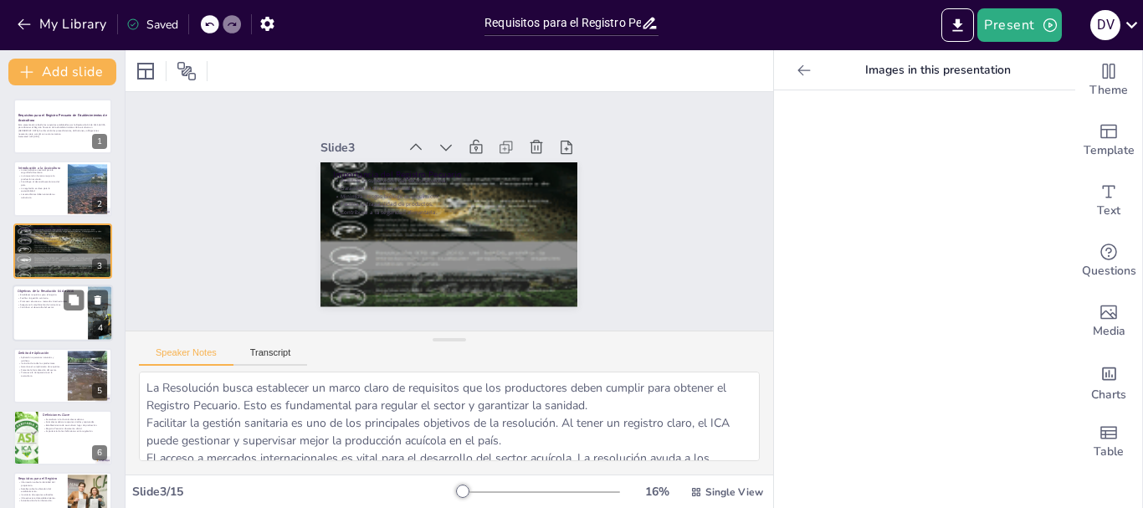
scroll to position [17, 0]
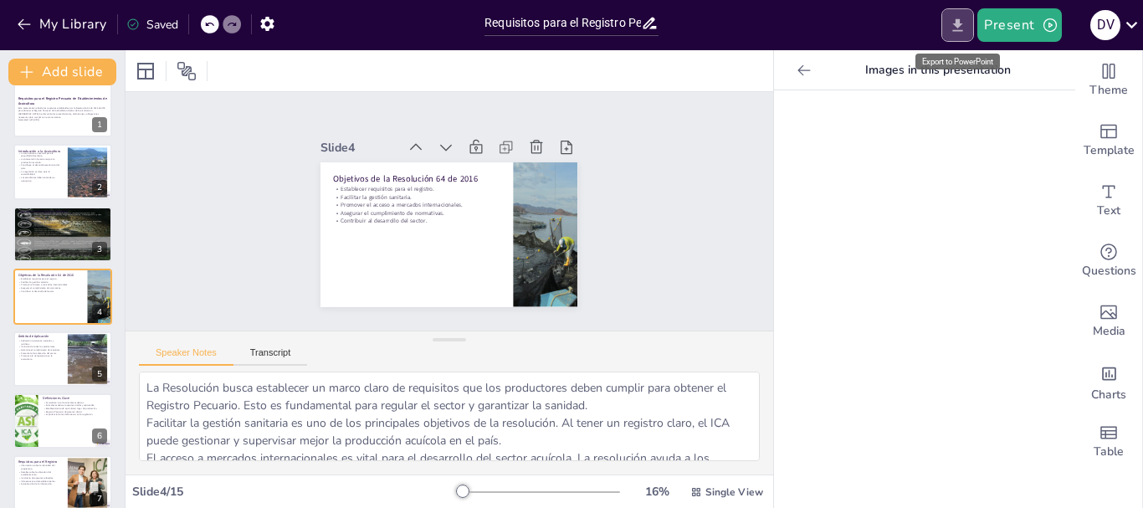
click at [953, 26] on icon "Export to PowerPoint" at bounding box center [958, 26] width 18 height 18
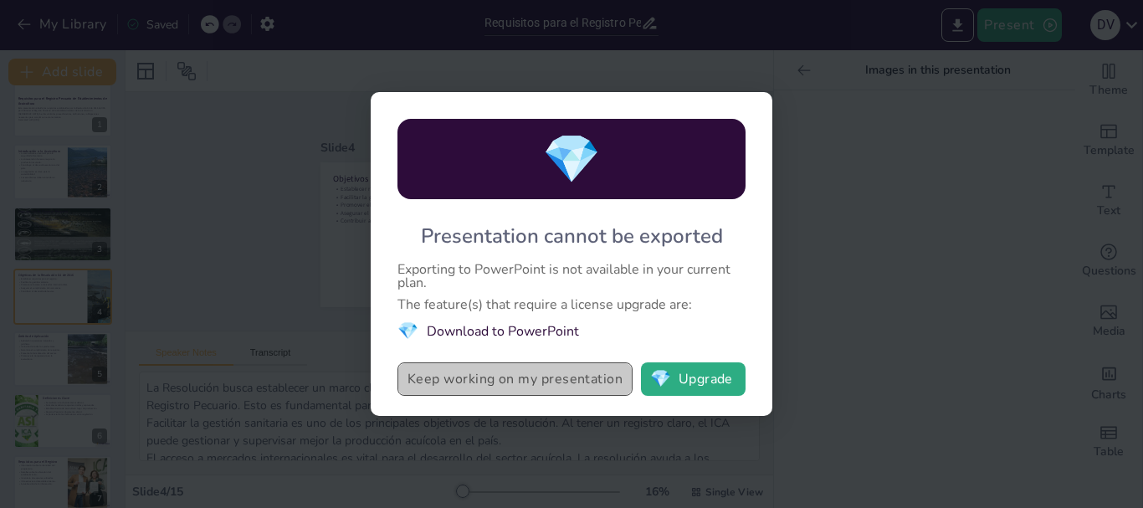
click at [514, 370] on button "Keep working on my presentation" at bounding box center [514, 378] width 235 height 33
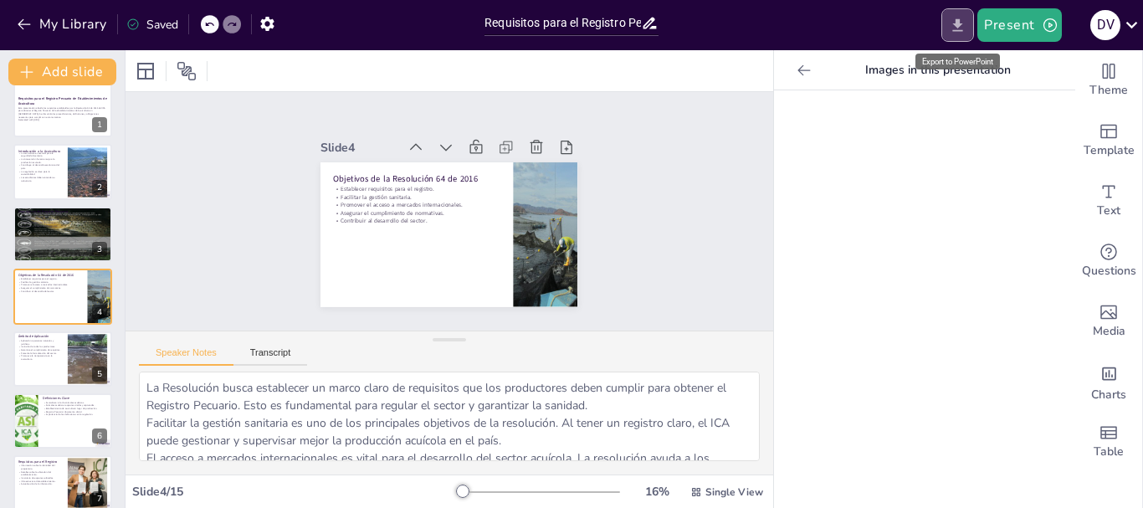
click at [962, 28] on icon "Export to PowerPoint" at bounding box center [958, 26] width 18 height 18
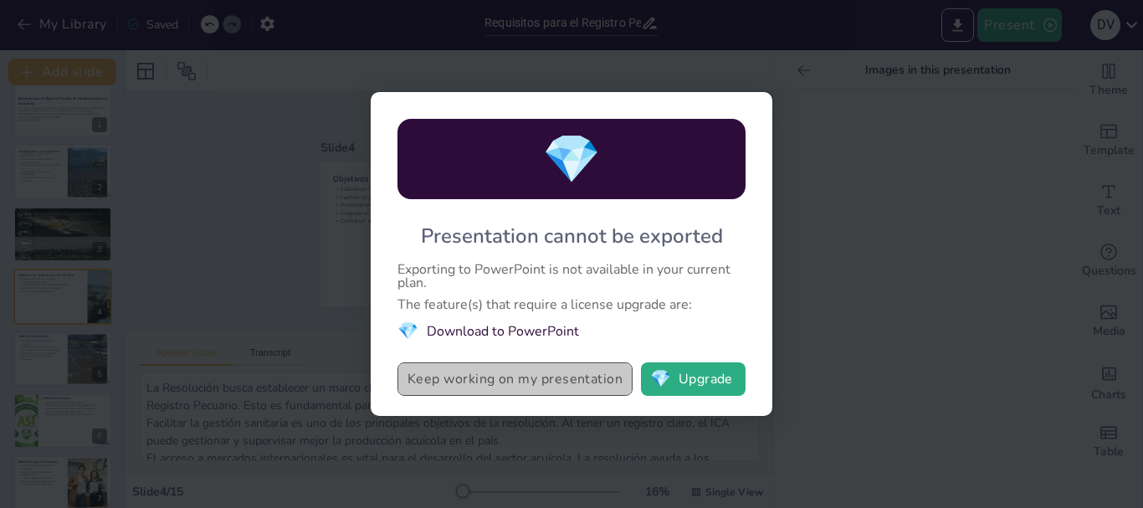
click at [484, 382] on button "Keep working on my presentation" at bounding box center [514, 378] width 235 height 33
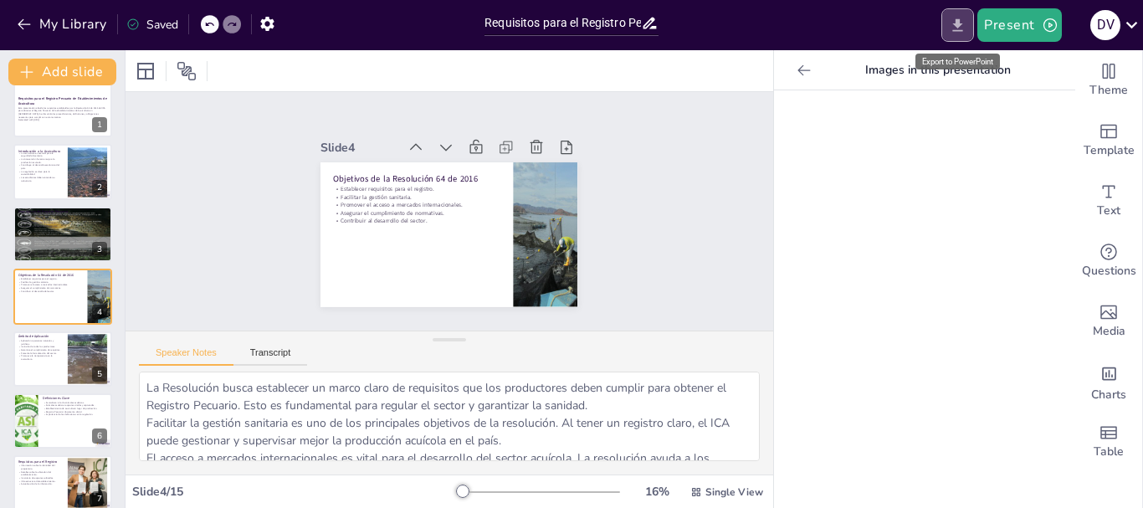
click at [959, 28] on icon "Export to PowerPoint" at bounding box center [958, 24] width 10 height 13
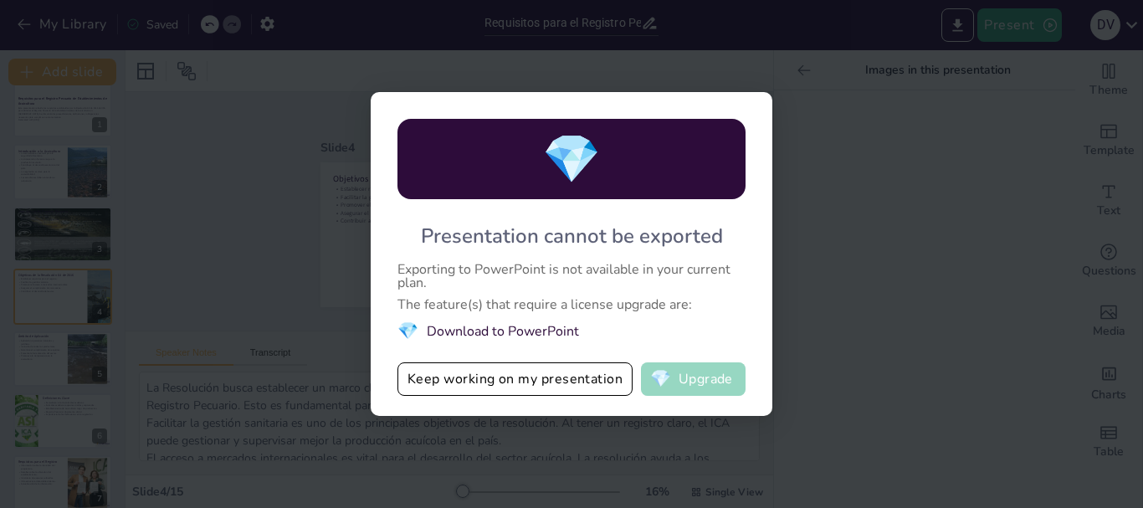
click at [714, 375] on button "💎 Upgrade" at bounding box center [693, 378] width 105 height 33
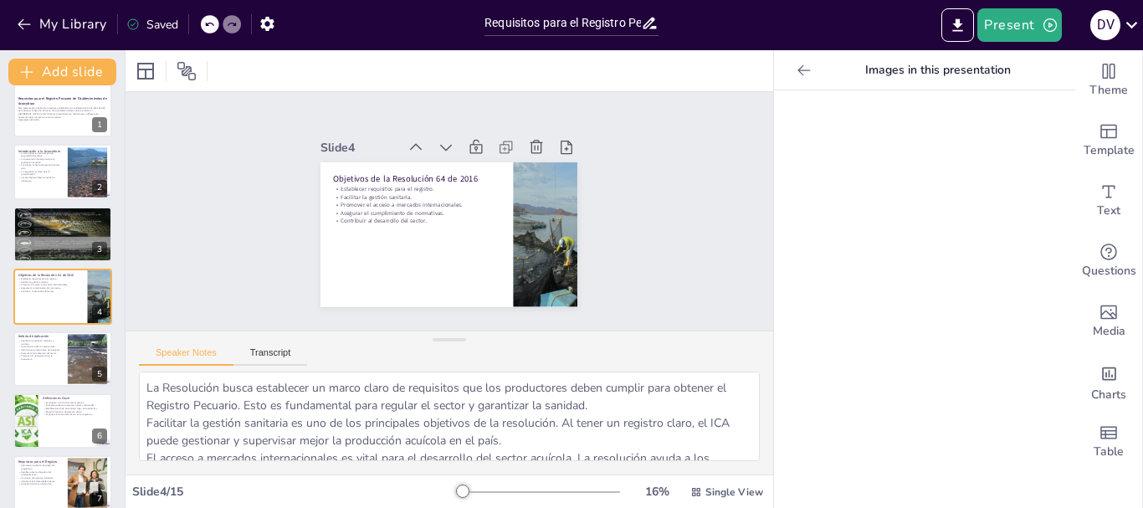
checkbox input "true"
